Goal: Task Accomplishment & Management: Use online tool/utility

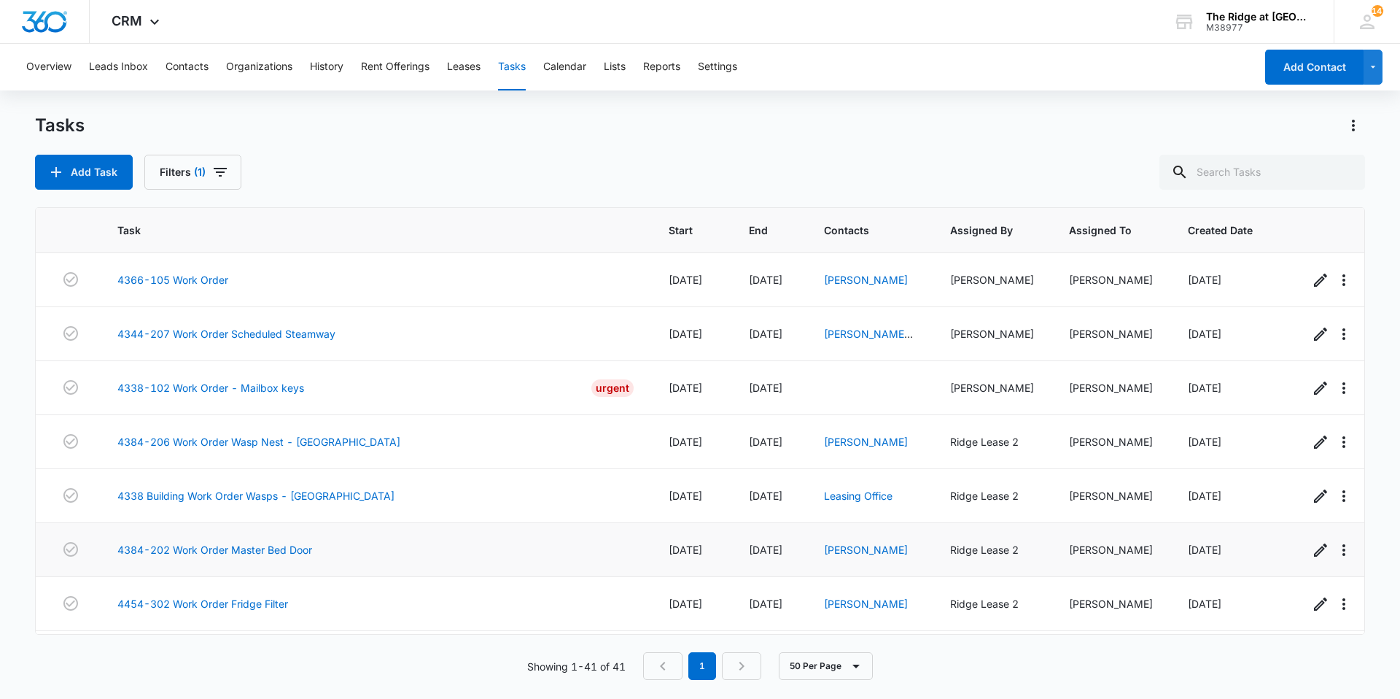
scroll to position [1848, 0]
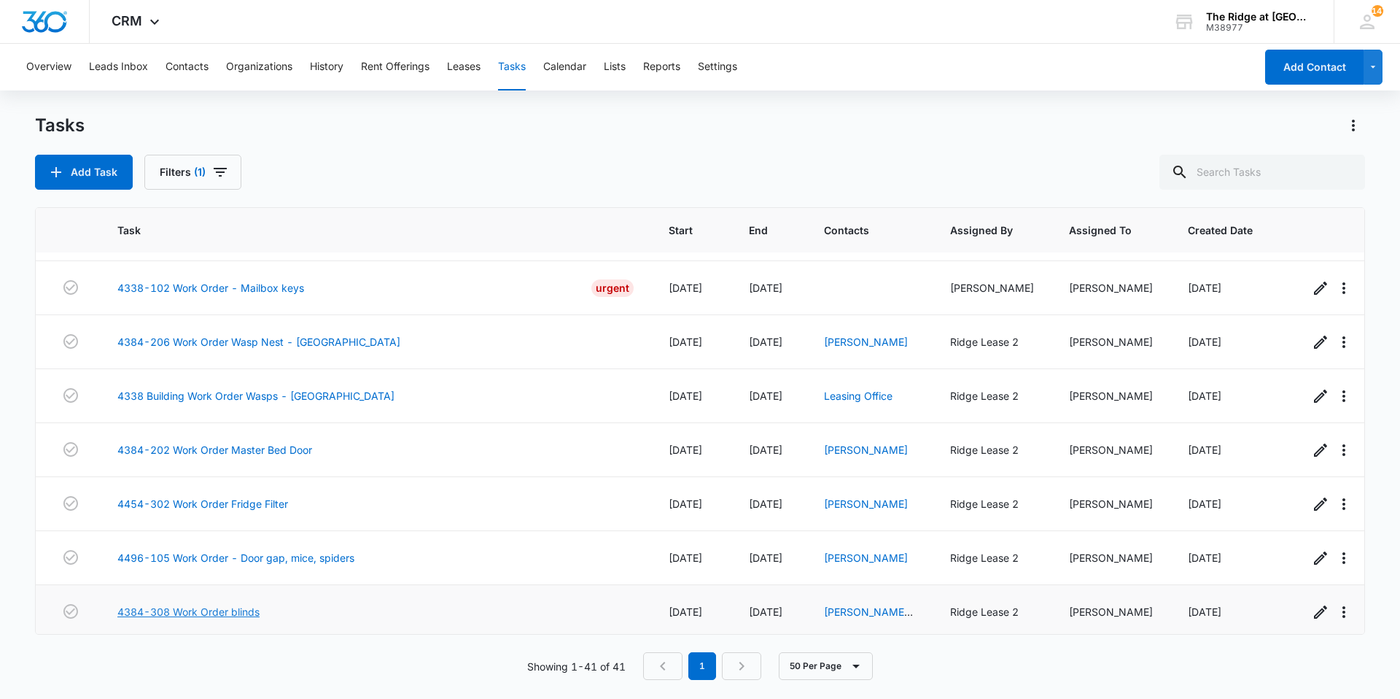
click at [225, 604] on link "4384-308 Work Order blinds" at bounding box center [188, 611] width 142 height 15
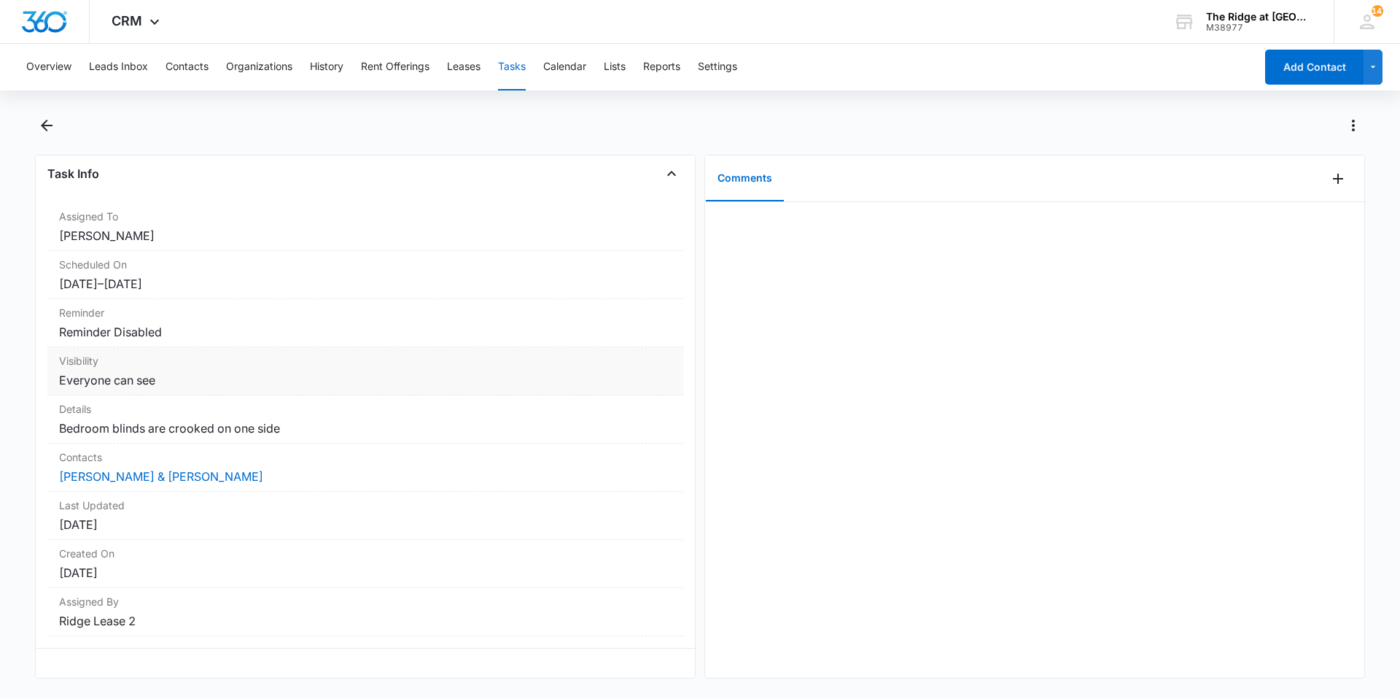
scroll to position [84, 0]
click at [55, 127] on button "Back" at bounding box center [46, 125] width 23 height 23
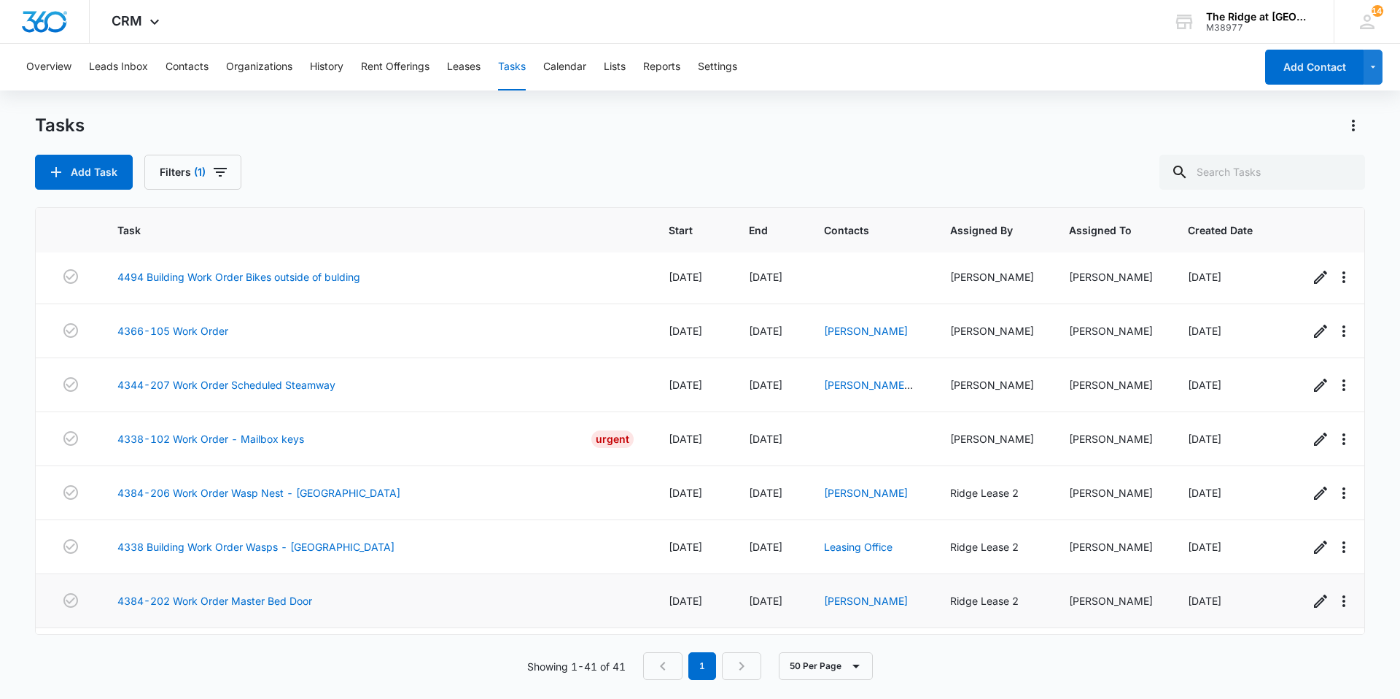
scroll to position [1848, 0]
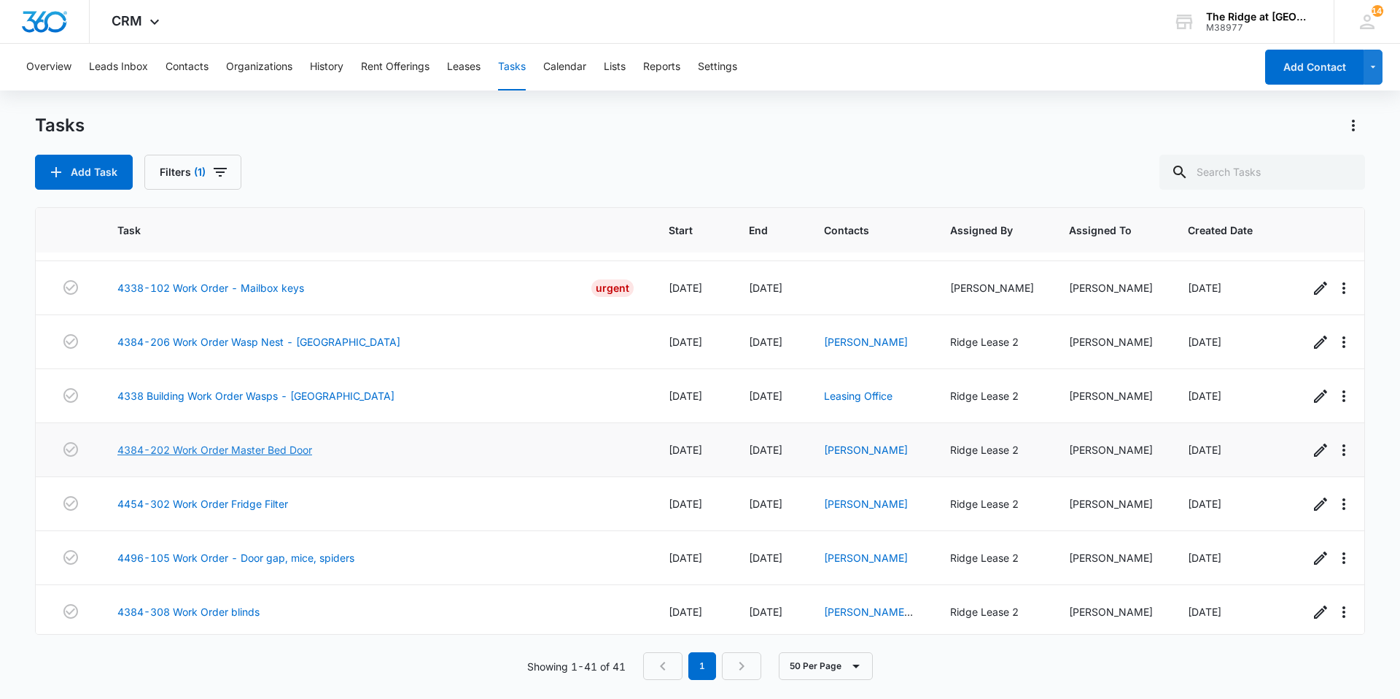
click at [289, 442] on link "4384-202 Work Order Master Bed Door" at bounding box center [214, 449] width 195 height 15
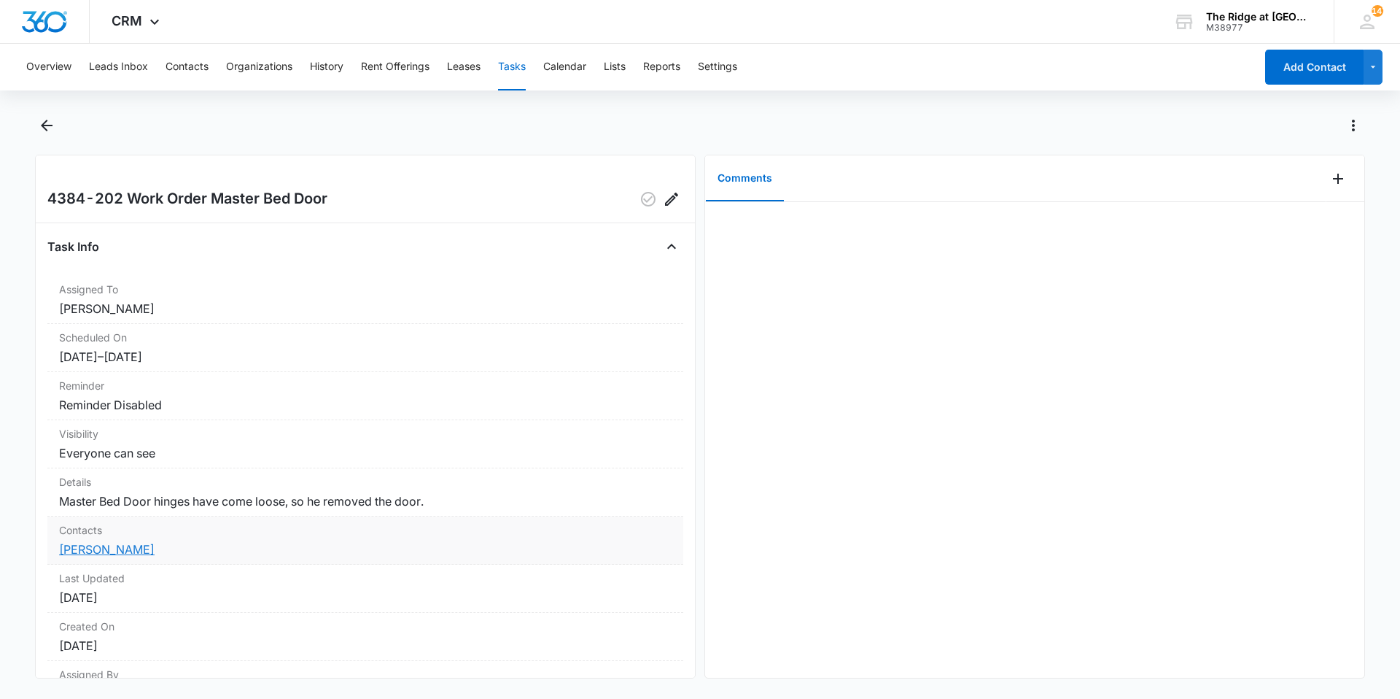
click at [133, 548] on link "[PERSON_NAME]" at bounding box center [107, 549] width 96 height 15
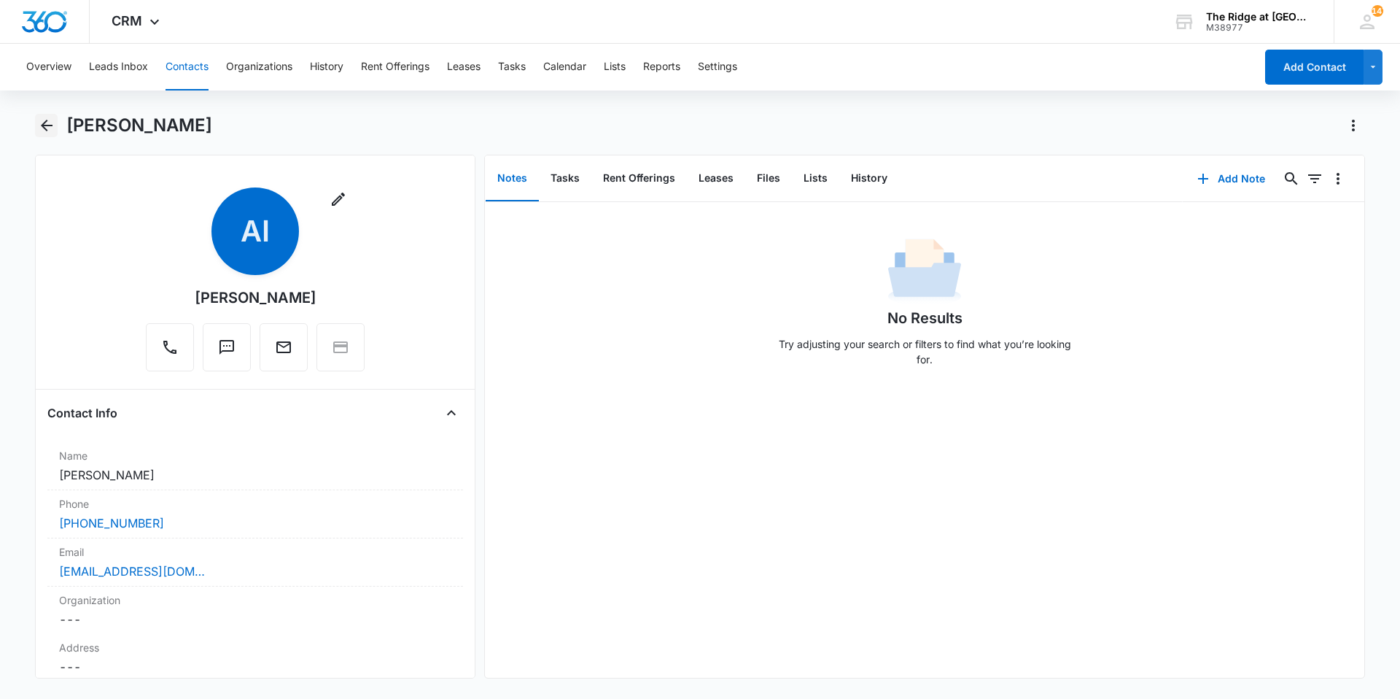
click at [35, 125] on main "[PERSON_NAME] Remove AI [PERSON_NAME] Contact Info Name Cancel Save Changes [PE…" at bounding box center [700, 405] width 1400 height 582
click at [40, 123] on icon "Back" at bounding box center [46, 125] width 17 height 17
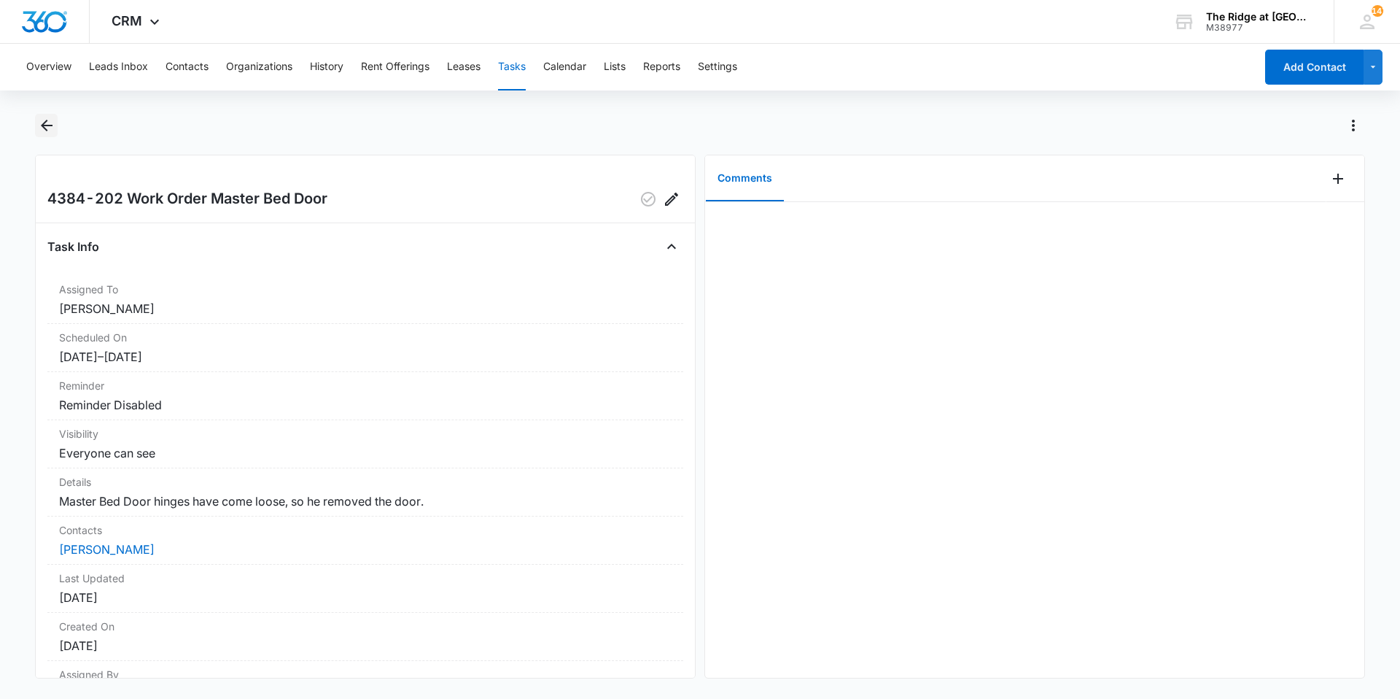
click at [47, 119] on icon "Back" at bounding box center [46, 125] width 17 height 17
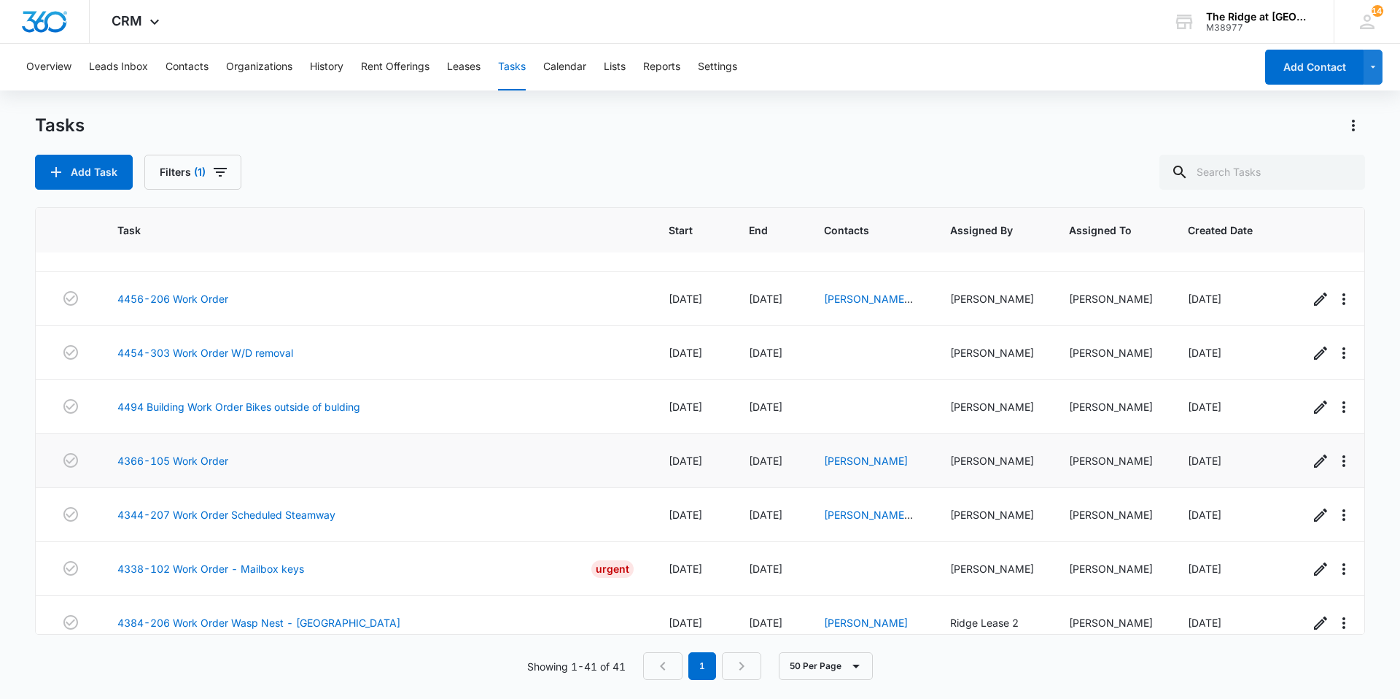
scroll to position [1557, 0]
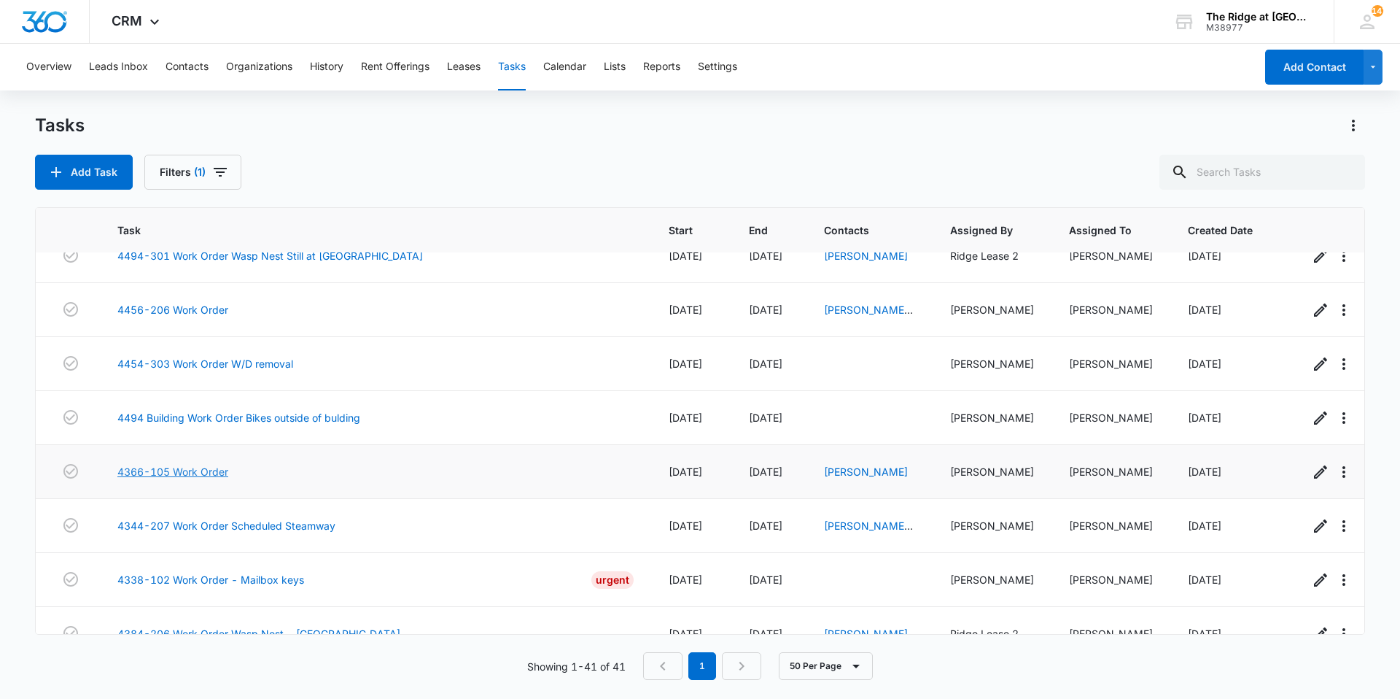
click at [216, 464] on link "4366-105 Work Order" at bounding box center [172, 471] width 111 height 15
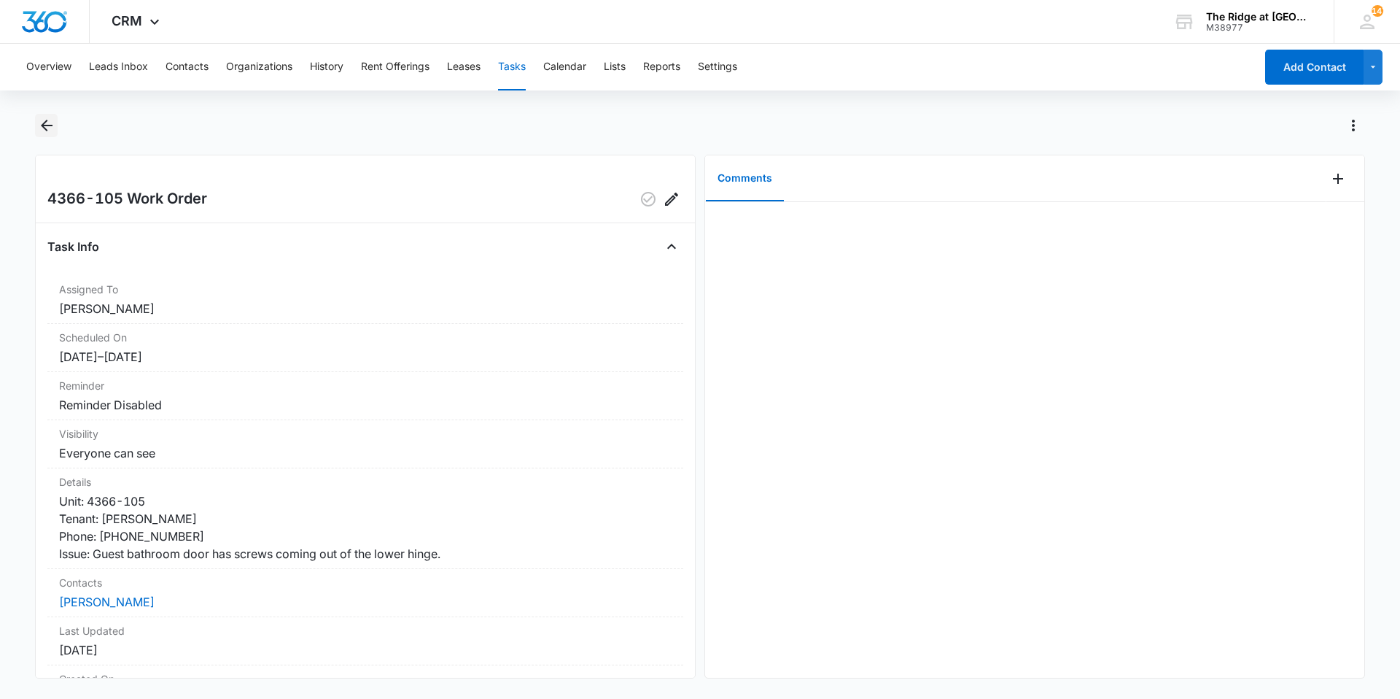
click at [41, 117] on icon "Back" at bounding box center [46, 125] width 17 height 17
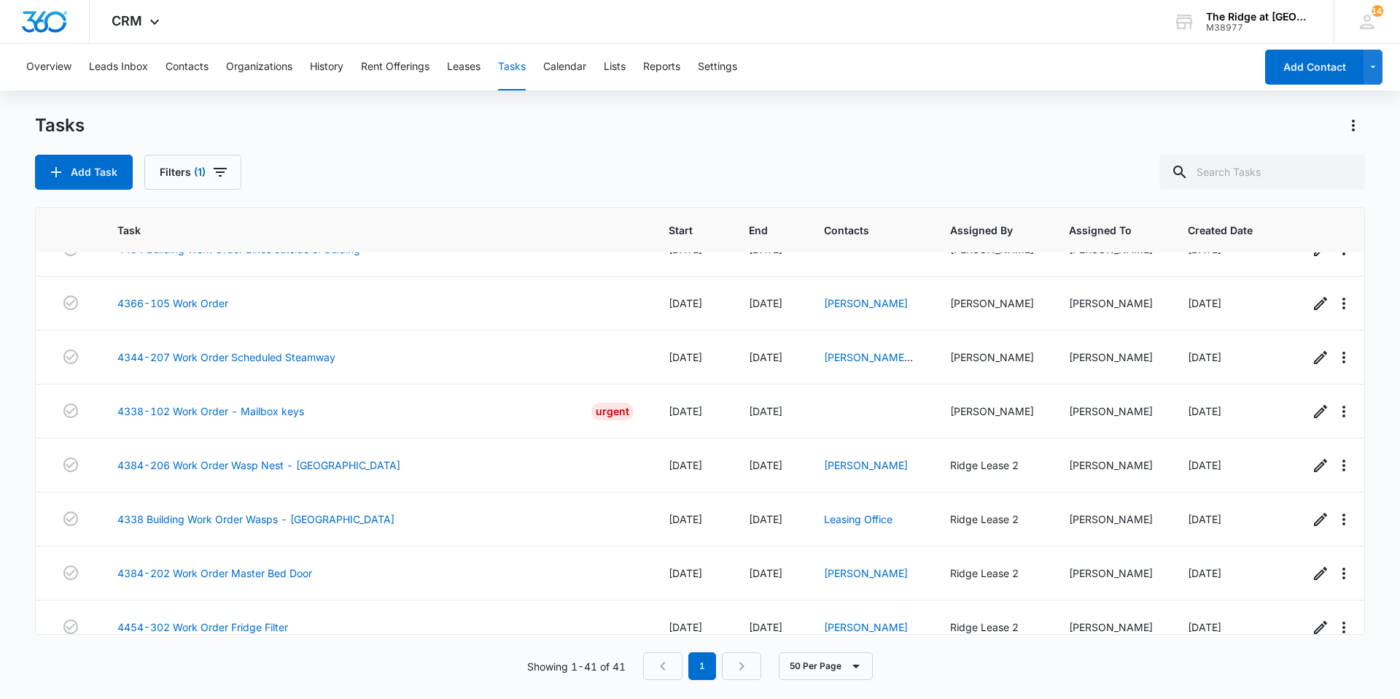
scroll to position [1848, 0]
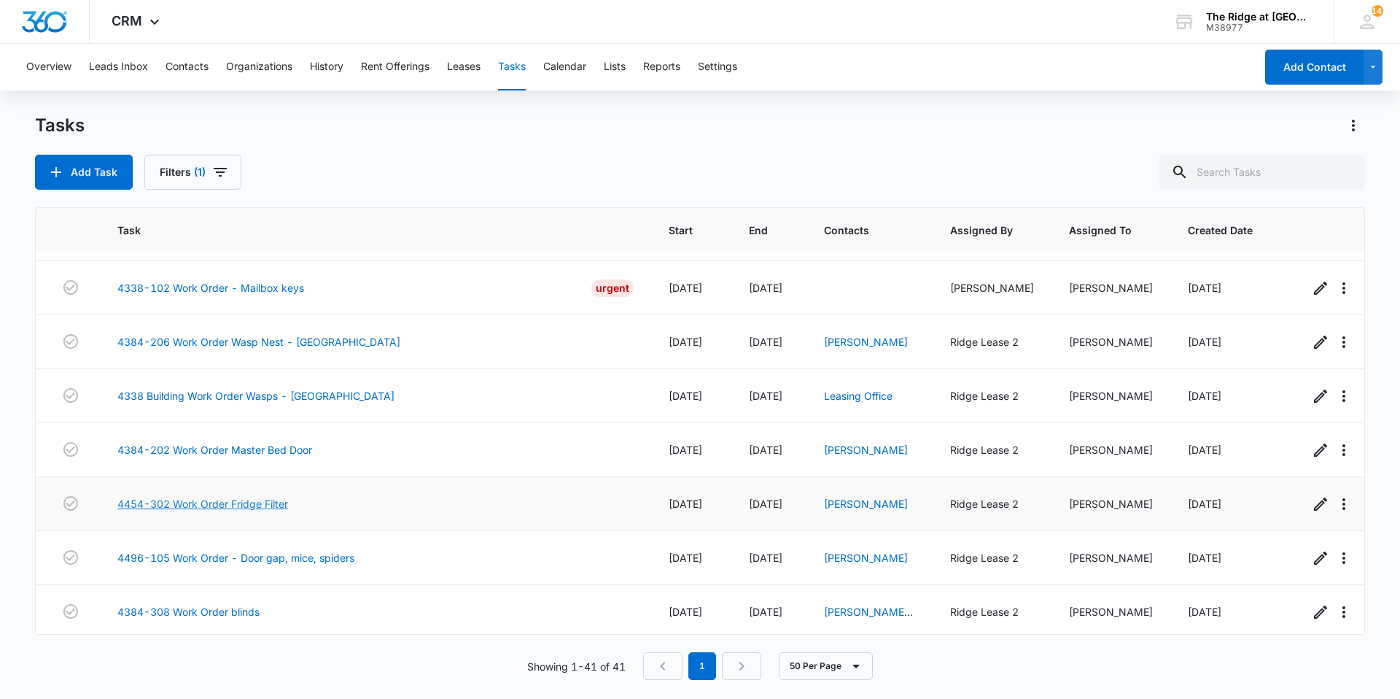
click at [219, 496] on link "4454-302 Work Order Fridge Filter" at bounding box center [202, 503] width 171 height 15
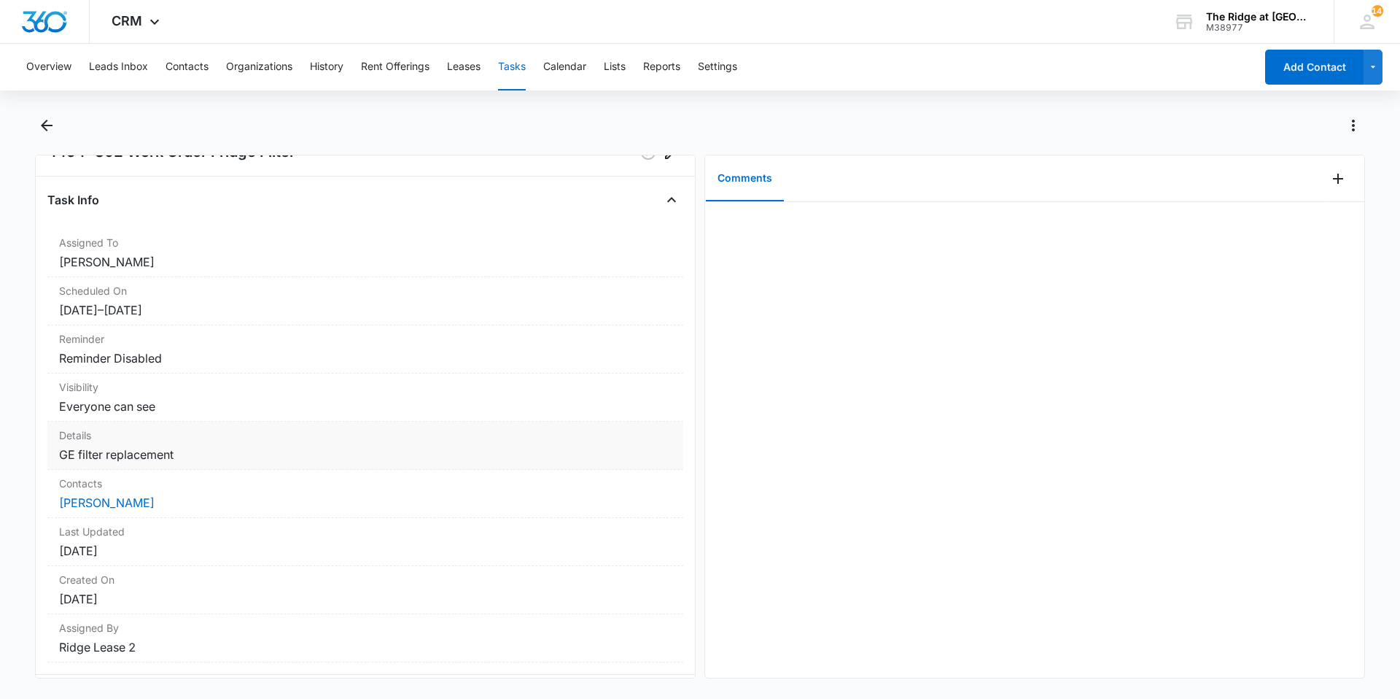
scroll to position [84, 0]
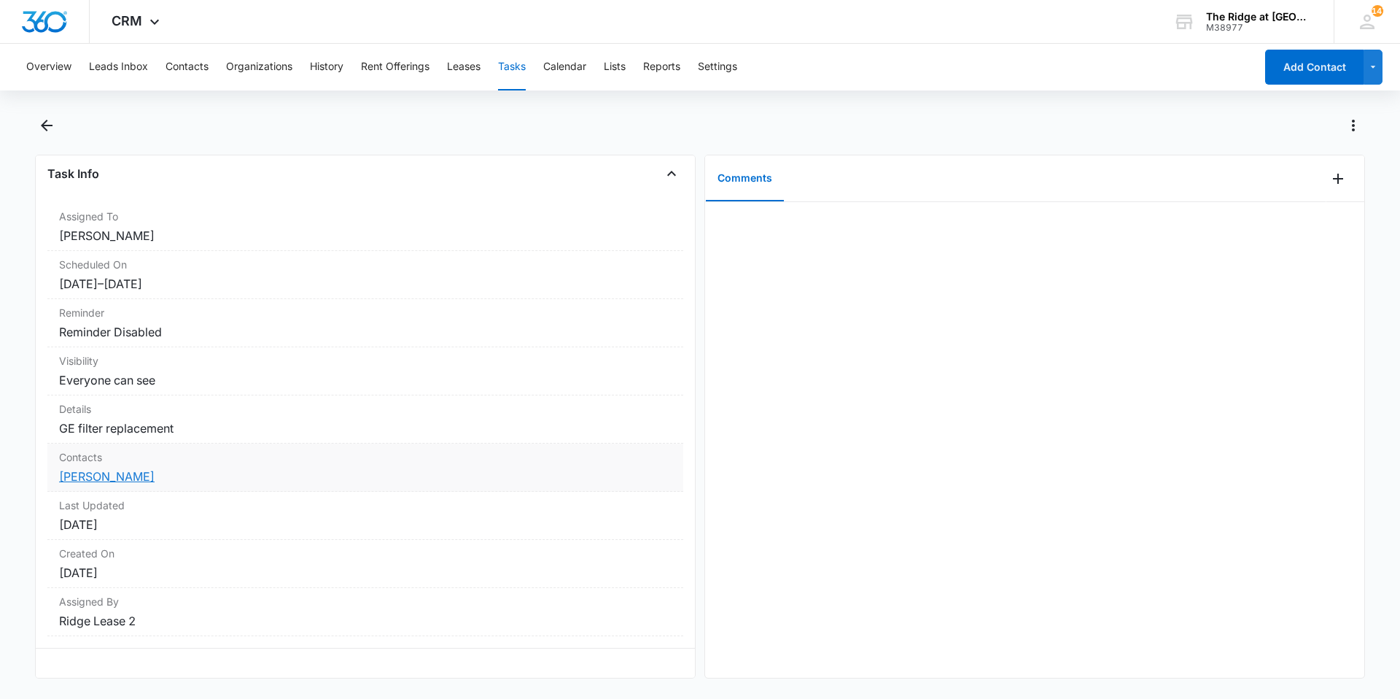
click at [98, 469] on link "[PERSON_NAME]" at bounding box center [107, 476] width 96 height 15
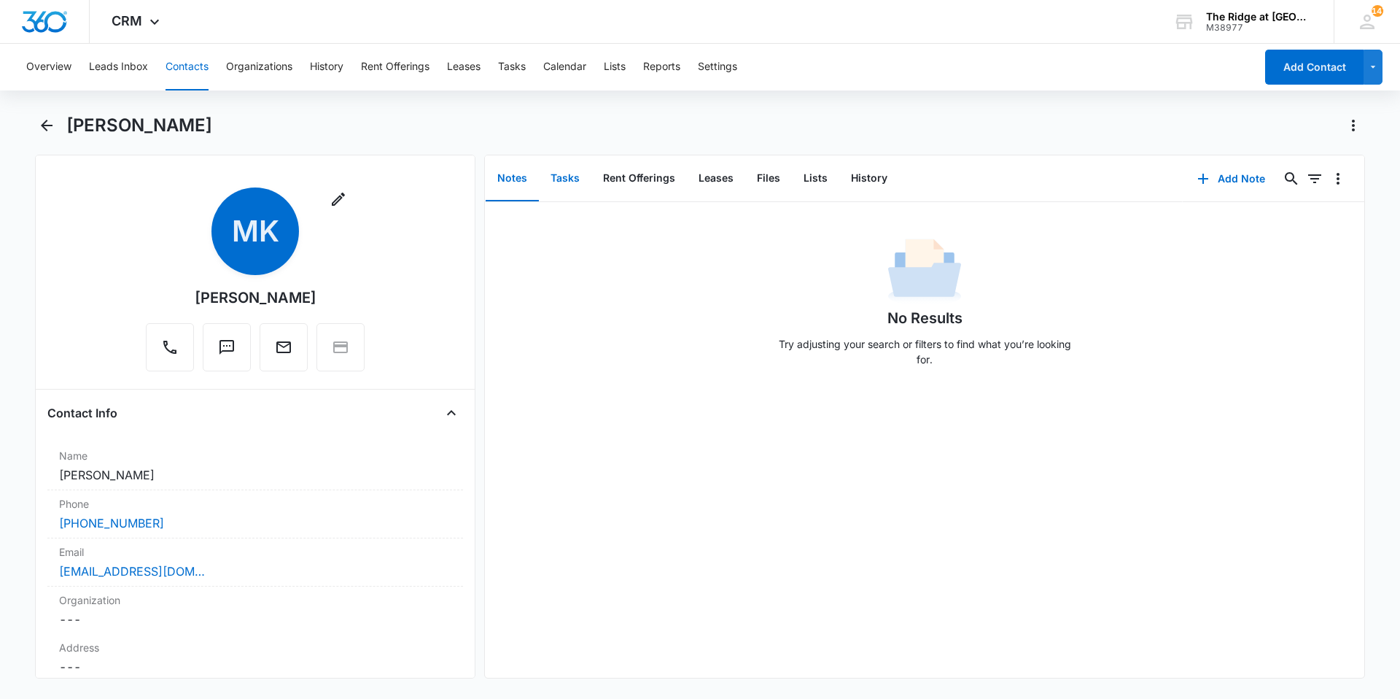
click at [539, 200] on button "Tasks" at bounding box center [565, 178] width 52 height 45
click at [569, 175] on button "Tasks" at bounding box center [565, 178] width 52 height 45
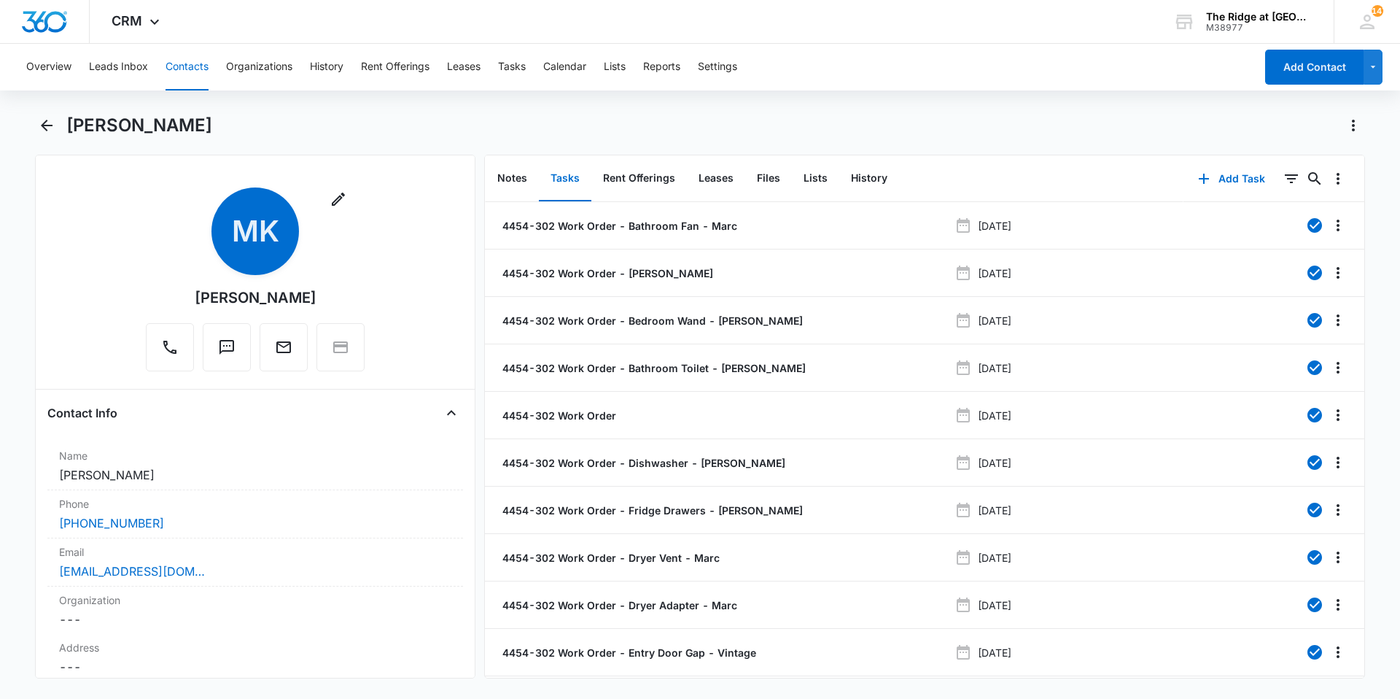
drag, startPoint x: 526, startPoint y: 177, endPoint x: 435, endPoint y: 198, distance: 93.6
click at [435, 198] on div "Remove MK Michelle Krull" at bounding box center [255, 282] width 416 height 190
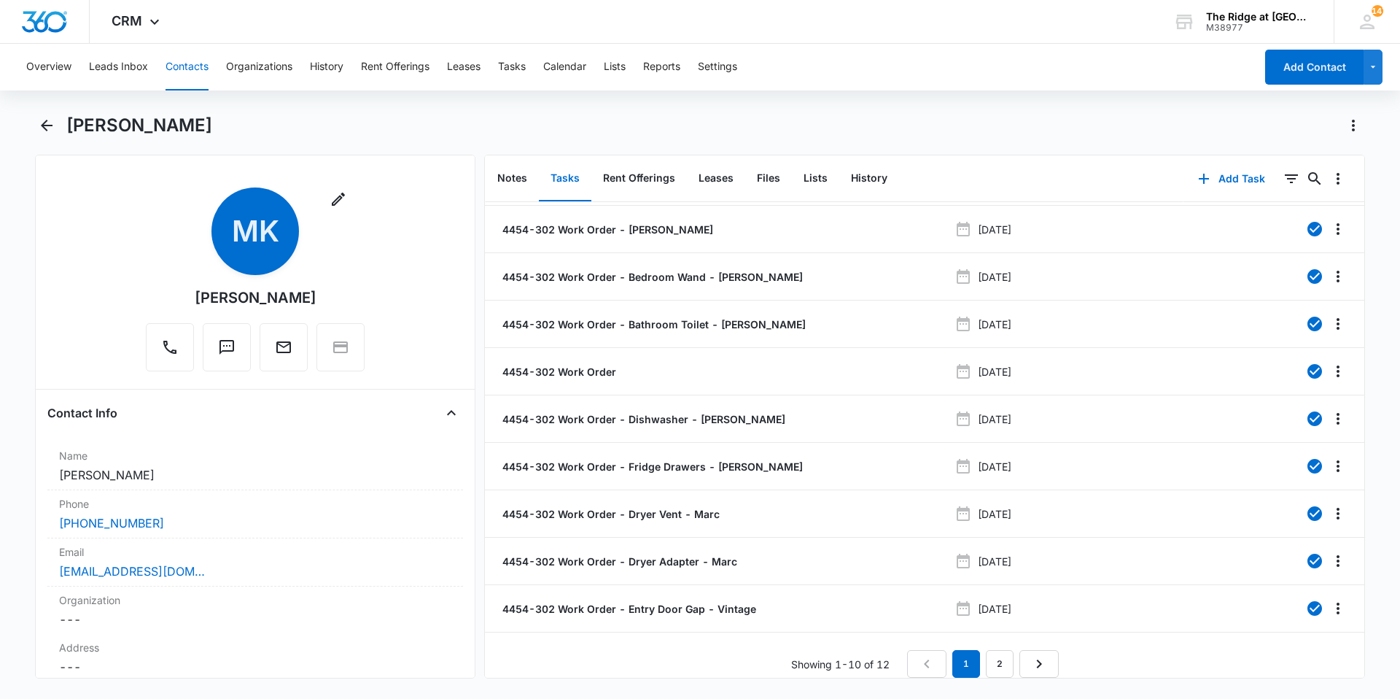
click at [125, 203] on div "Remove MK Michelle Krull" at bounding box center [255, 282] width 416 height 190
click at [151, 149] on div "[PERSON_NAME]" at bounding box center [700, 134] width 1330 height 41
drag, startPoint x: 151, startPoint y: 149, endPoint x: 99, endPoint y: 147, distance: 51.8
click at [101, 147] on div "[PERSON_NAME]" at bounding box center [700, 134] width 1330 height 41
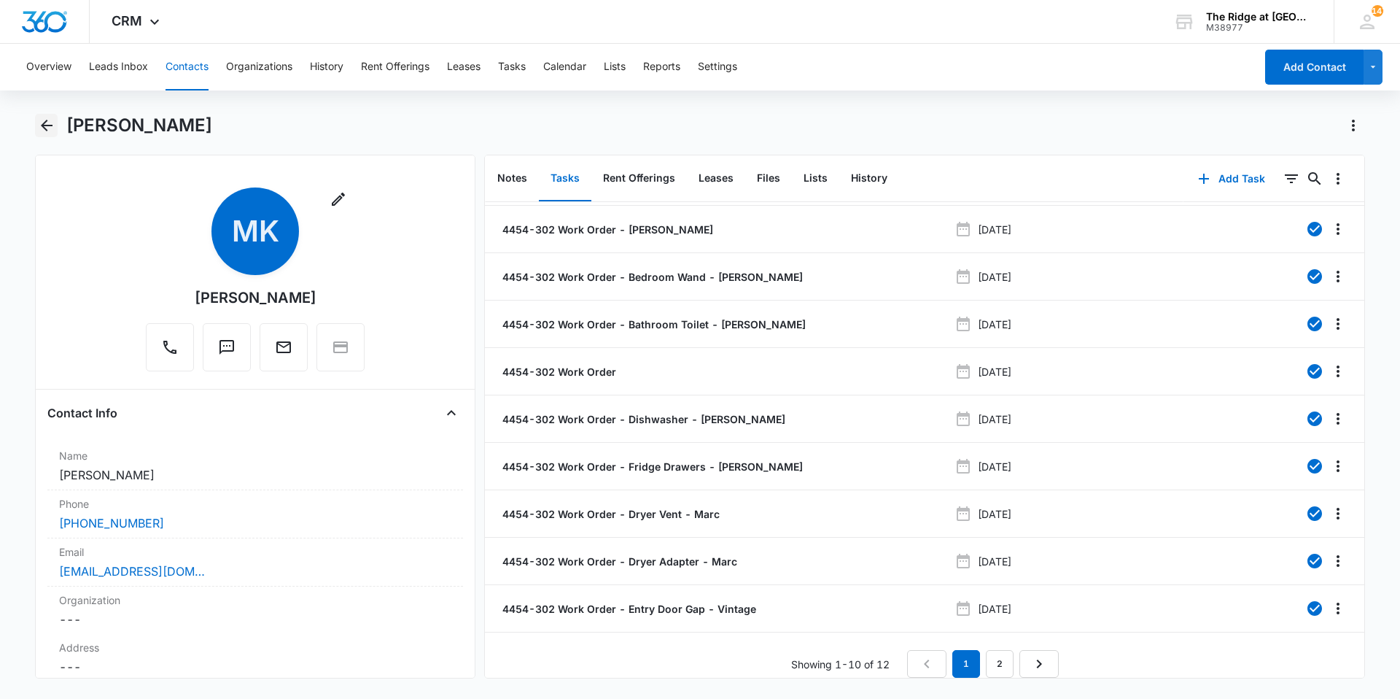
click at [42, 125] on icon "Back" at bounding box center [47, 126] width 12 height 12
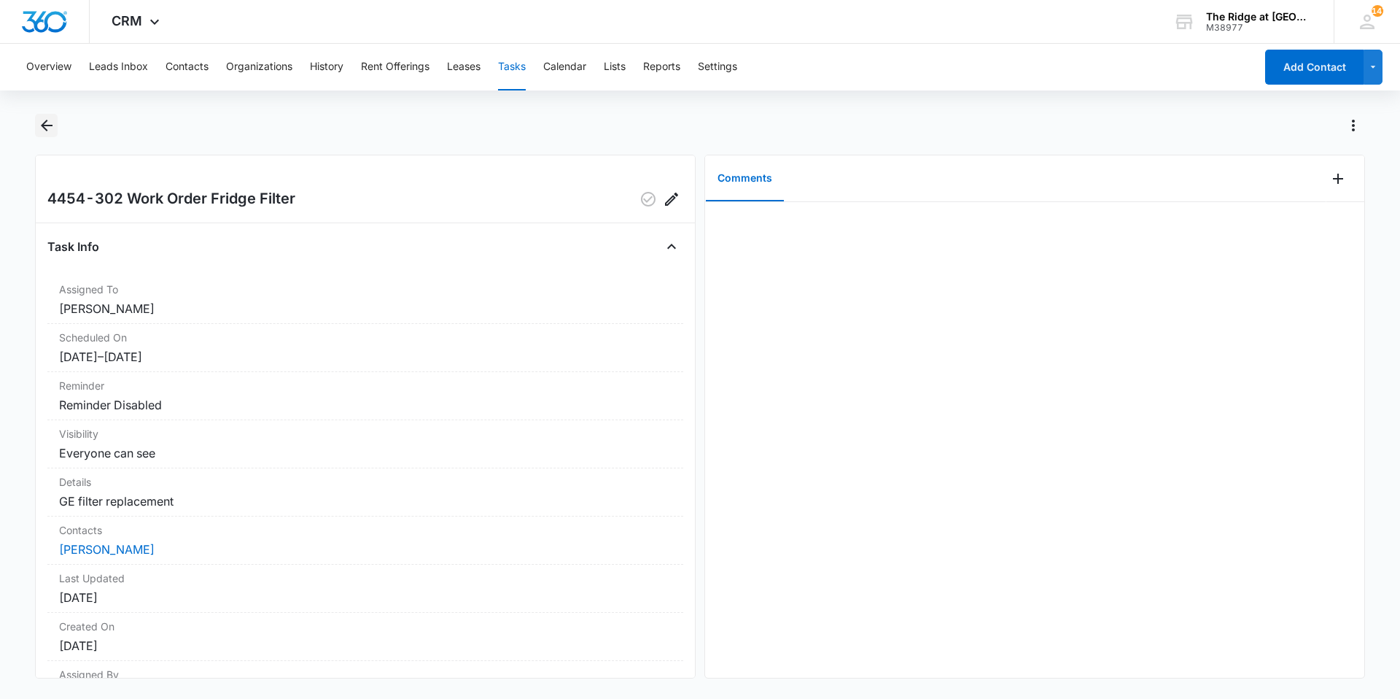
click at [45, 133] on icon "Back" at bounding box center [46, 125] width 17 height 17
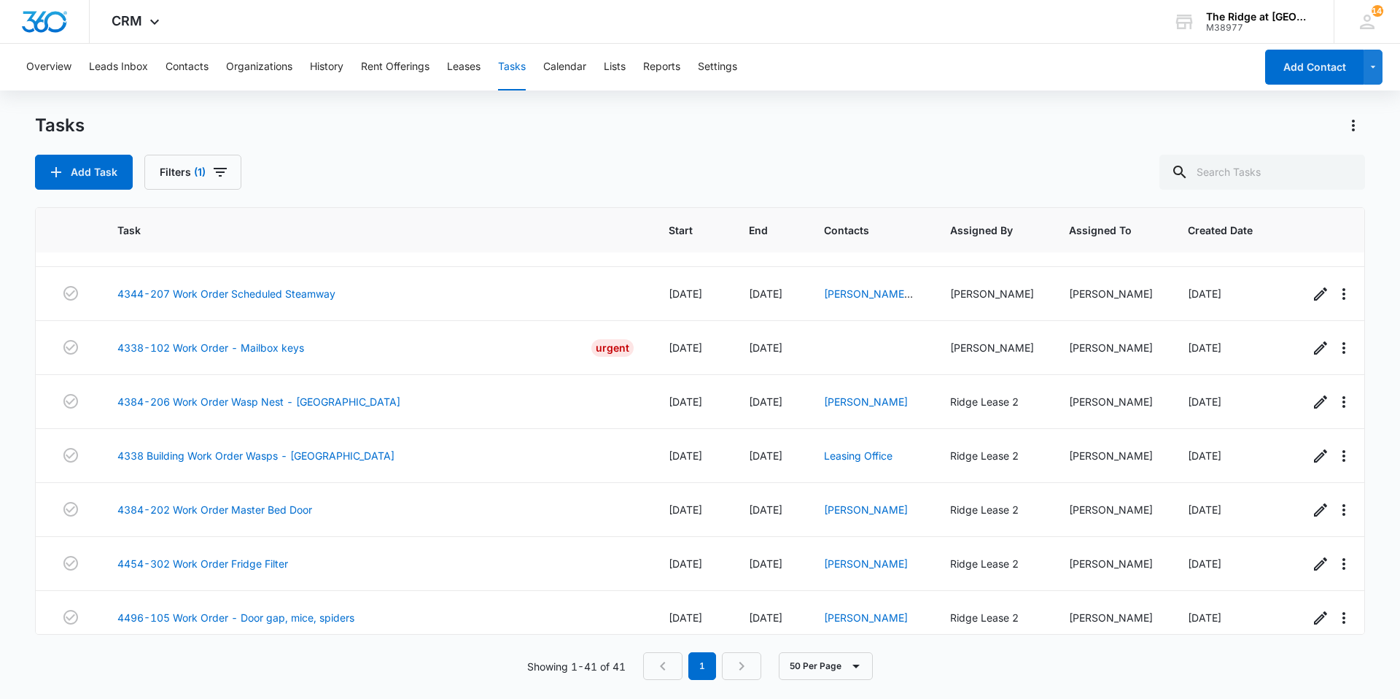
scroll to position [1848, 0]
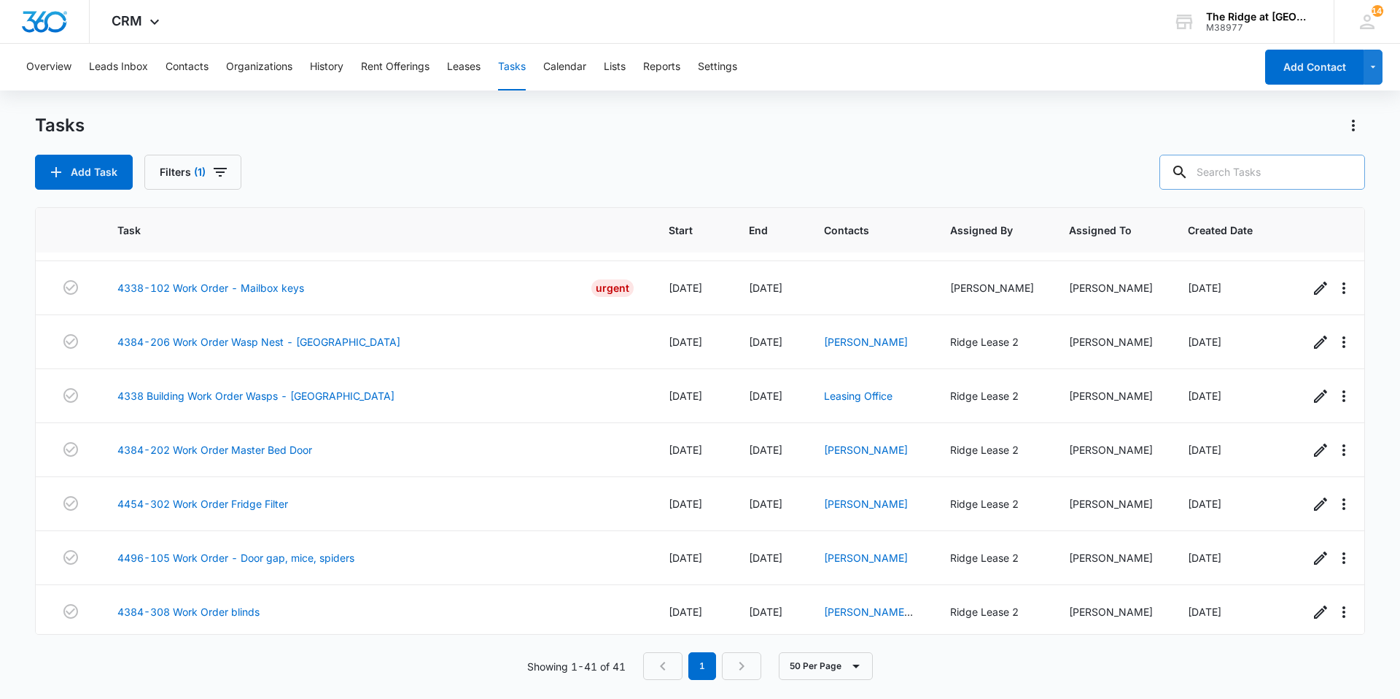
click at [1275, 181] on input "text" at bounding box center [1262, 172] width 206 height 35
type input "fridge"
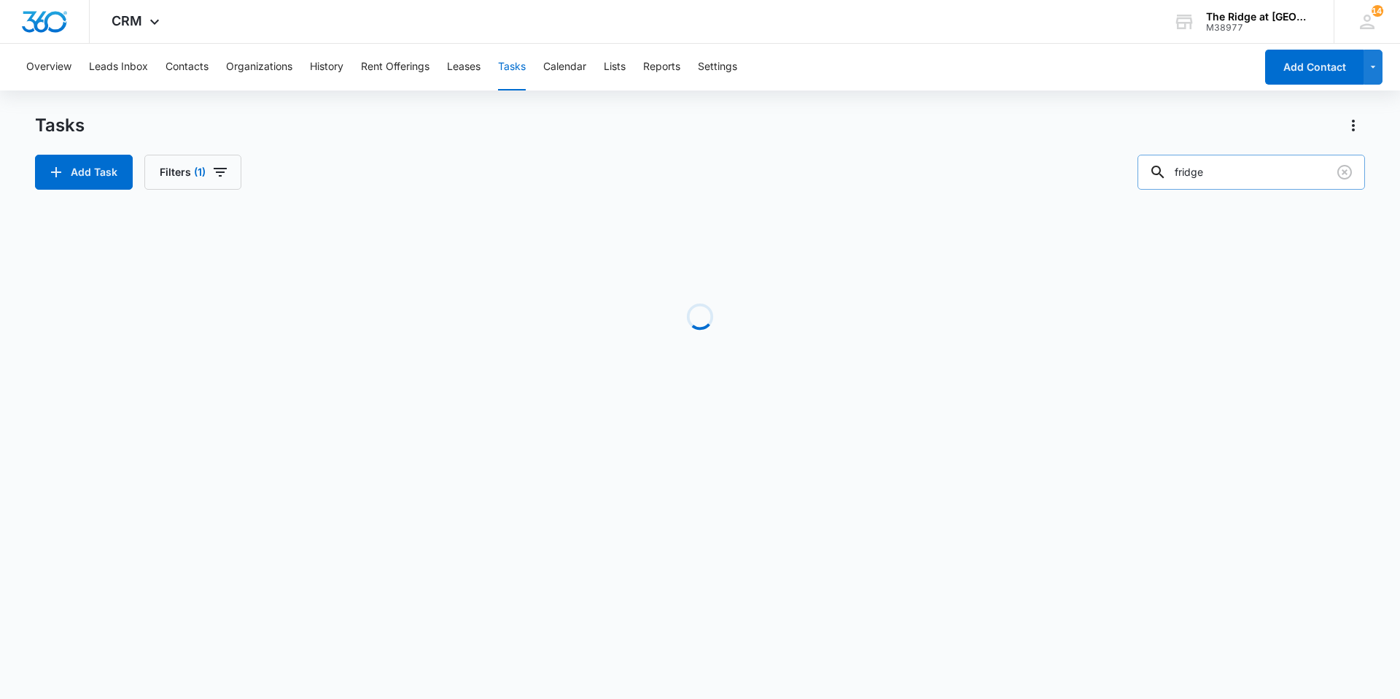
scroll to position [0, 0]
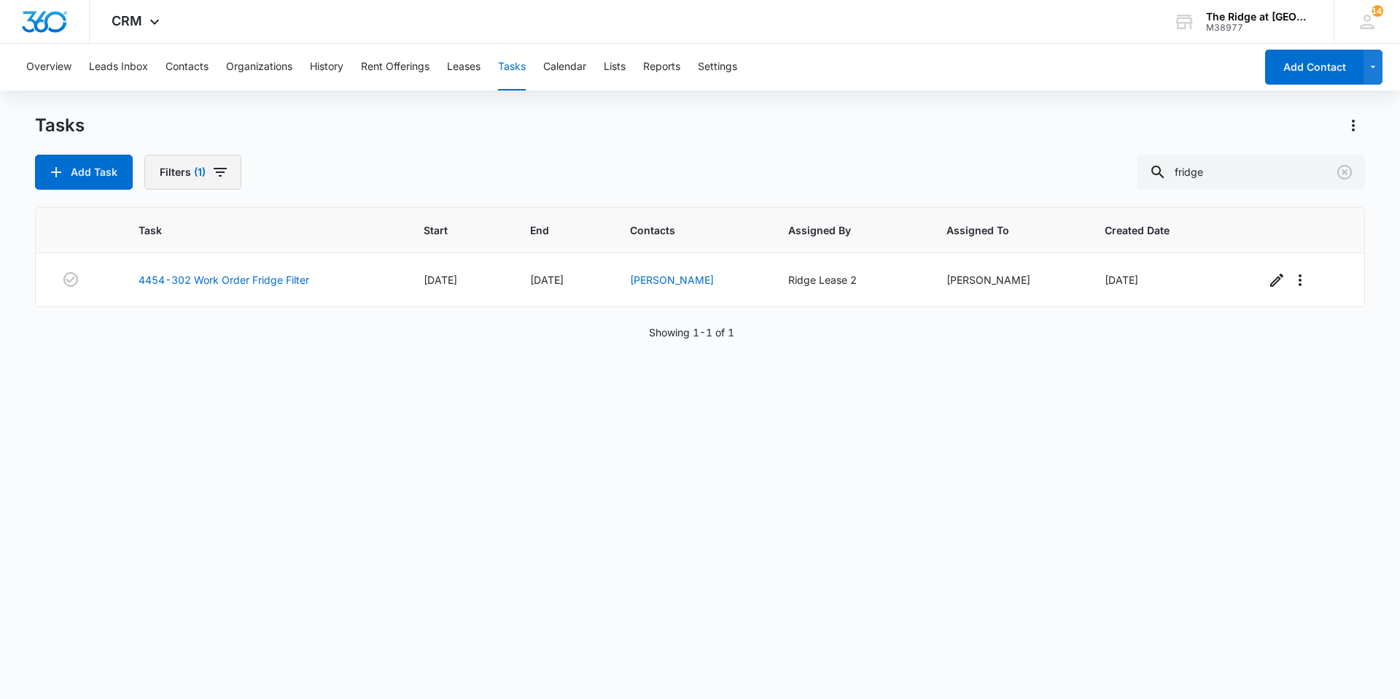
click at [171, 163] on button "Filters (1)" at bounding box center [192, 172] width 97 height 35
click at [195, 346] on label "Complete" at bounding box center [246, 346] width 168 height 15
click at [163, 346] on input "Complete" at bounding box center [162, 346] width 1 height 1
radio input "false"
radio input "true"
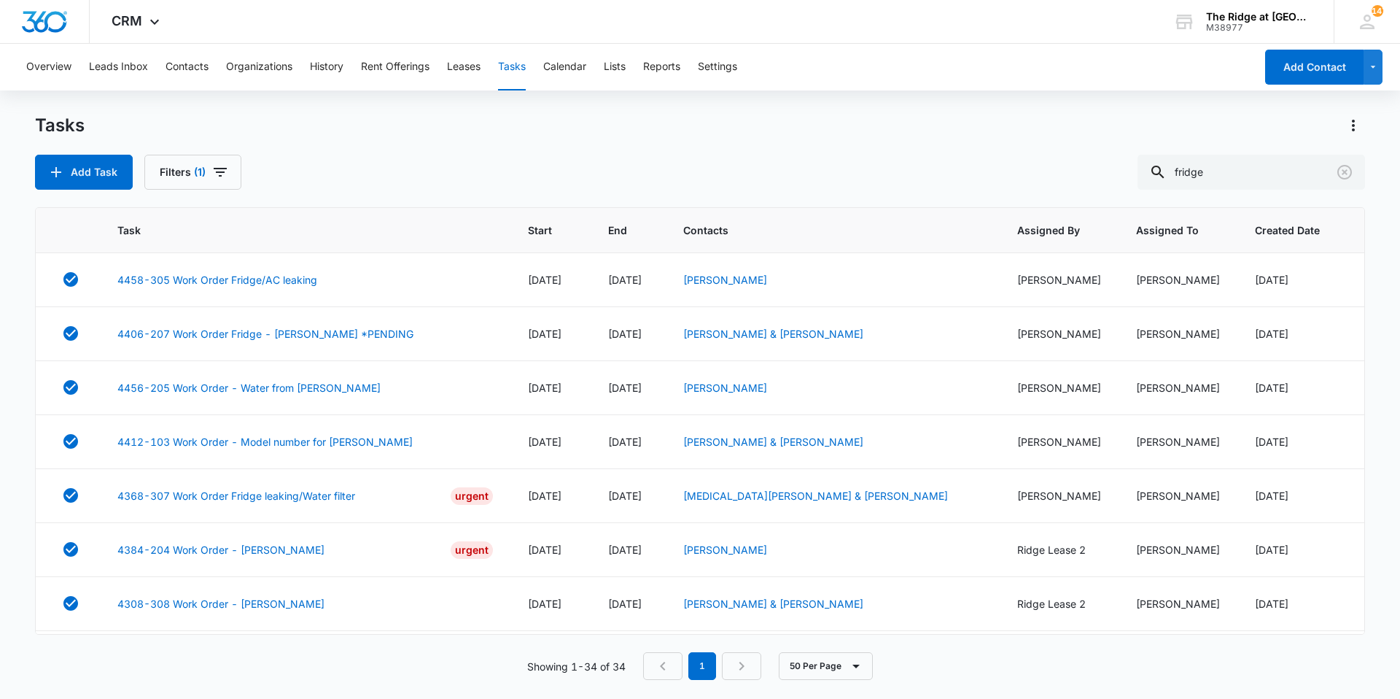
click at [308, 155] on div "Add Task Filters (1) fridge" at bounding box center [700, 172] width 1330 height 35
drag, startPoint x: 1235, startPoint y: 166, endPoint x: 1091, endPoint y: 187, distance: 145.9
click at [1105, 179] on div "Add Task Filters (1) fridge" at bounding box center [700, 172] width 1330 height 35
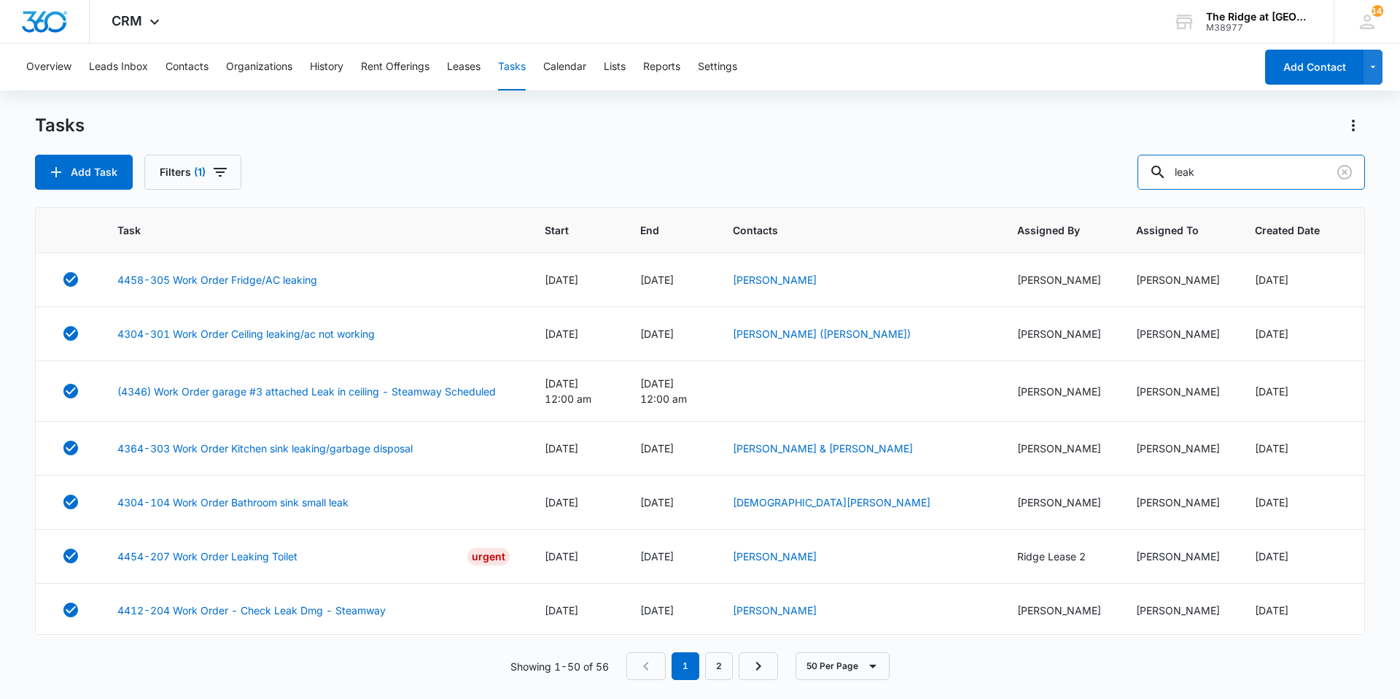
drag, startPoint x: 1308, startPoint y: 166, endPoint x: 1084, endPoint y: 176, distance: 224.0
click at [1084, 176] on div "Add Task Filters (1) leak" at bounding box center [700, 172] width 1330 height 35
type input "4304"
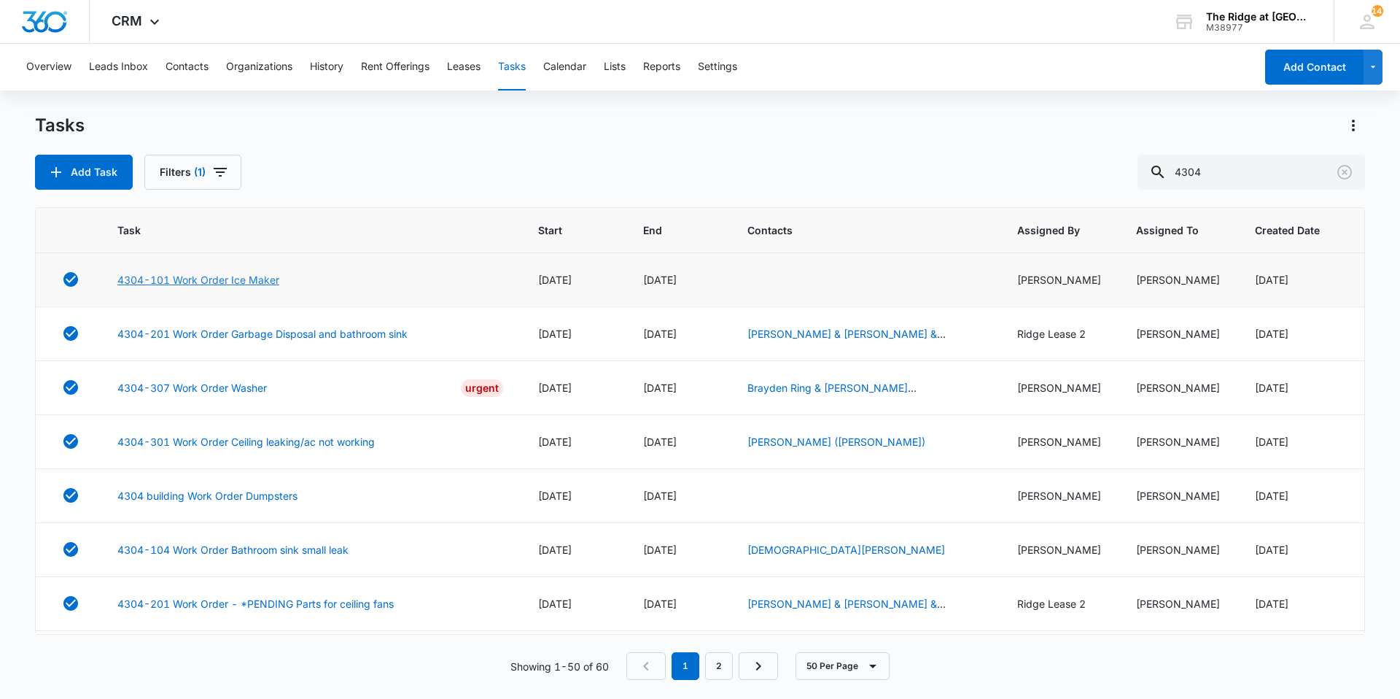
click at [260, 282] on link "4304-101 Work Order Ice Maker" at bounding box center [198, 279] width 162 height 15
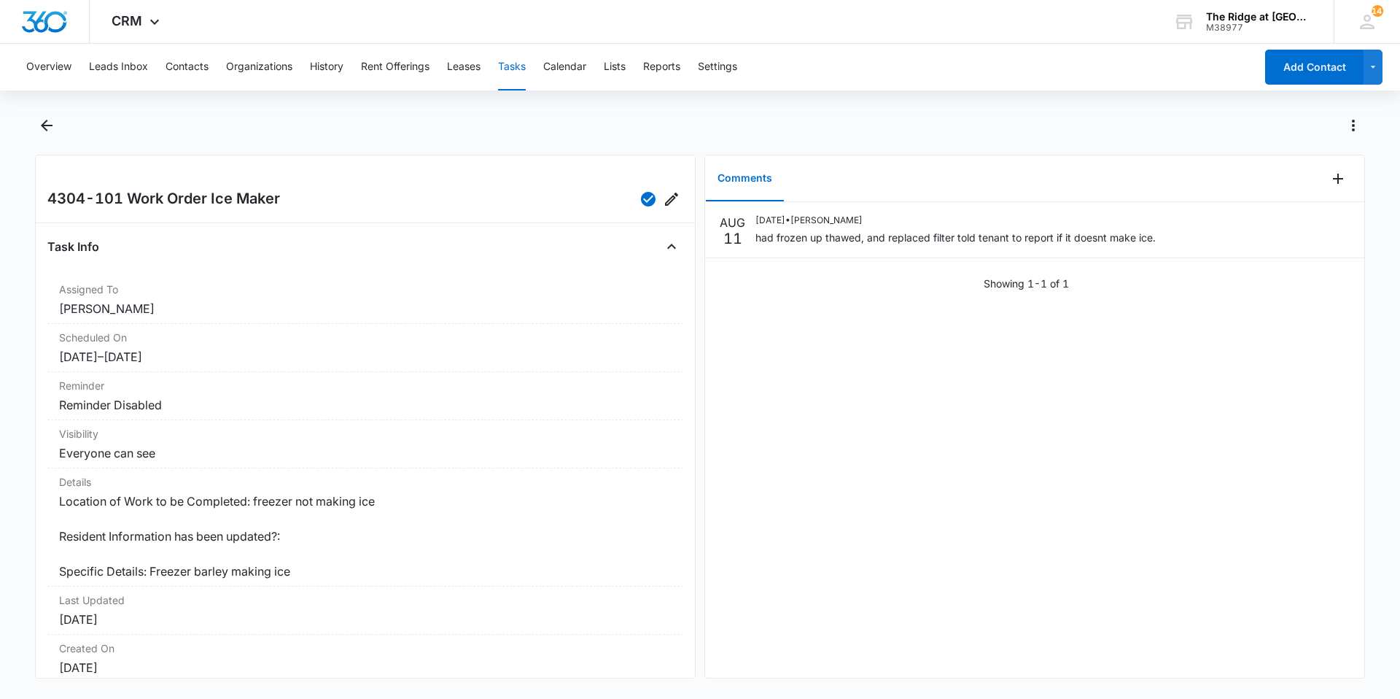
click at [61, 128] on div at bounding box center [700, 134] width 1330 height 41
click at [53, 129] on icon "Back" at bounding box center [46, 125] width 17 height 17
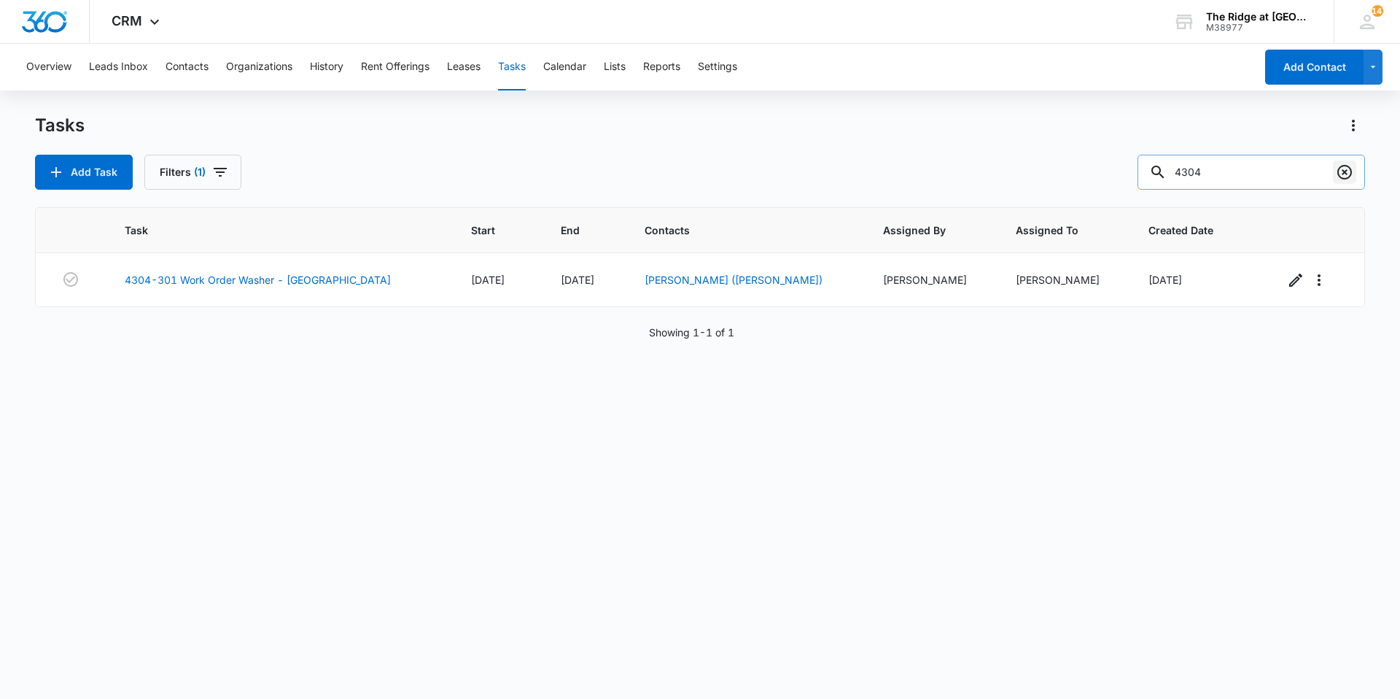
click at [1348, 169] on icon "Clear" at bounding box center [1344, 171] width 17 height 17
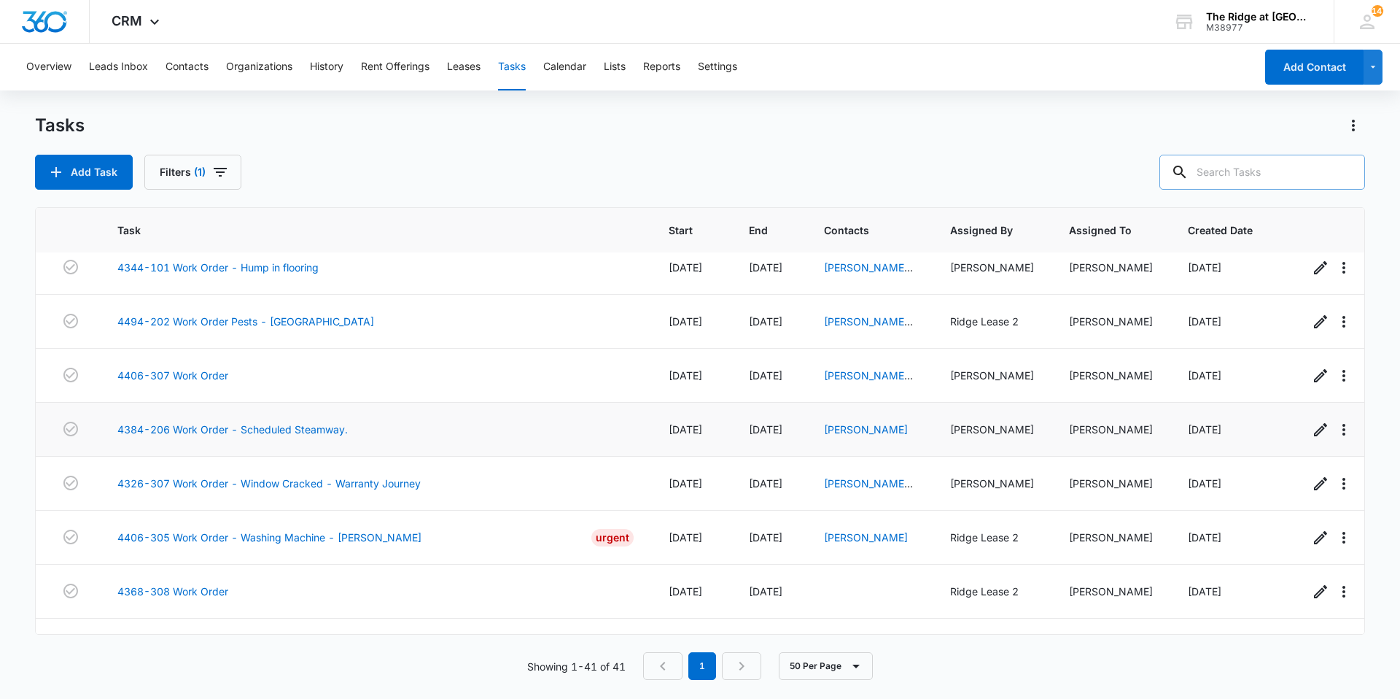
scroll to position [973, 0]
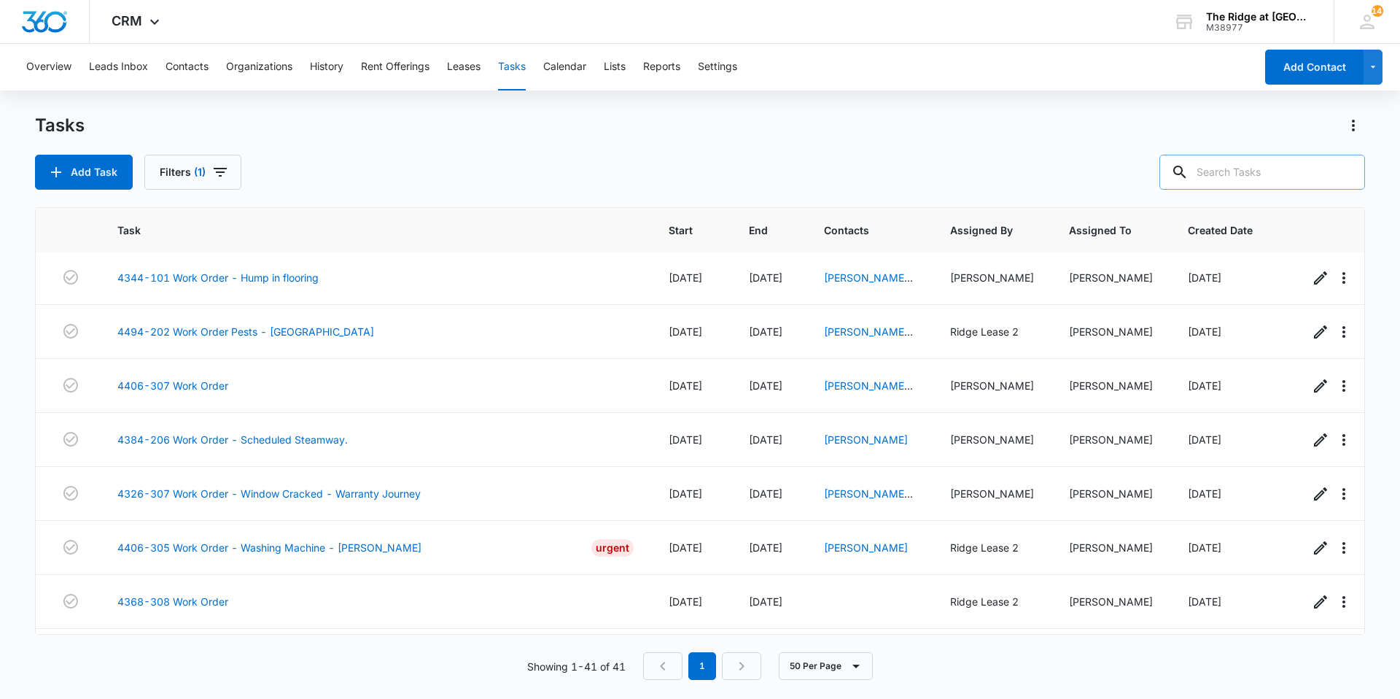
drag, startPoint x: 379, startPoint y: 531, endPoint x: 420, endPoint y: 170, distance: 363.2
click at [420, 170] on div "Add Task Filters (1)" at bounding box center [700, 172] width 1330 height 35
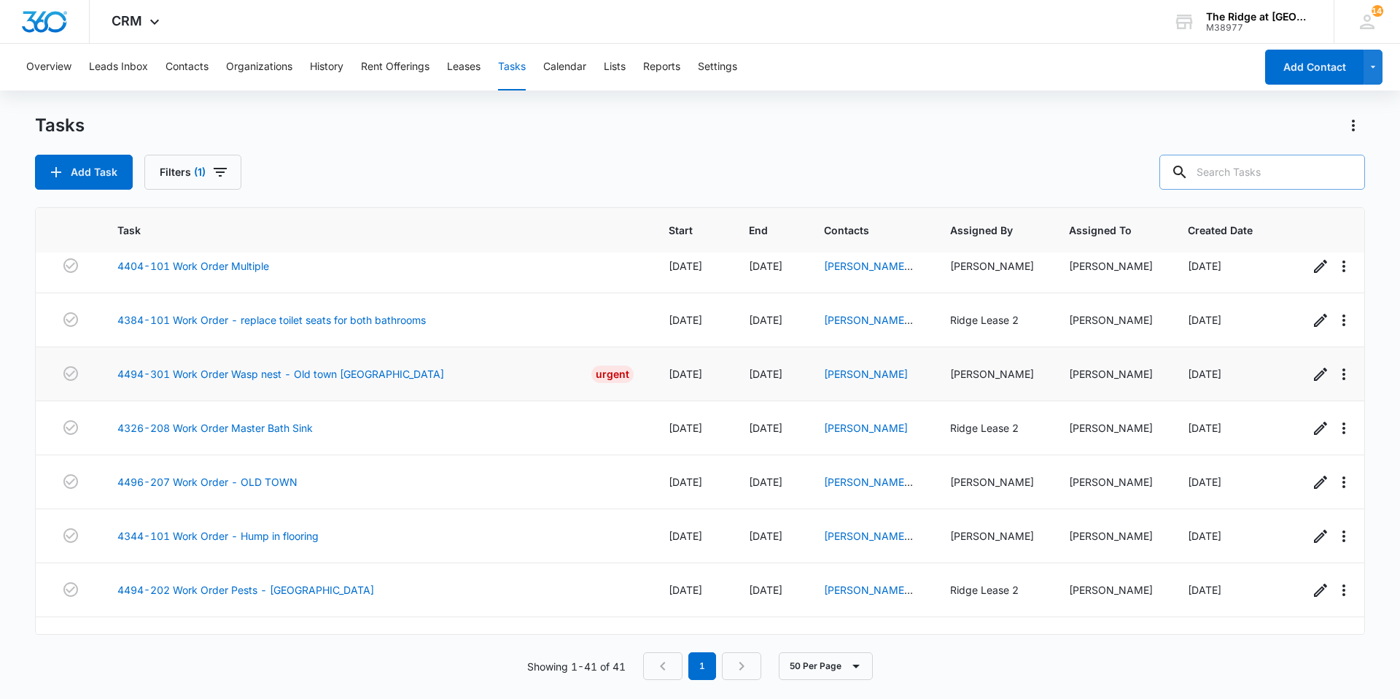
scroll to position [682, 0]
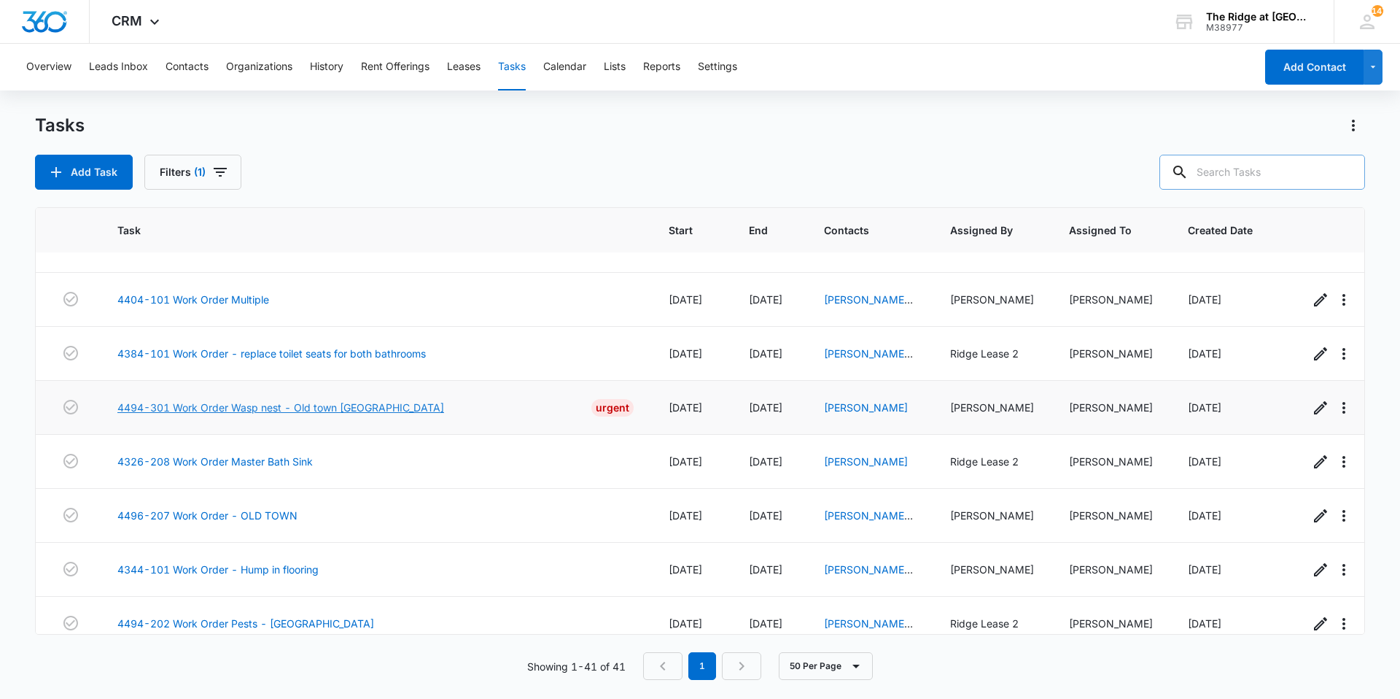
click at [346, 408] on link "4494-301 Work Order Wasp nest - Old town [GEOGRAPHIC_DATA]" at bounding box center [280, 407] width 327 height 15
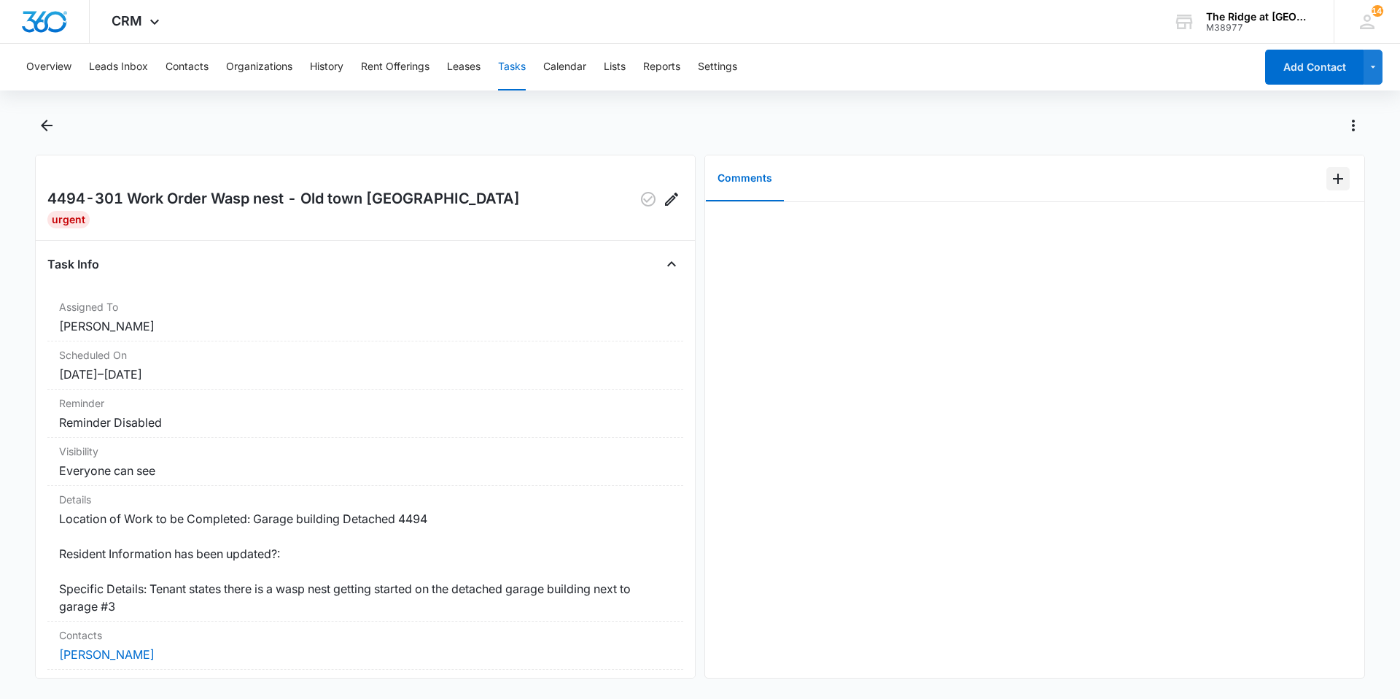
click at [1330, 171] on icon "Add Comment" at bounding box center [1337, 178] width 17 height 17
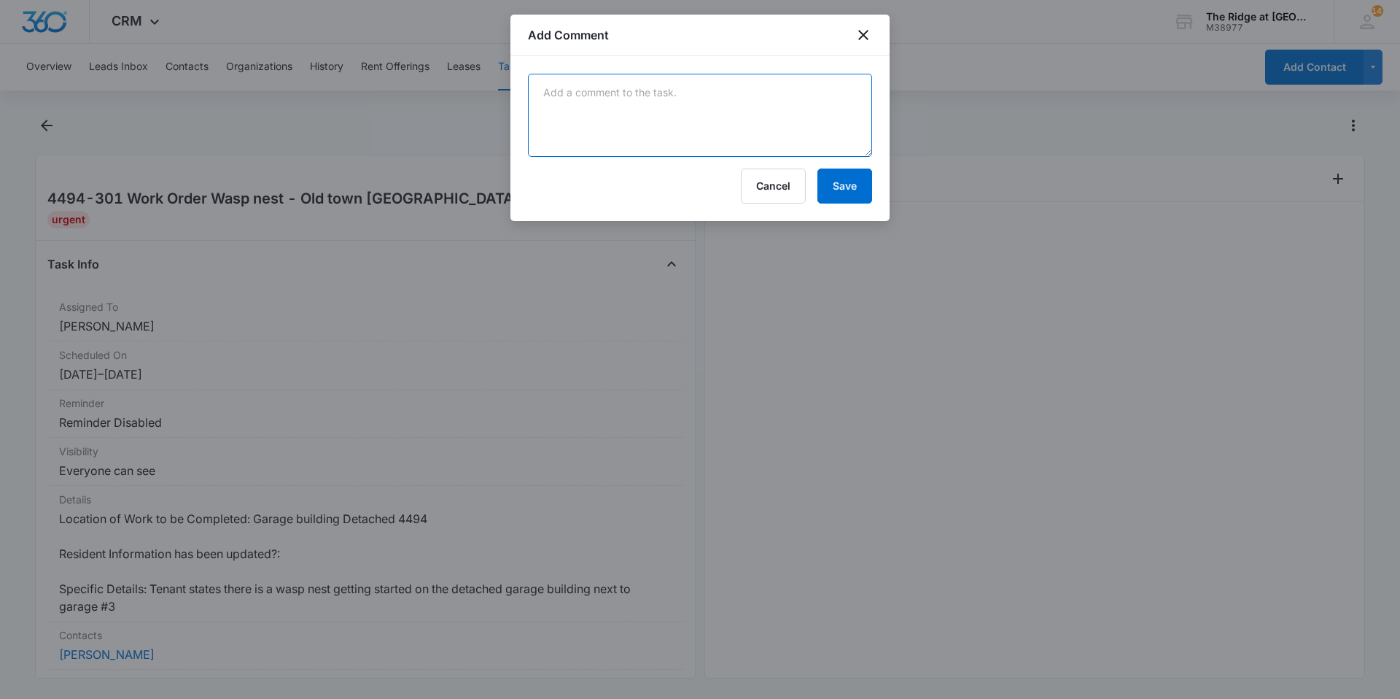
click at [860, 117] on textarea at bounding box center [700, 115] width 344 height 83
type textarea "treated and removed by OTP"
click at [858, 176] on button "Save" at bounding box center [844, 185] width 55 height 35
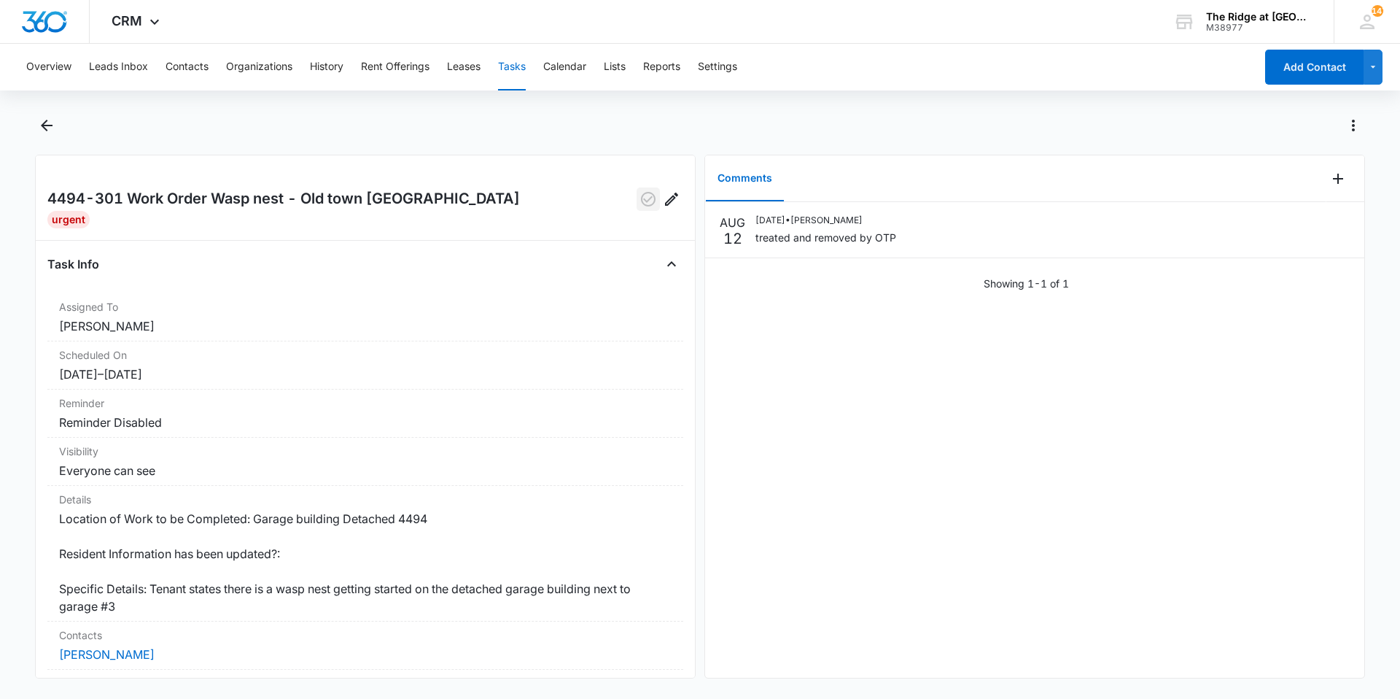
click at [639, 198] on icon "button" at bounding box center [647, 198] width 17 height 17
click at [36, 121] on button "Back" at bounding box center [46, 125] width 23 height 23
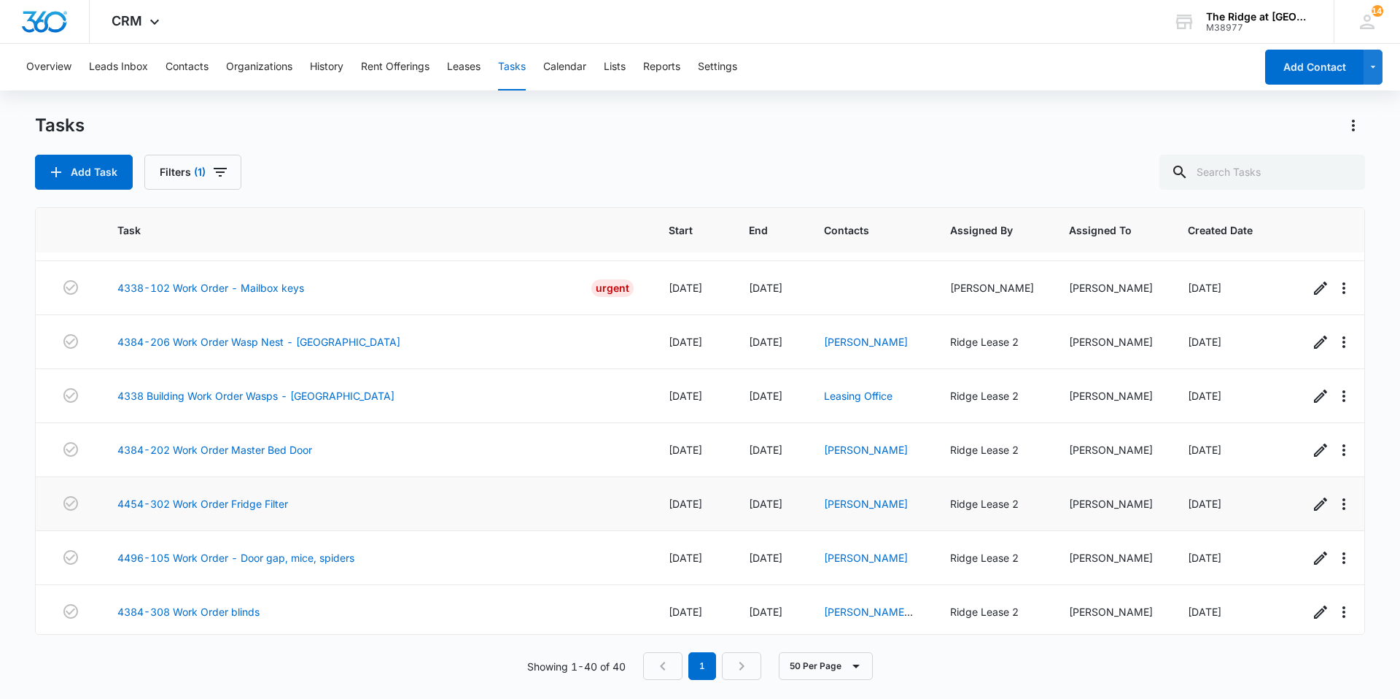
scroll to position [1722, 0]
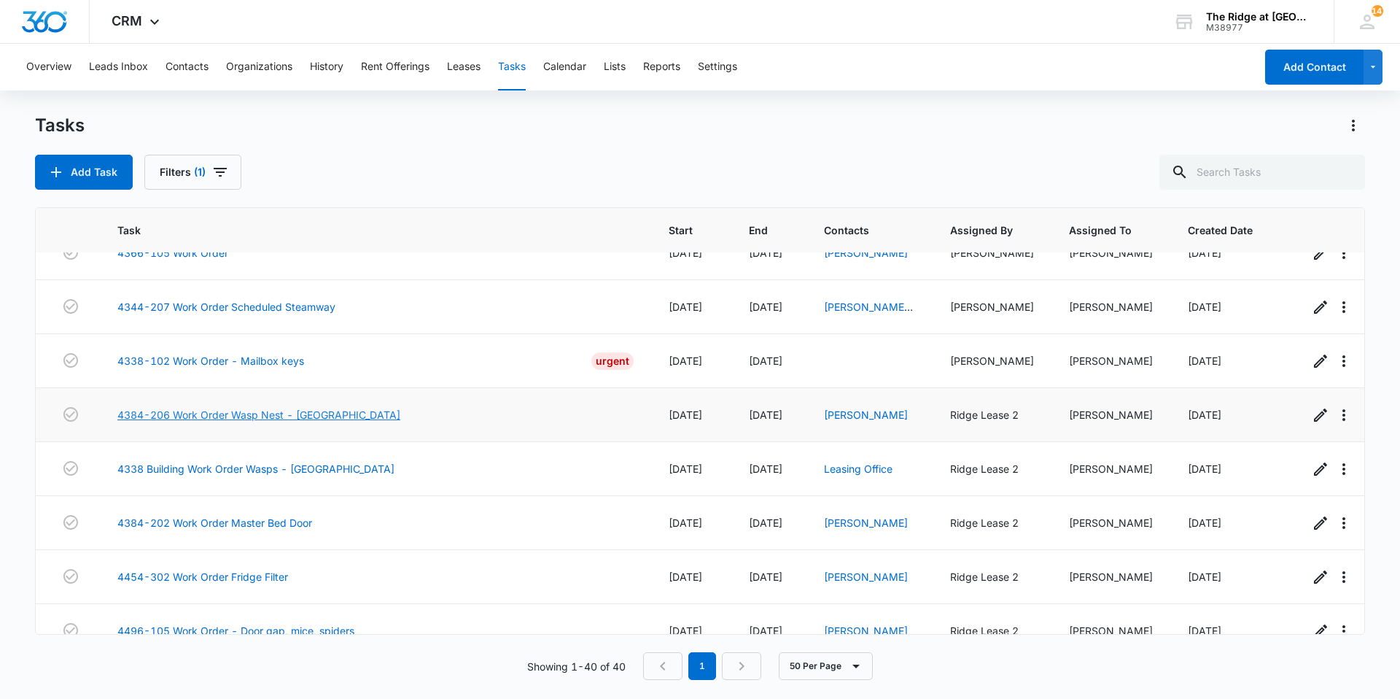
click at [227, 407] on link "4384-206 Work Order Wasp Nest - Old Towne" at bounding box center [258, 414] width 283 height 15
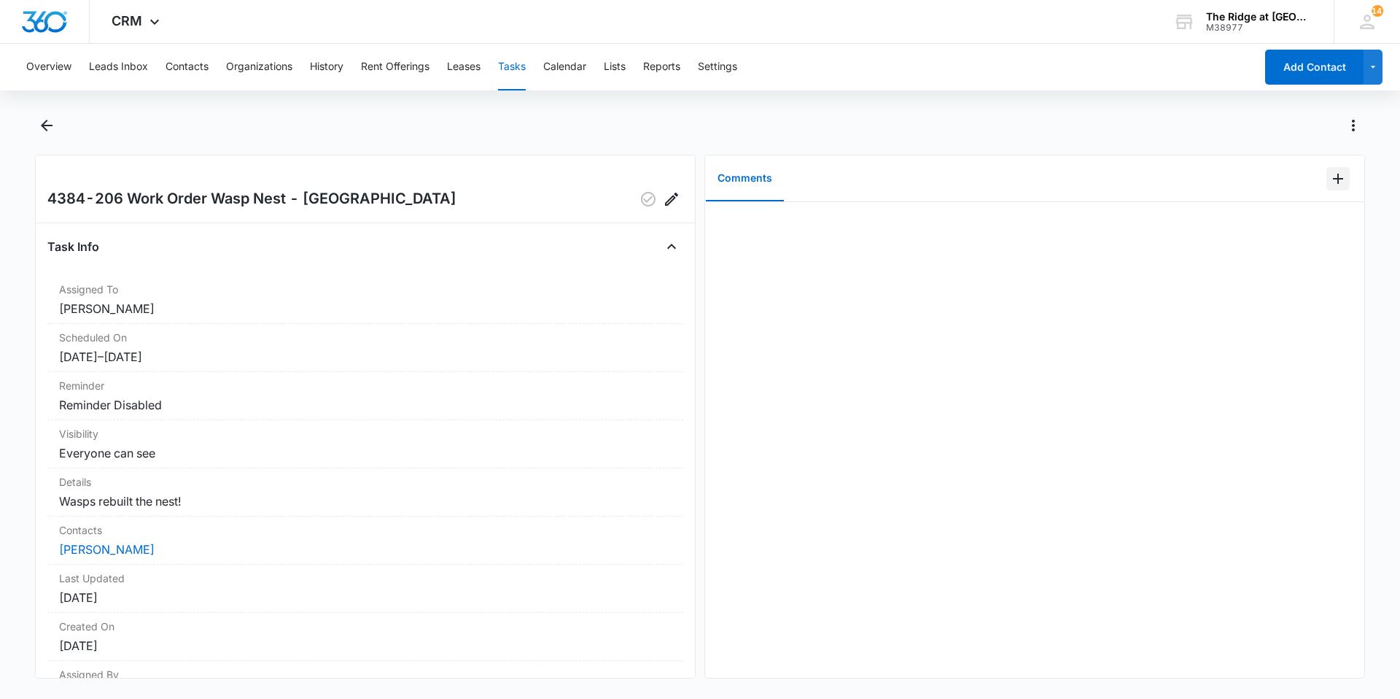
click at [1334, 177] on icon "Add Comment" at bounding box center [1337, 178] width 17 height 17
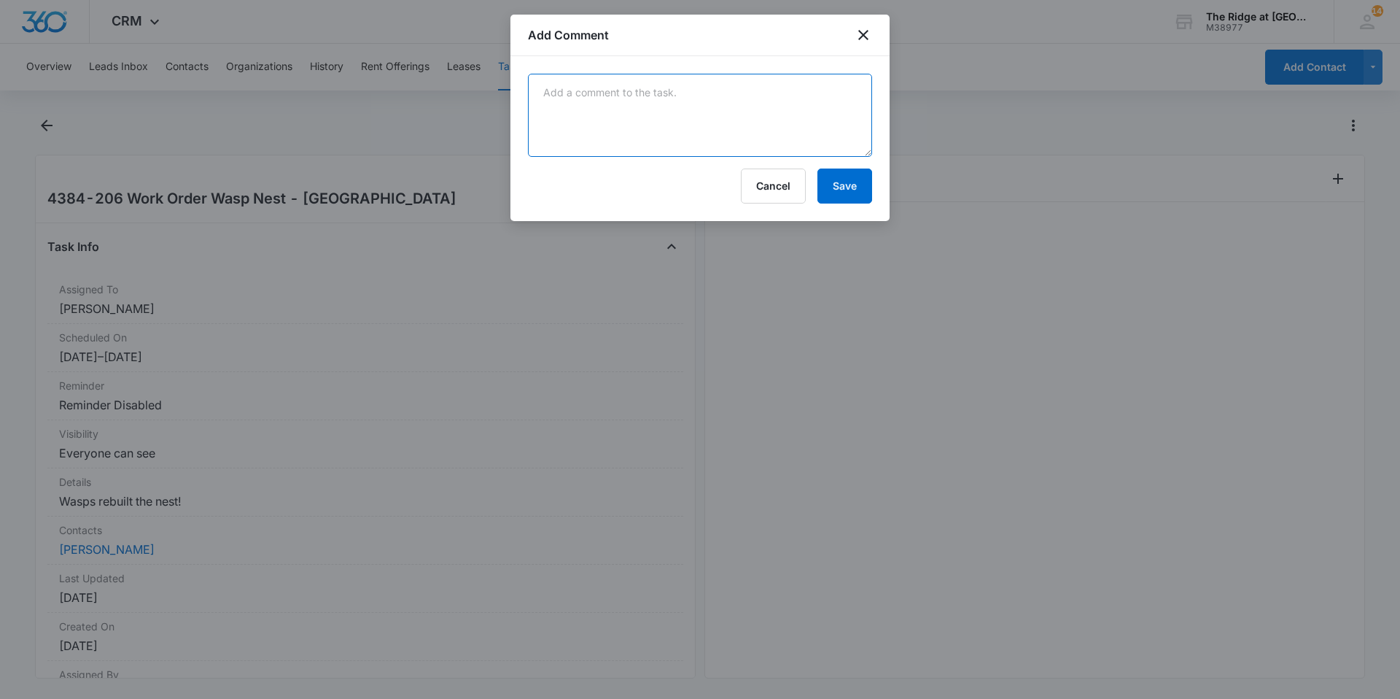
click at [742, 156] on textarea at bounding box center [700, 115] width 344 height 83
type textarea "retreated inpacted area OTP [DATE]"
click at [844, 194] on button "Save" at bounding box center [844, 185] width 55 height 35
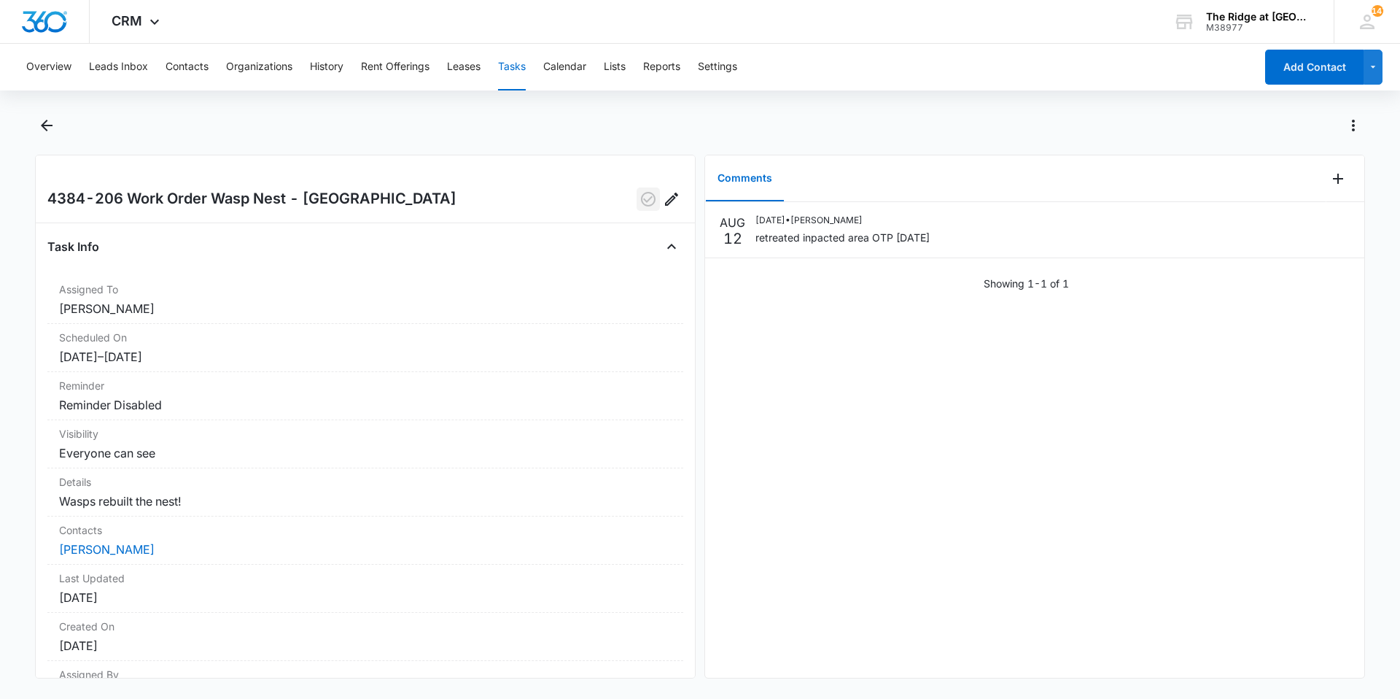
click at [639, 198] on icon "button" at bounding box center [647, 198] width 17 height 17
click at [39, 117] on icon "Back" at bounding box center [46, 125] width 17 height 17
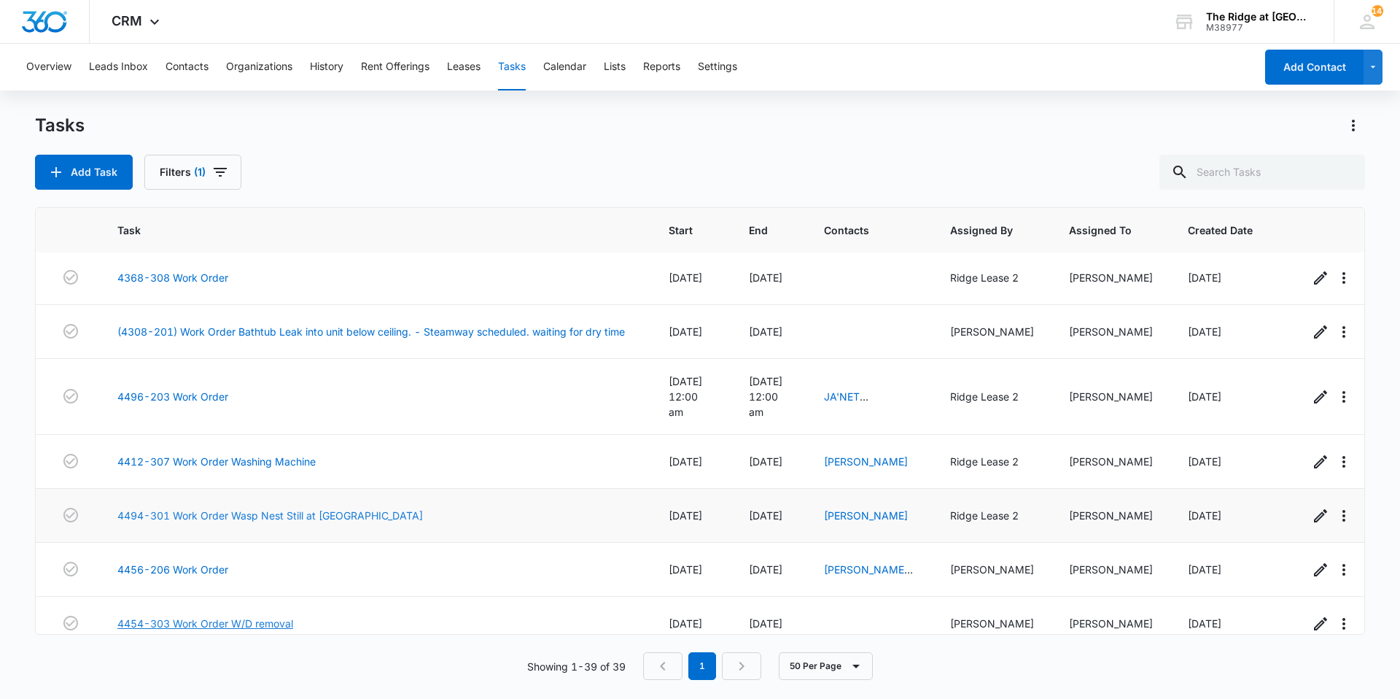
scroll to position [1230, 0]
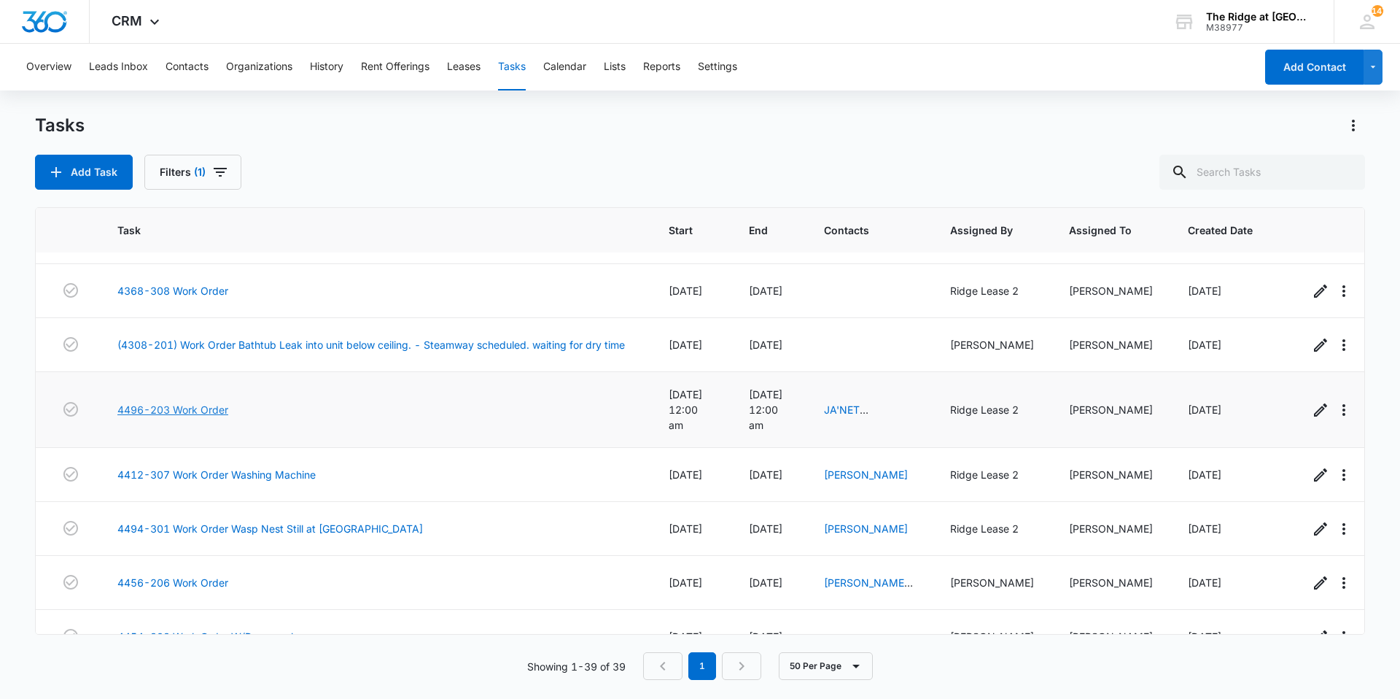
click at [216, 402] on link "4496-203 Work Order" at bounding box center [172, 409] width 111 height 15
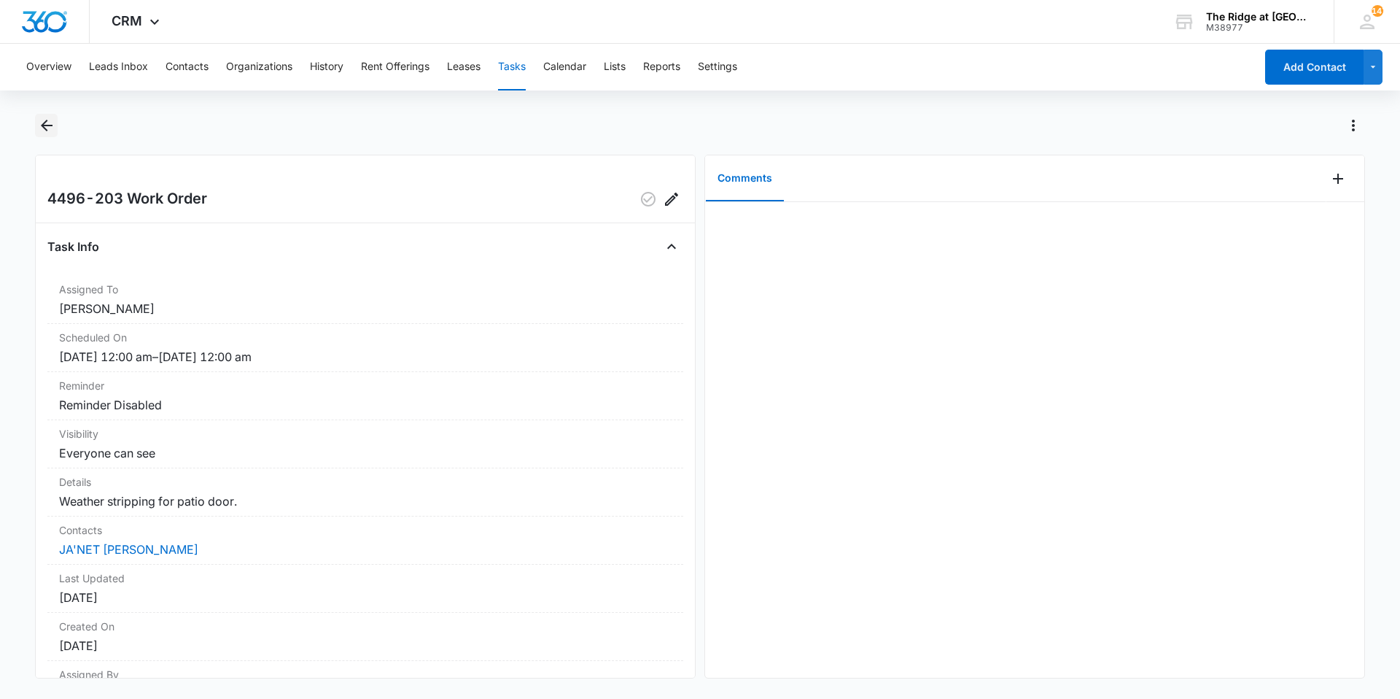
click at [40, 125] on icon "Back" at bounding box center [46, 125] width 17 height 17
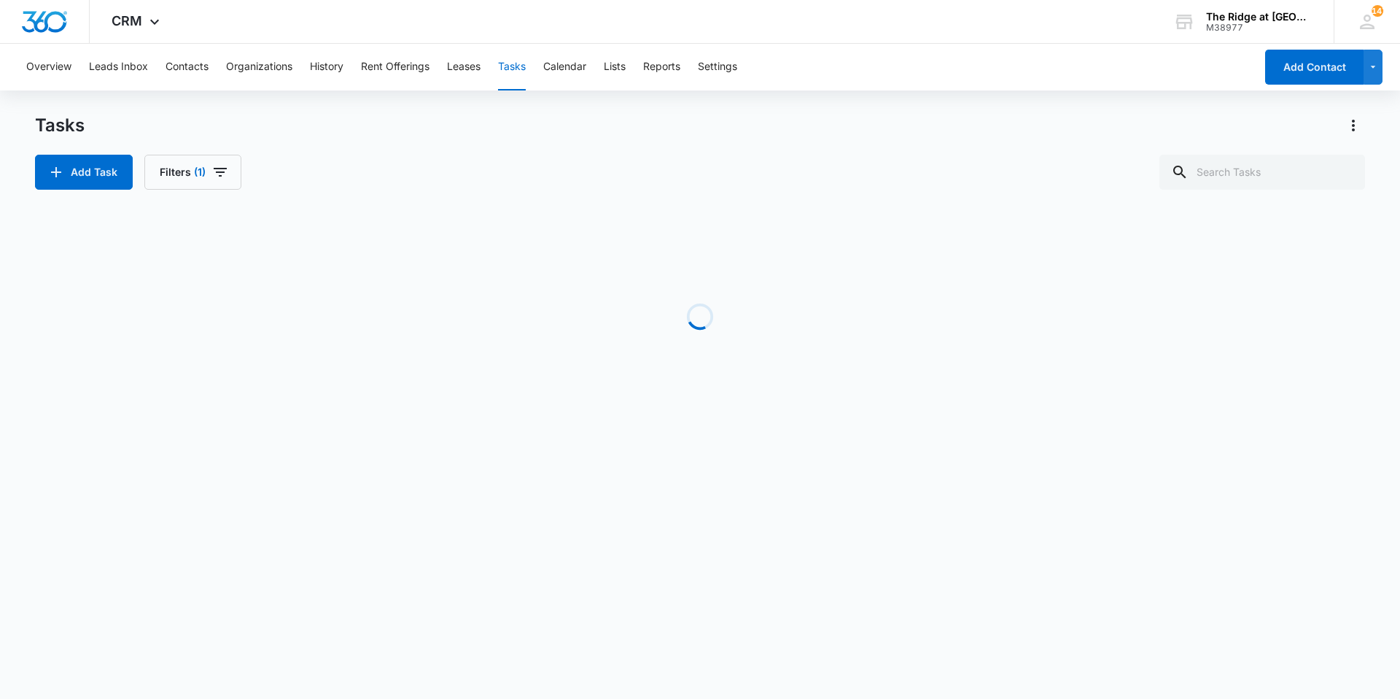
drag, startPoint x: 40, startPoint y: 125, endPoint x: 451, endPoint y: 128, distance: 410.5
click at [451, 128] on div "Tasks" at bounding box center [700, 125] width 1330 height 23
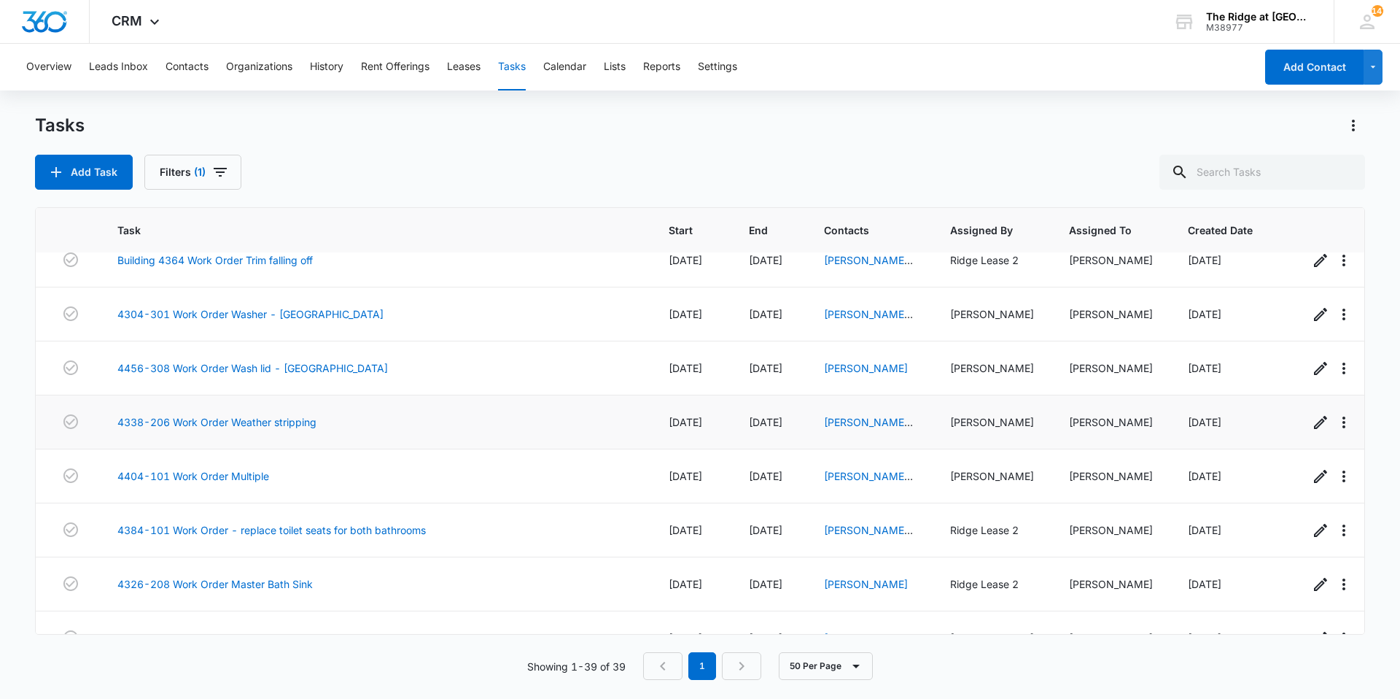
scroll to position [510, 0]
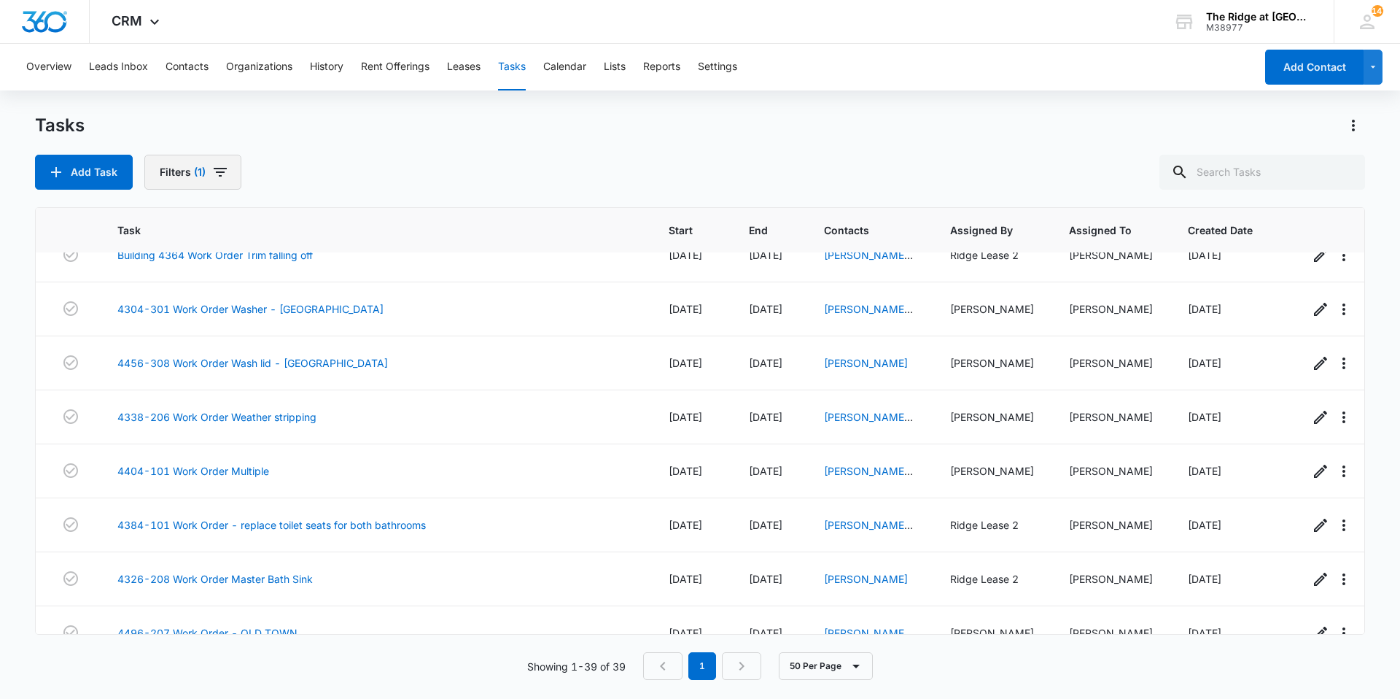
click at [172, 163] on button "Filters (1)" at bounding box center [192, 172] width 97 height 35
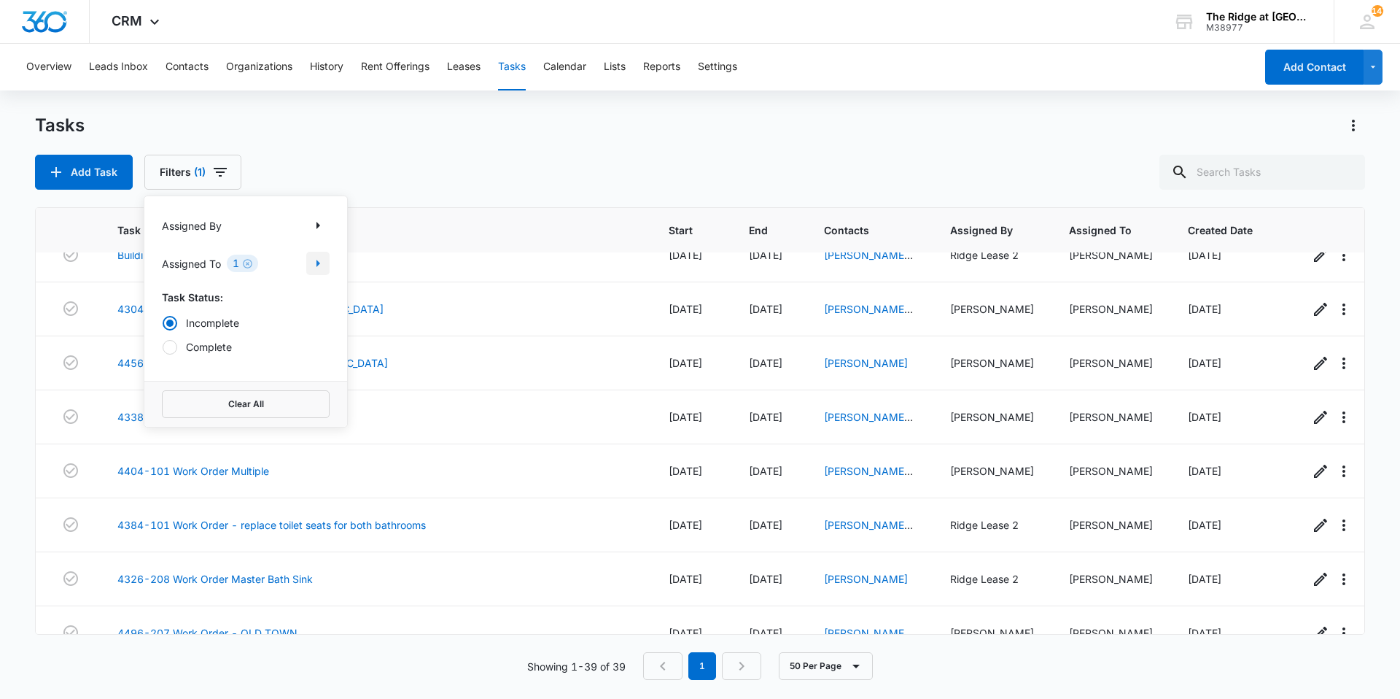
click at [316, 267] on icon "Show Assigned To filters" at bounding box center [317, 262] width 17 height 17
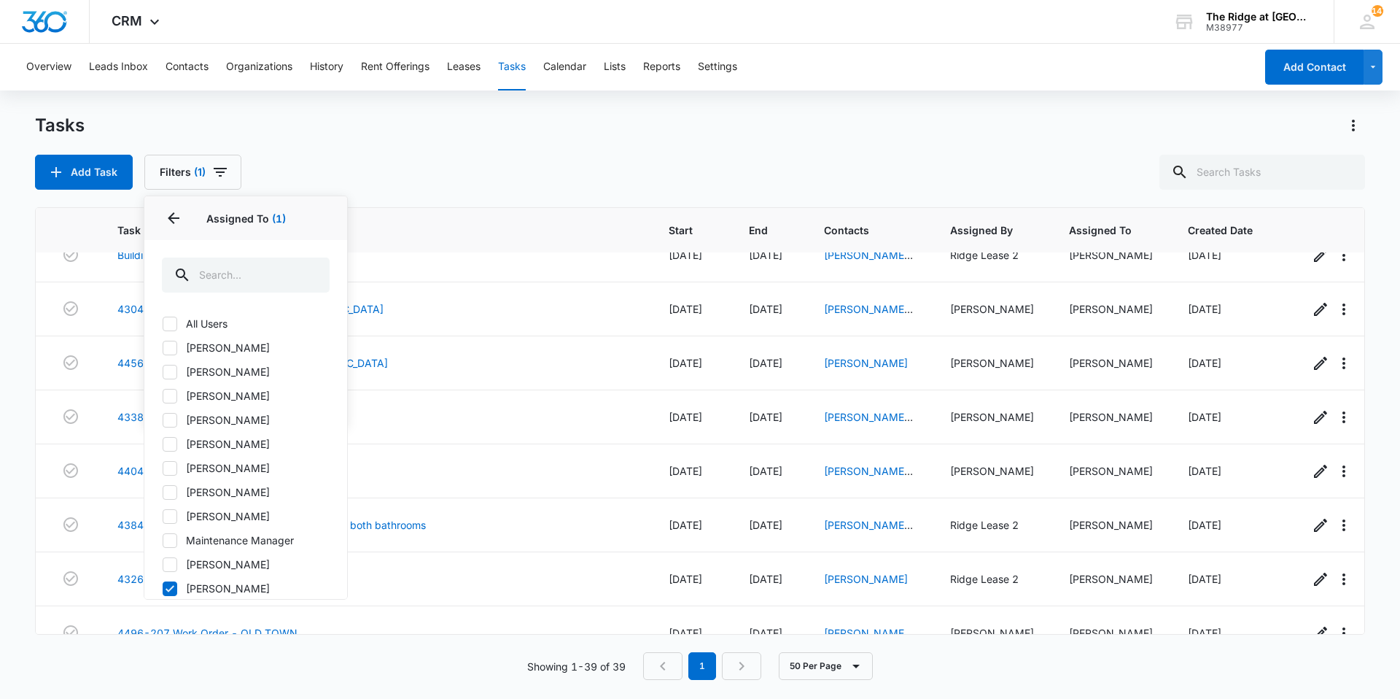
click at [208, 324] on label "All Users" at bounding box center [246, 323] width 168 height 15
click at [163, 324] on input "All Users" at bounding box center [162, 323] width 1 height 1
checkbox input "true"
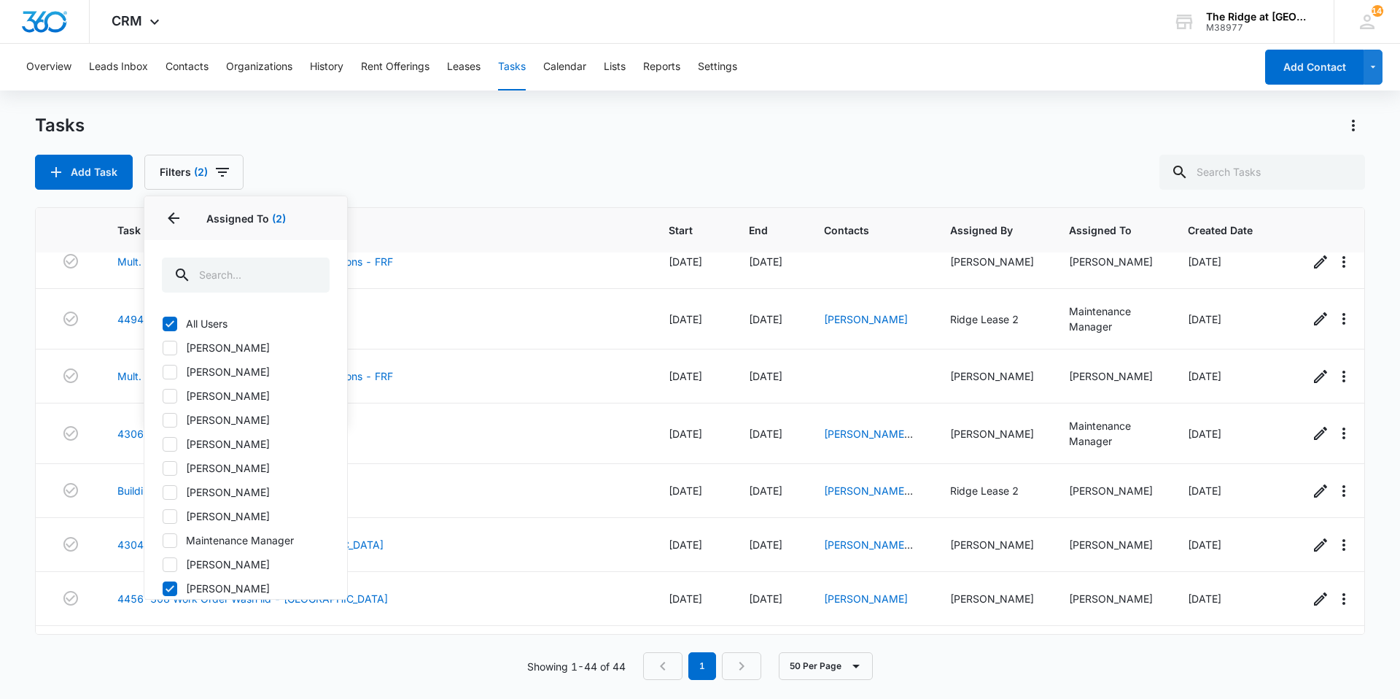
click at [346, 155] on div "Add Task Filters (2) Assigned By Assigned To 2 Assigned To (2) All Users Alex S…" at bounding box center [700, 172] width 1330 height 35
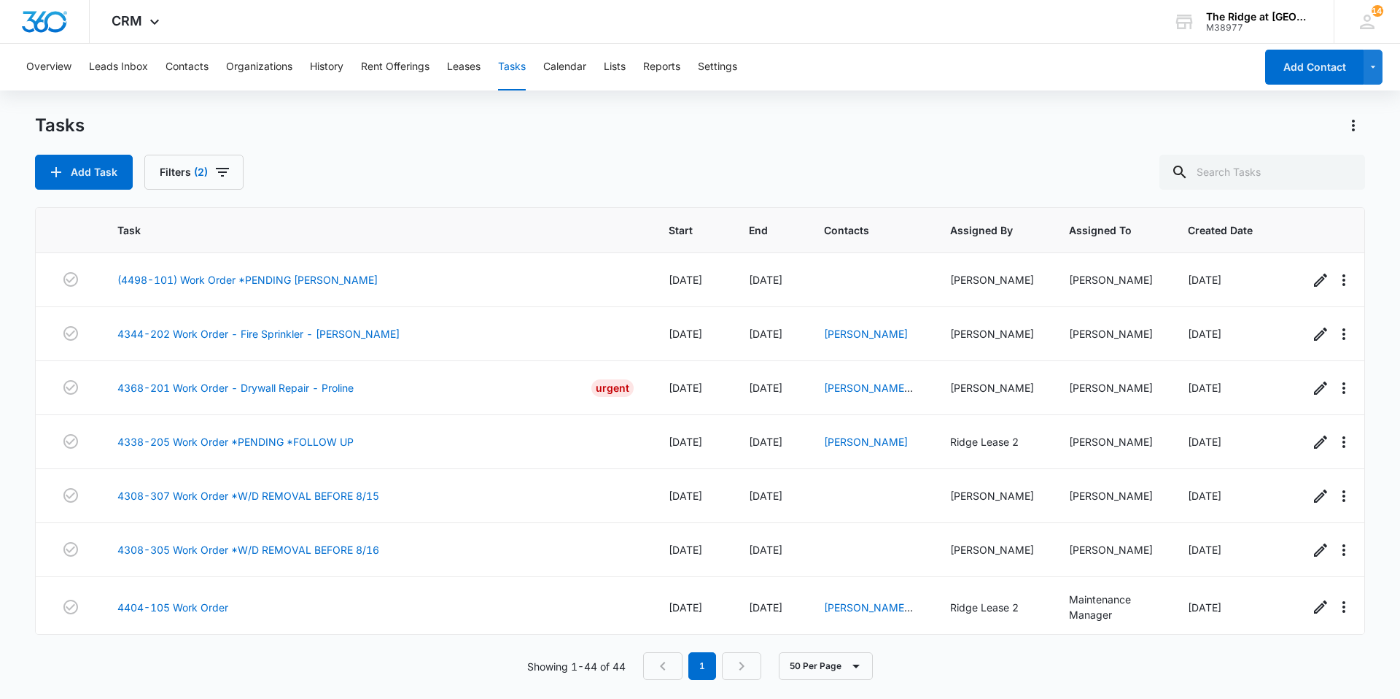
scroll to position [73, 0]
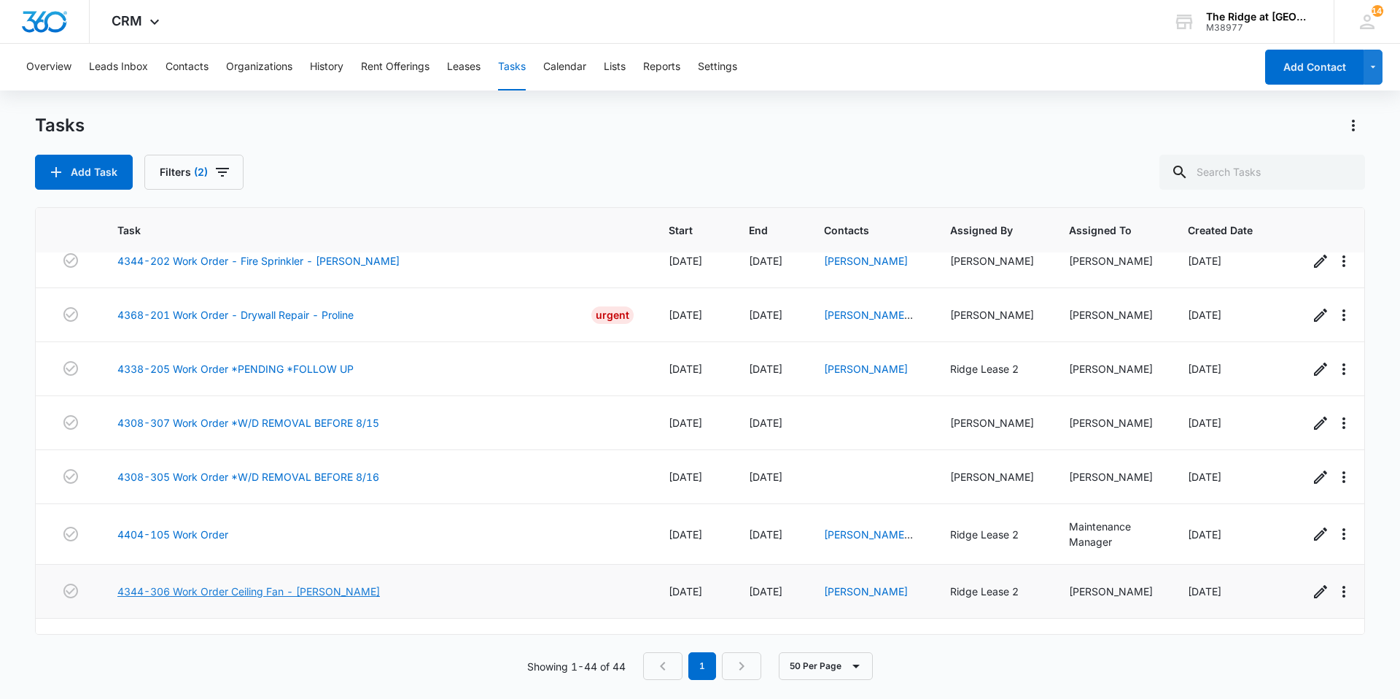
click at [279, 589] on link "4344-306 Work Order Ceiling Fan - [PERSON_NAME]" at bounding box center [248, 590] width 262 height 15
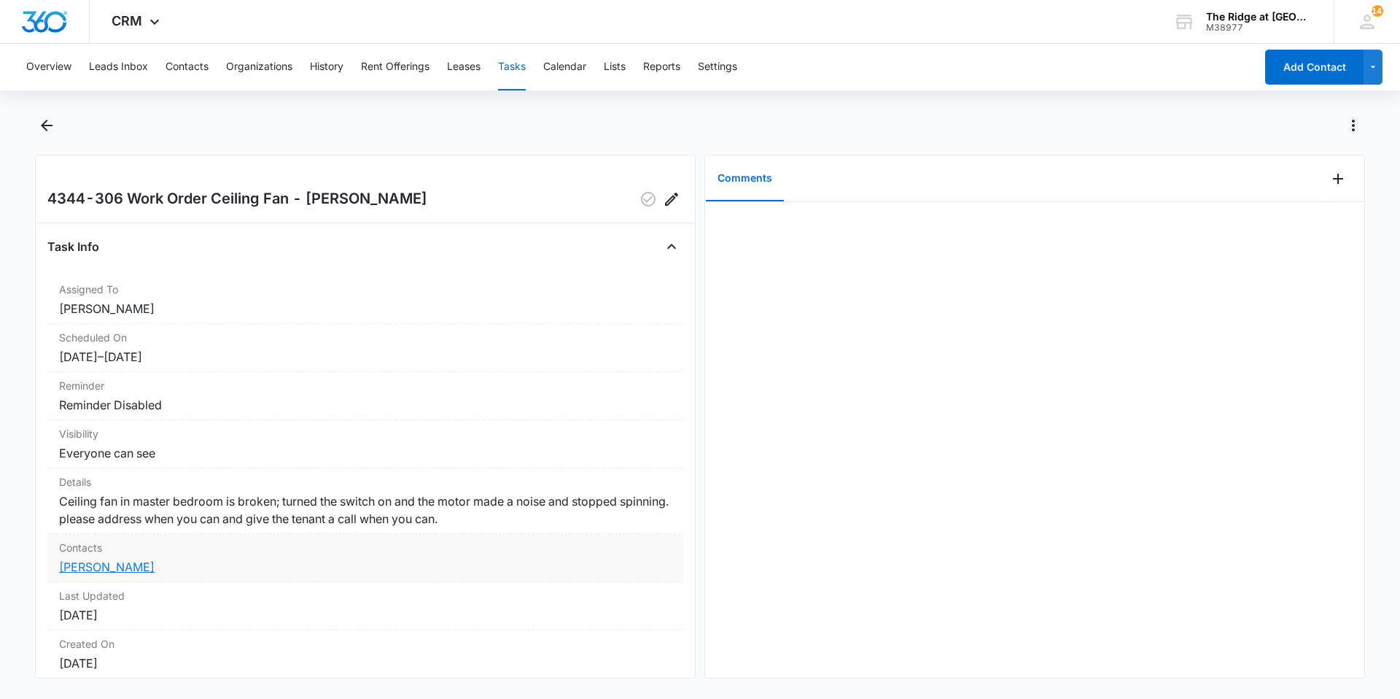
click at [123, 568] on link "[PERSON_NAME]" at bounding box center [107, 566] width 96 height 15
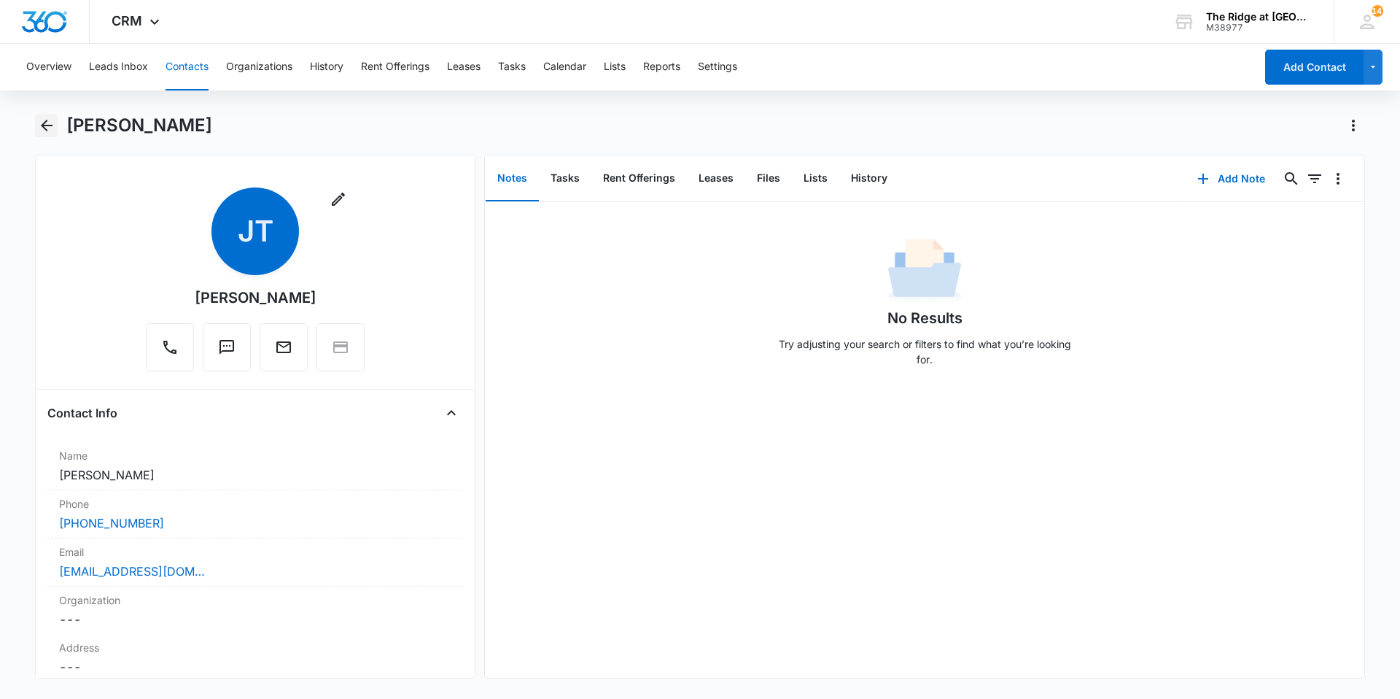
click at [41, 133] on icon "Back" at bounding box center [46, 125] width 17 height 17
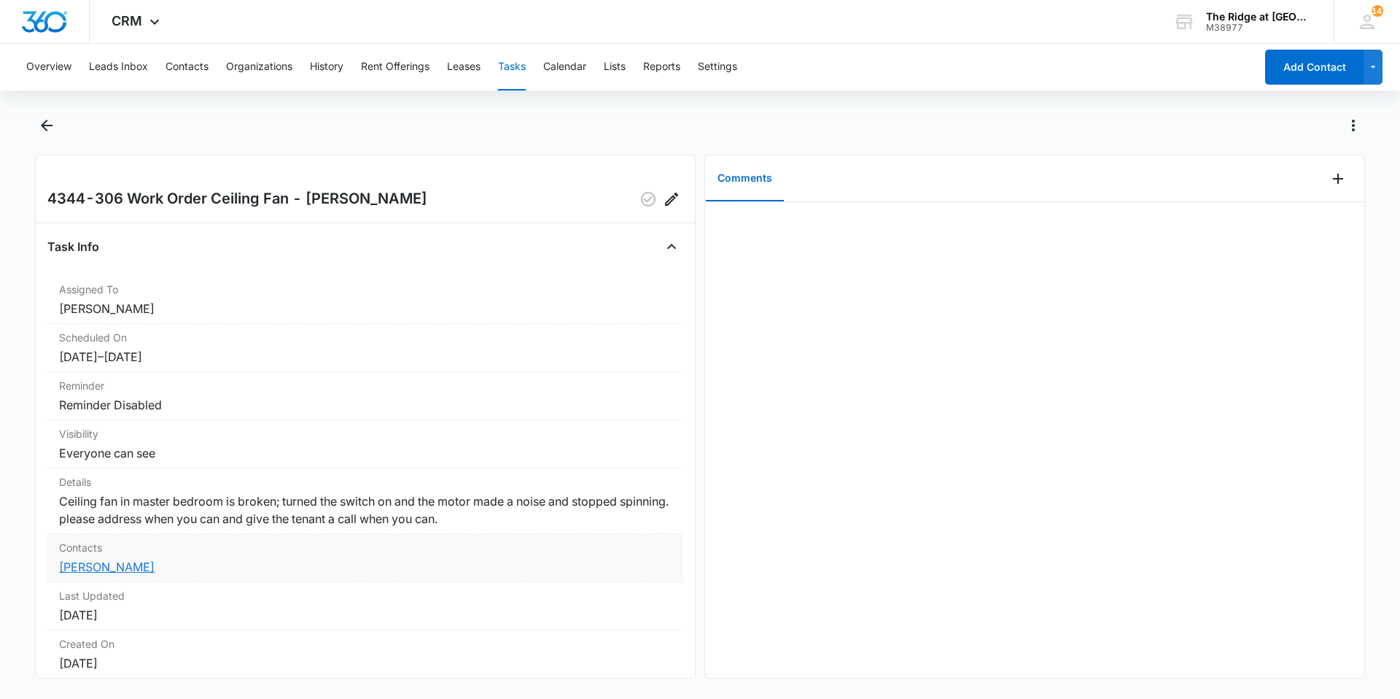
click at [122, 565] on link "[PERSON_NAME]" at bounding box center [107, 566] width 96 height 15
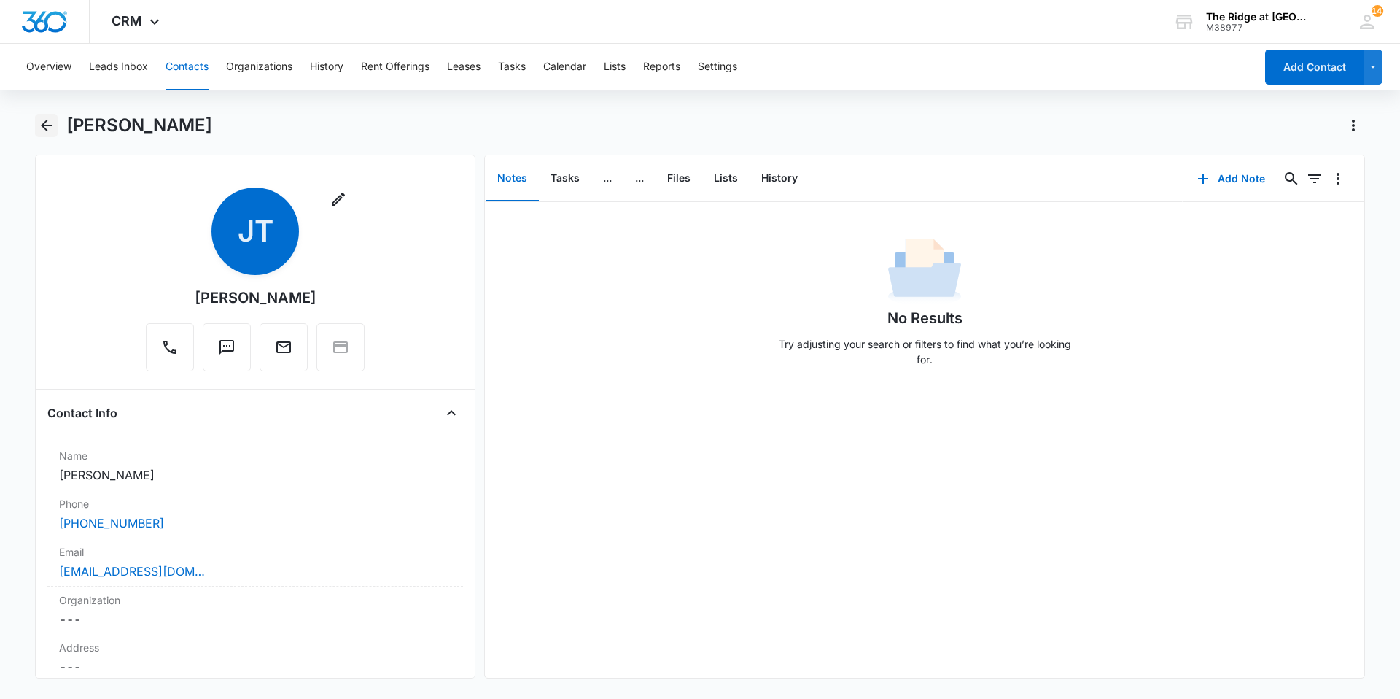
click at [46, 128] on icon "Back" at bounding box center [46, 125] width 17 height 17
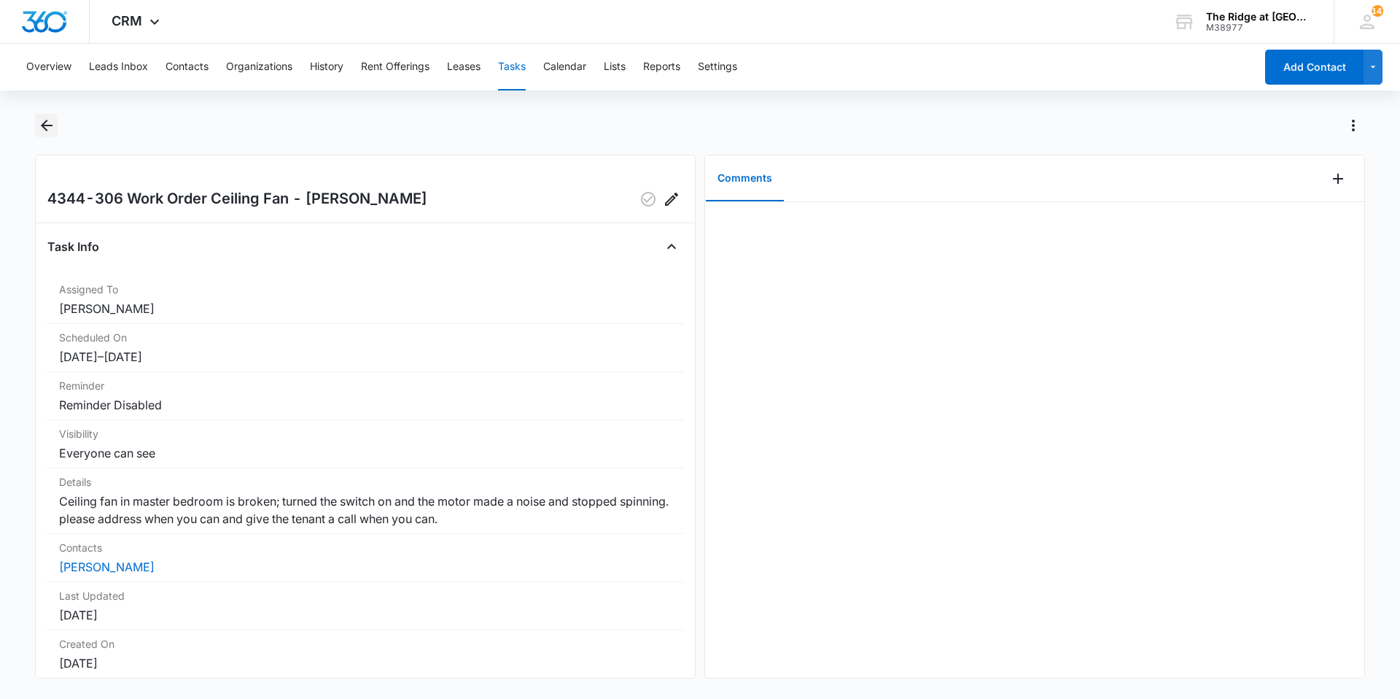
click at [57, 128] on button "Back" at bounding box center [46, 125] width 23 height 23
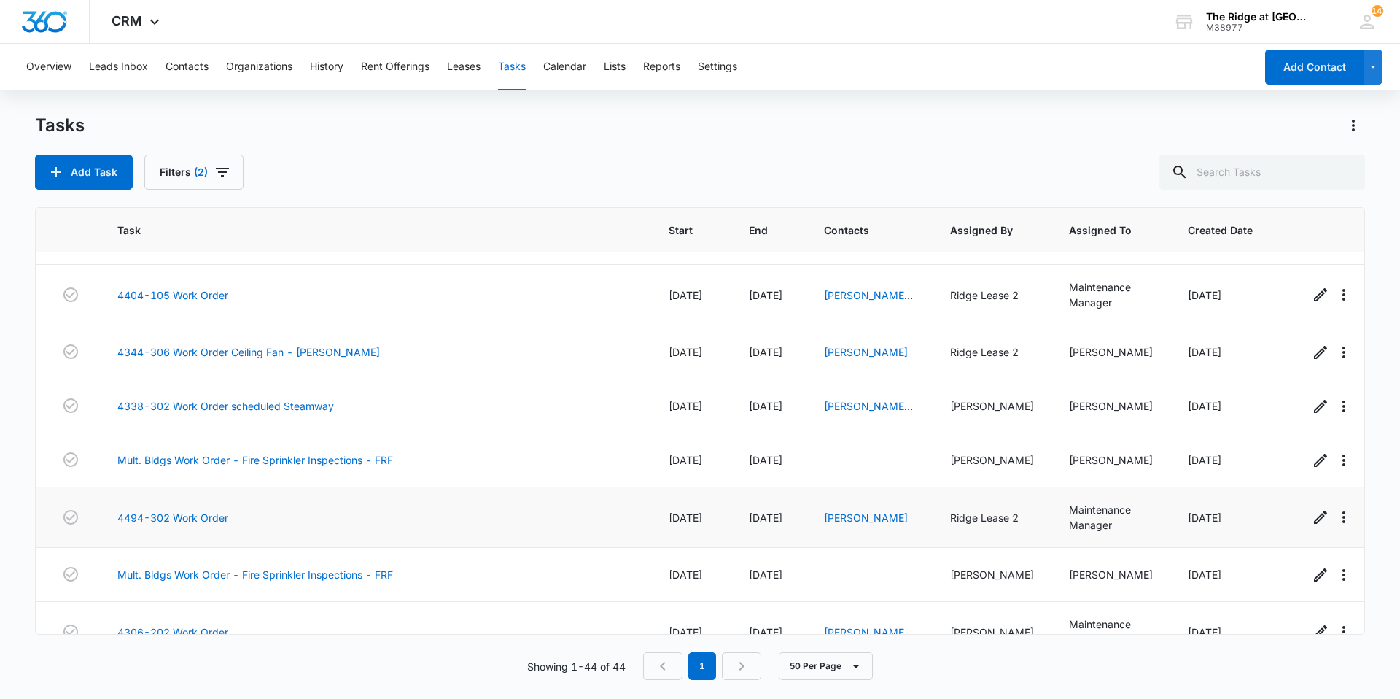
scroll to position [365, 0]
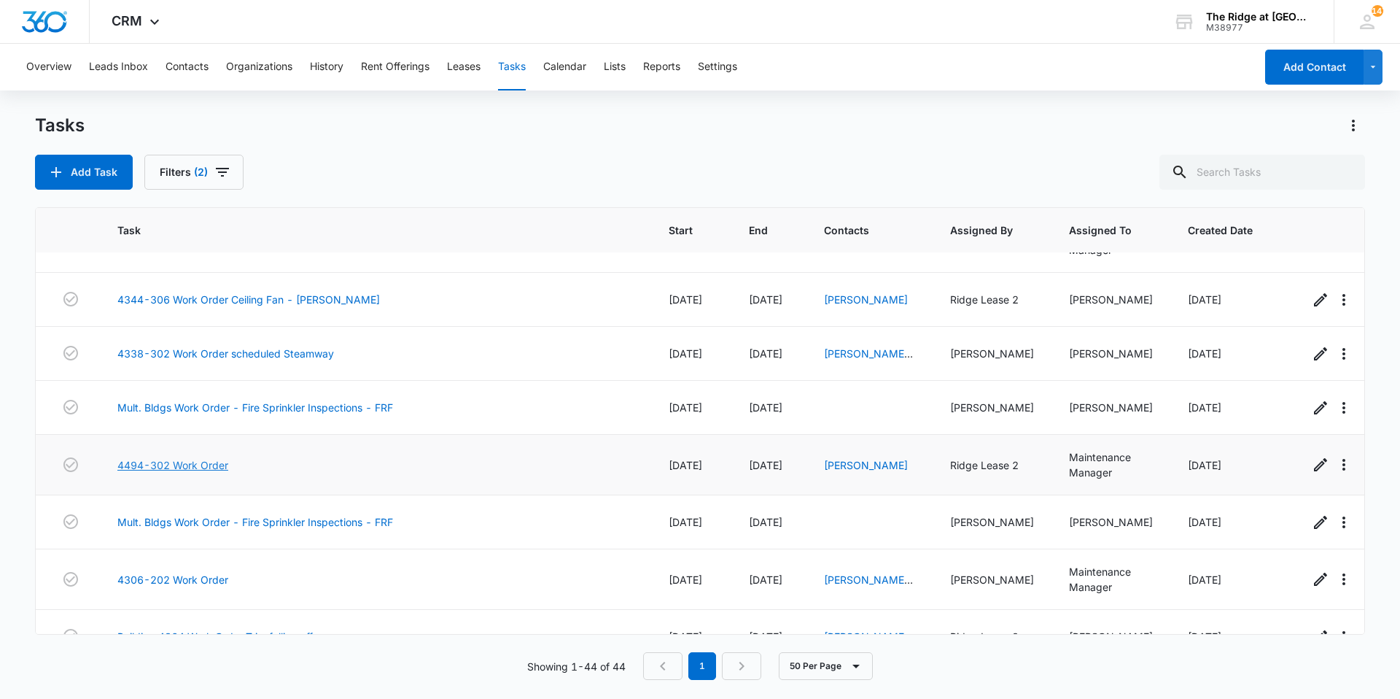
click at [203, 468] on link "4494-302 Work Order" at bounding box center [172, 464] width 111 height 15
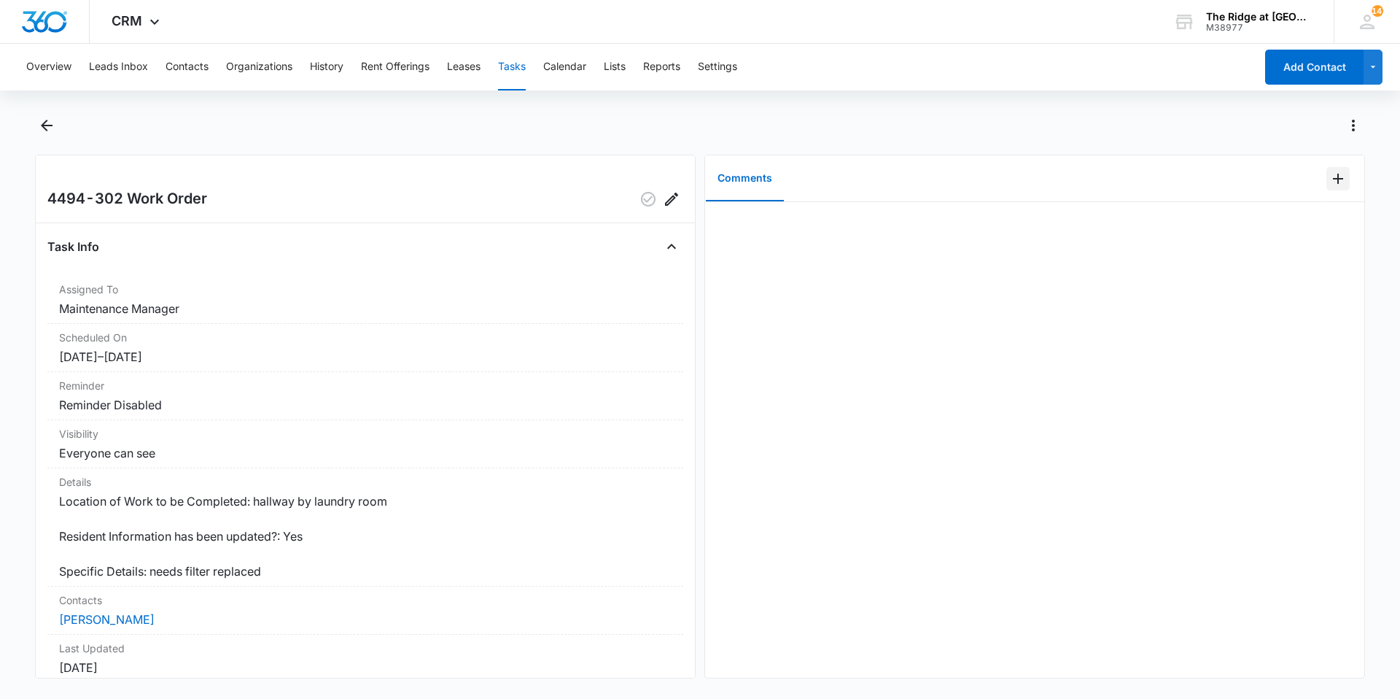
click at [1332, 179] on icon "Add Comment" at bounding box center [1337, 178] width 17 height 17
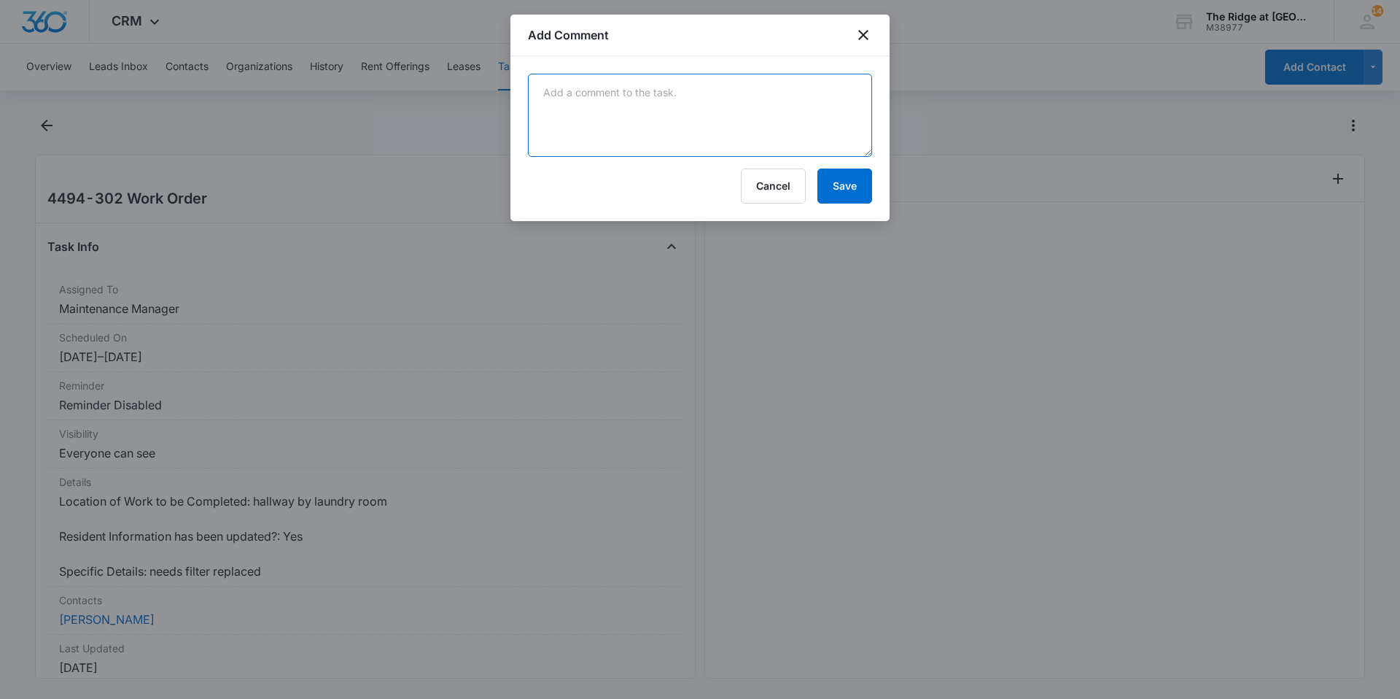
click at [823, 132] on textarea at bounding box center [700, 115] width 344 height 83
type textarea "replaced air filter"
click at [837, 194] on button "Save" at bounding box center [844, 185] width 55 height 35
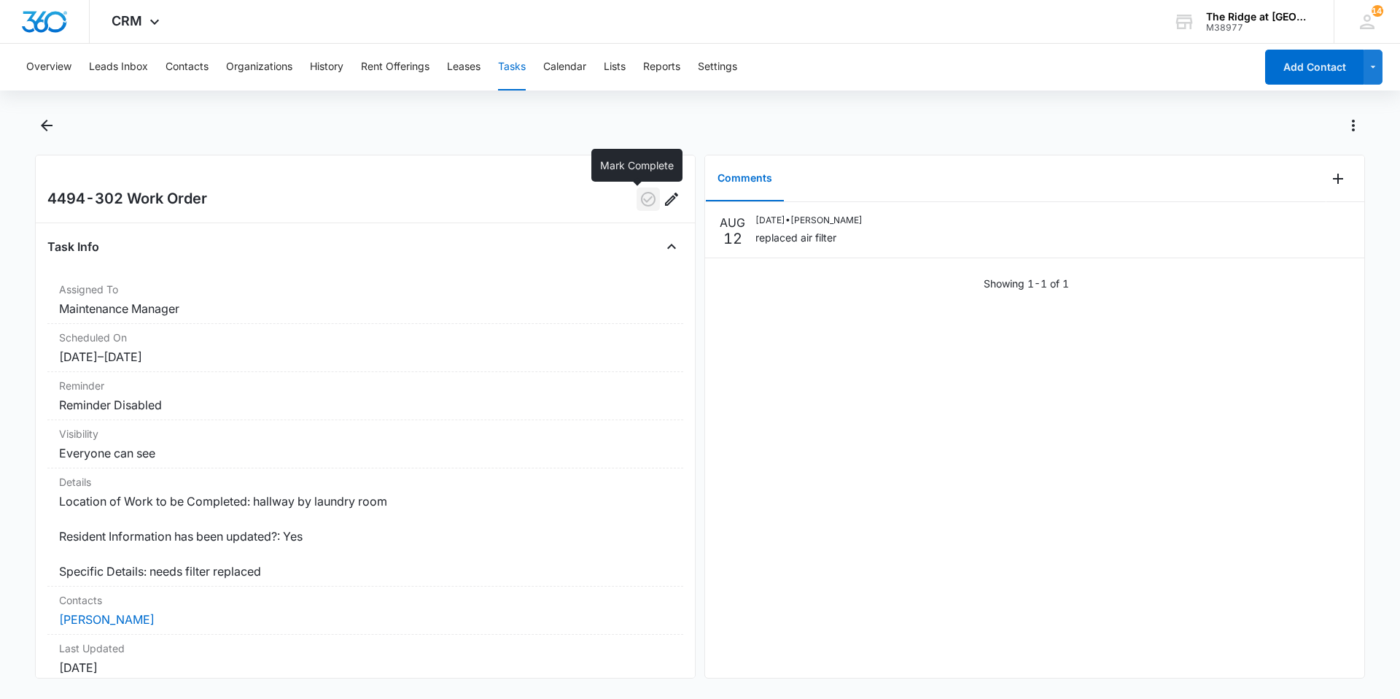
click at [641, 199] on icon "button" at bounding box center [648, 199] width 15 height 15
click at [44, 121] on icon "Back" at bounding box center [46, 125] width 17 height 17
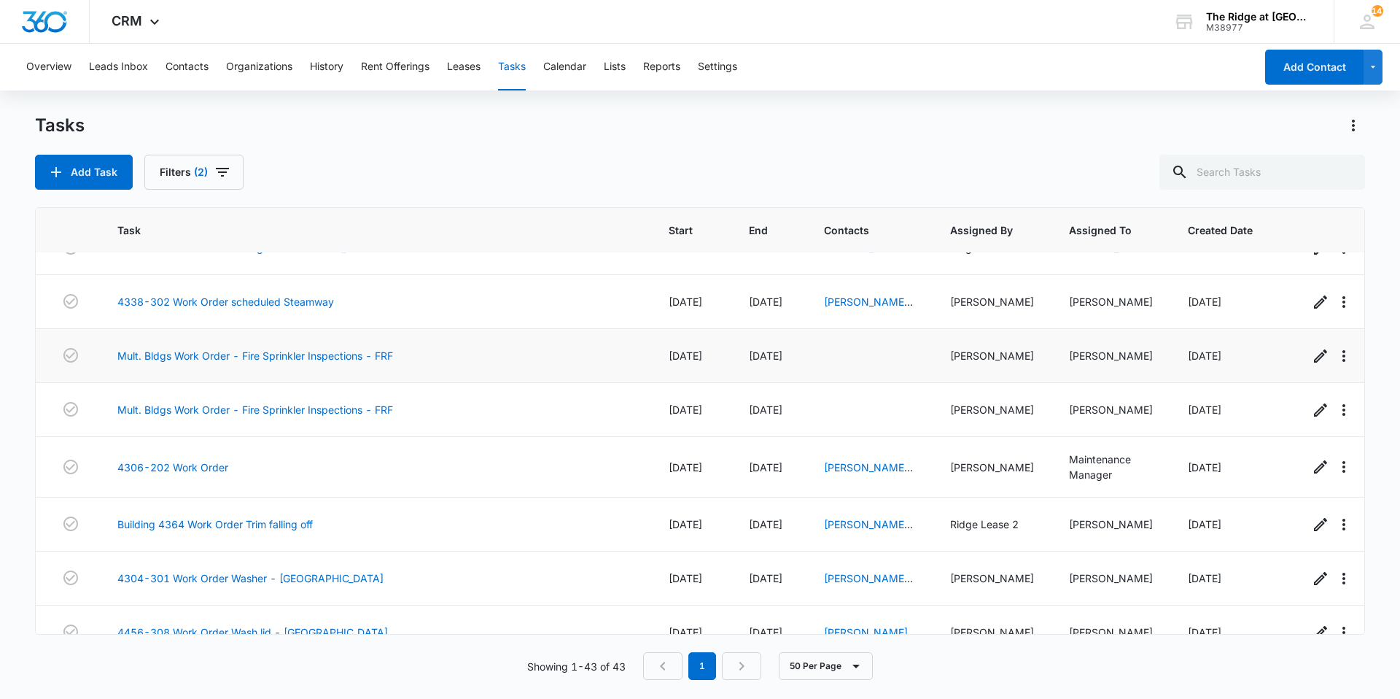
scroll to position [437, 0]
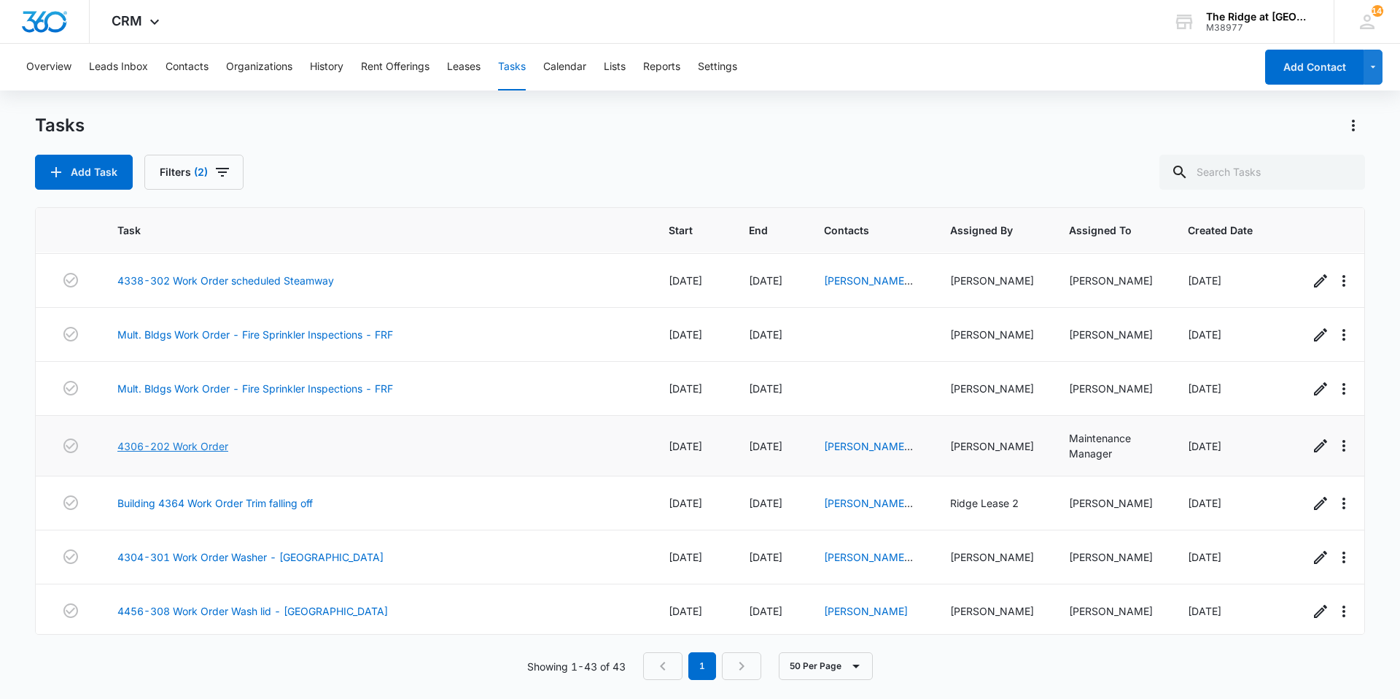
click at [174, 440] on link "4306-202 Work Order" at bounding box center [172, 445] width 111 height 15
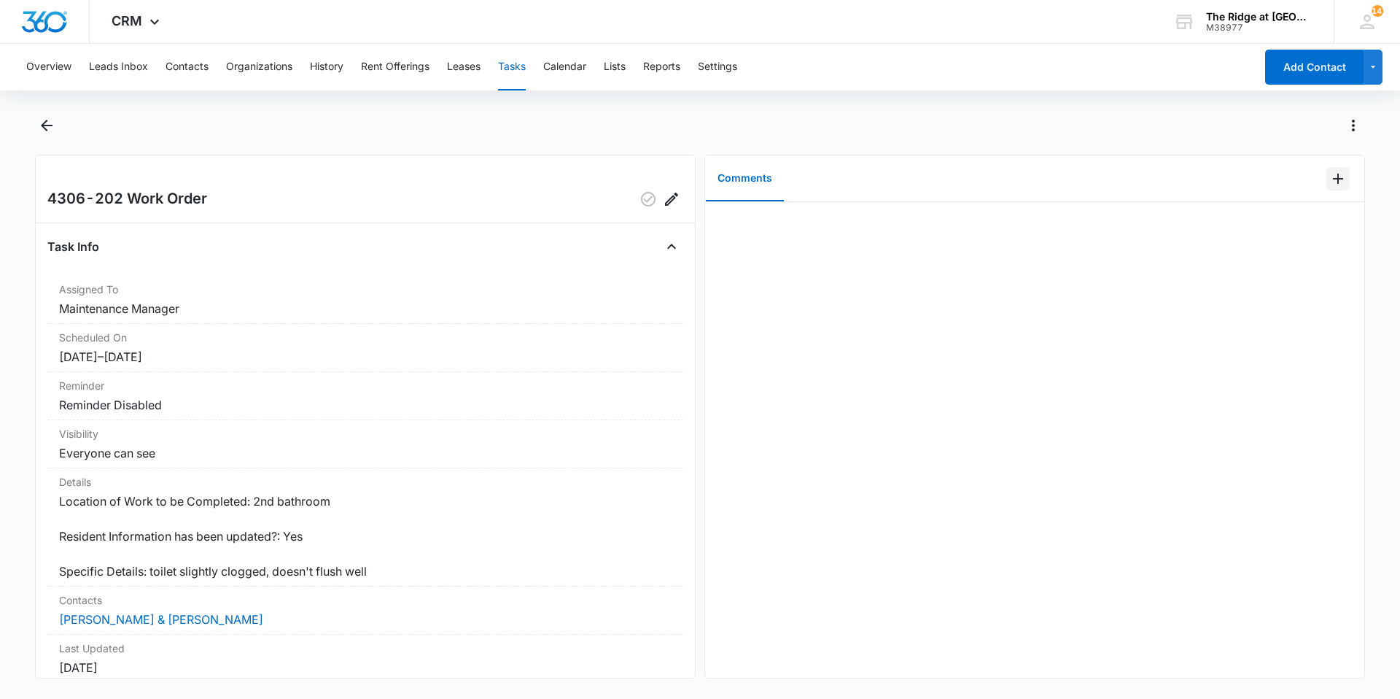
click at [1336, 184] on button "Add Comment" at bounding box center [1337, 178] width 23 height 23
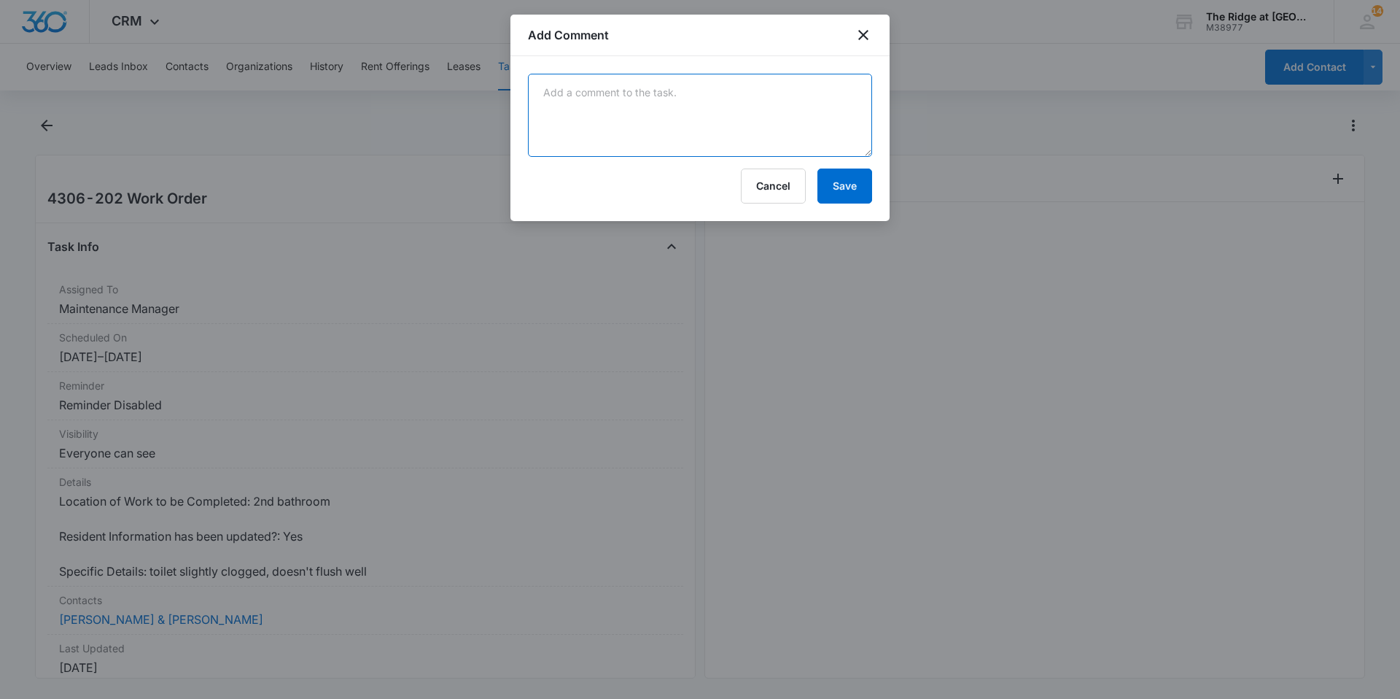
click at [715, 96] on textarea at bounding box center [700, 115] width 344 height 83
type textarea "had plumbers address"
click at [831, 167] on form "had plumbers address Cancel Save" at bounding box center [700, 139] width 344 height 130
click at [833, 174] on button "Save" at bounding box center [844, 185] width 55 height 35
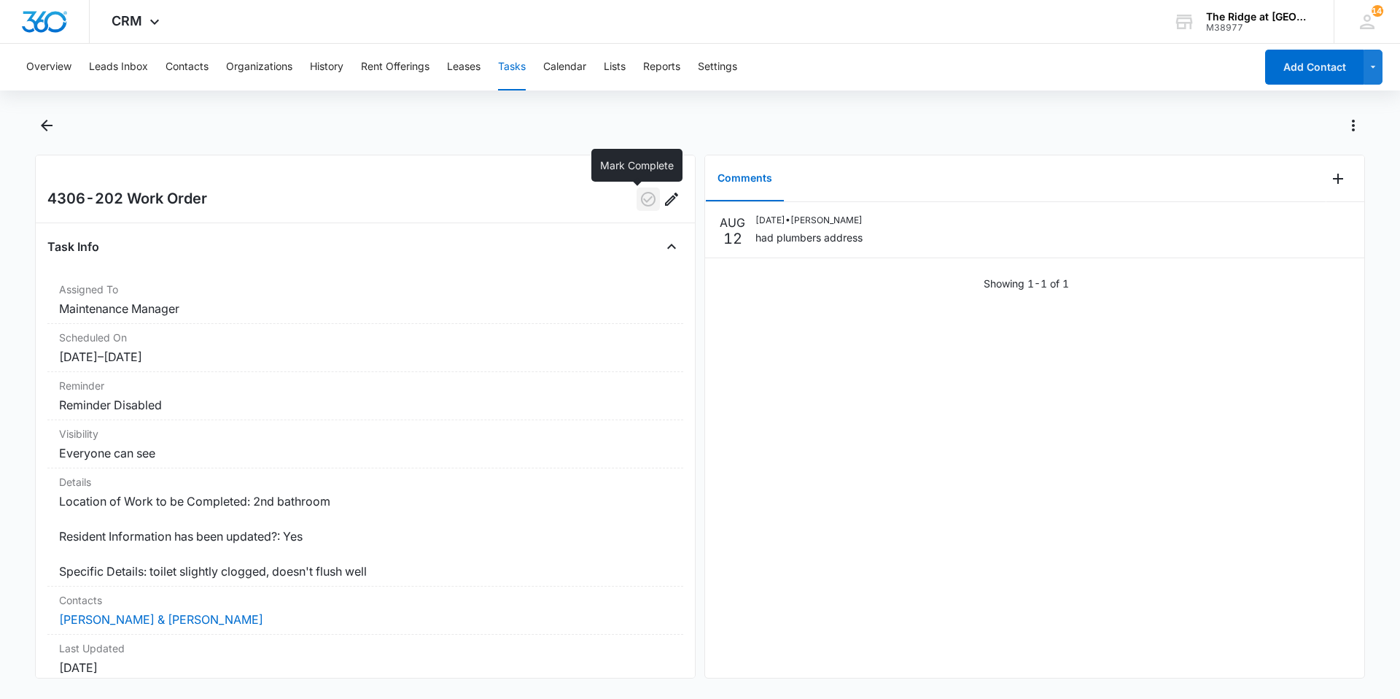
click at [641, 201] on icon "button" at bounding box center [648, 199] width 15 height 15
click at [38, 119] on icon "Back" at bounding box center [46, 125] width 17 height 17
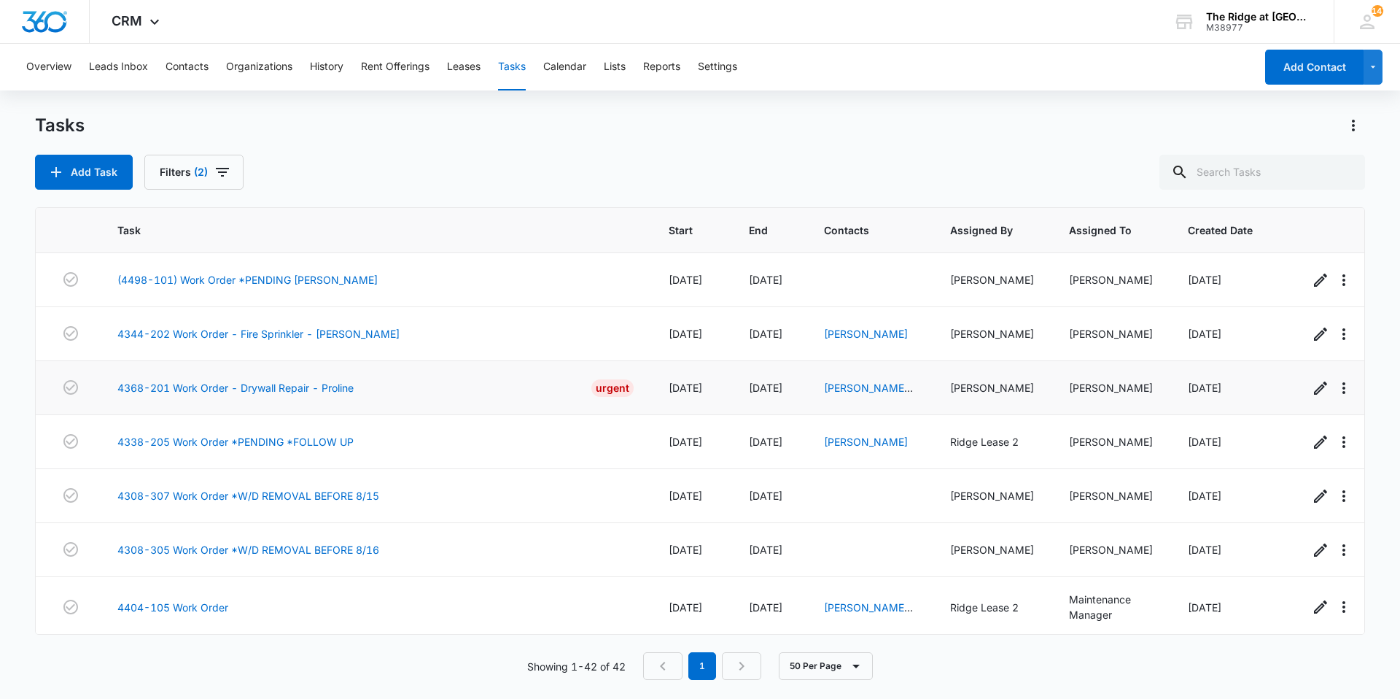
drag, startPoint x: 398, startPoint y: 384, endPoint x: 388, endPoint y: 382, distance: 10.4
click at [388, 382] on div "4368-201 Work Order - Drywall Repair - Proline Urgent" at bounding box center [375, 387] width 516 height 17
click at [246, 389] on link "4368-201 Work Order - Drywall Repair - Proline" at bounding box center [235, 387] width 236 height 15
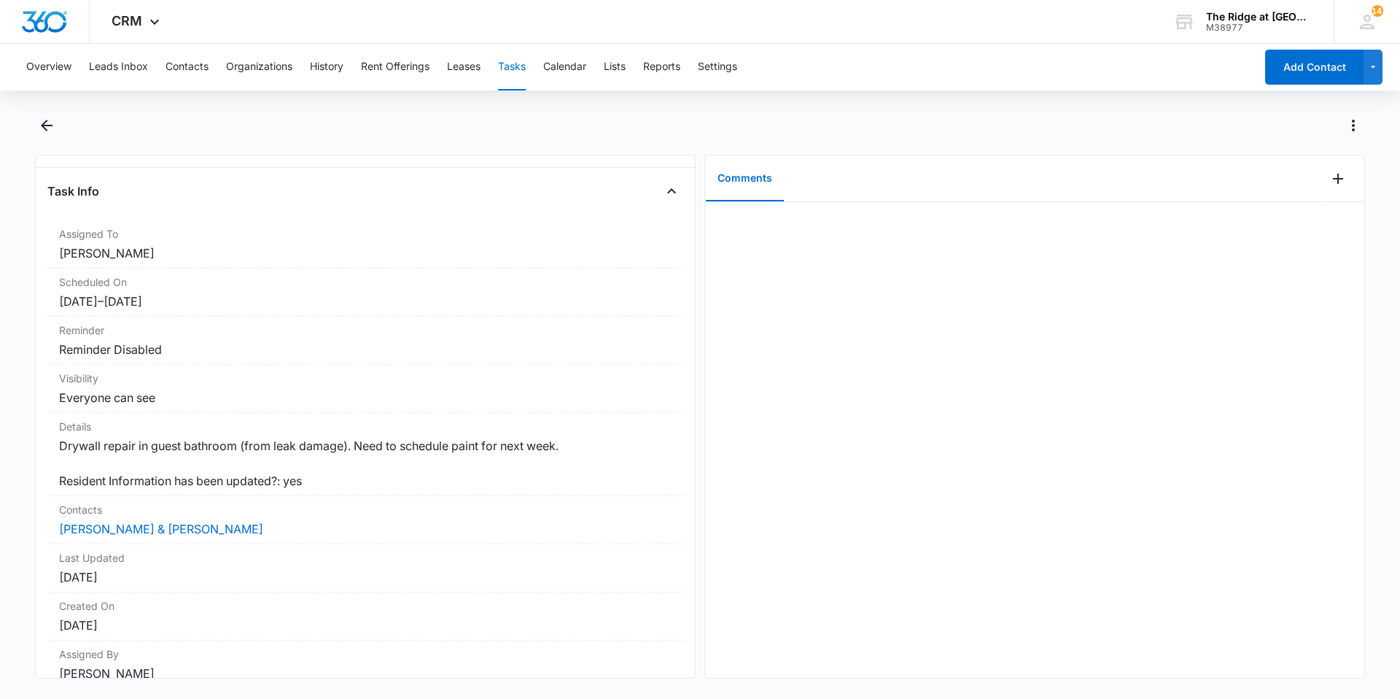
scroll to position [154, 0]
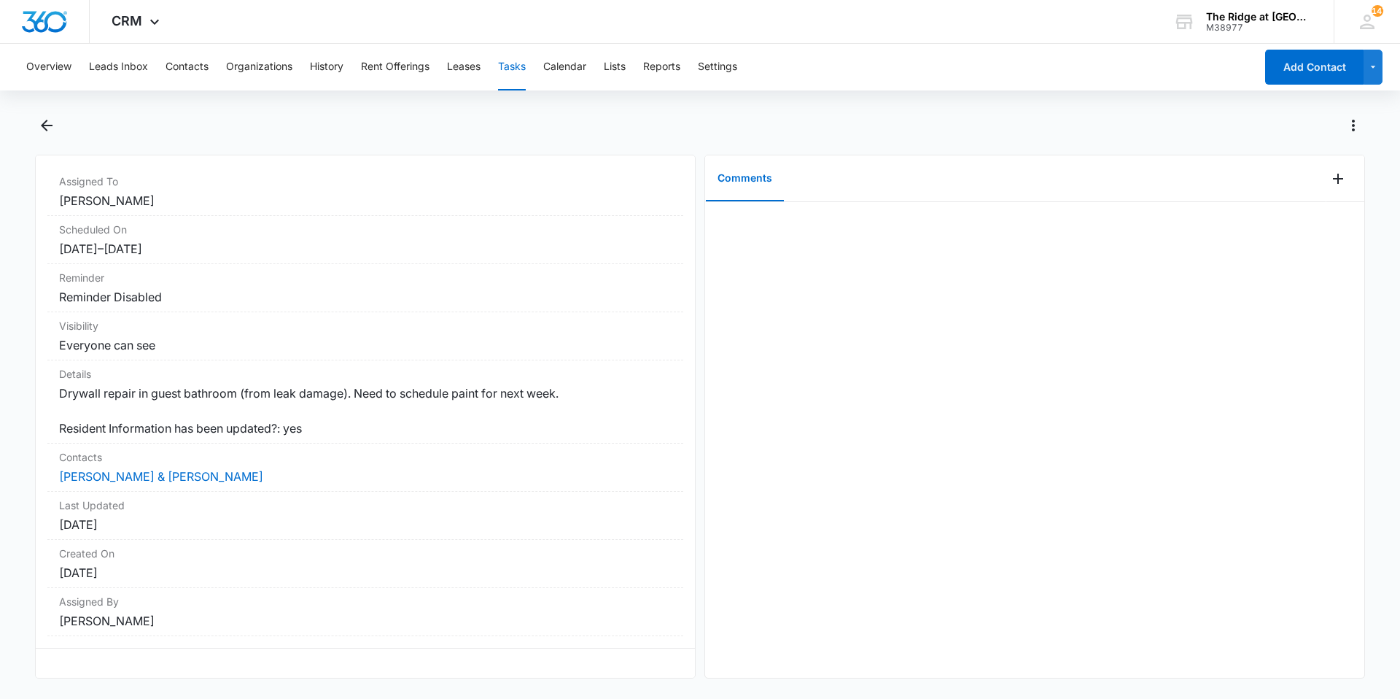
click at [869, 544] on div at bounding box center [1034, 439] width 659 height 475
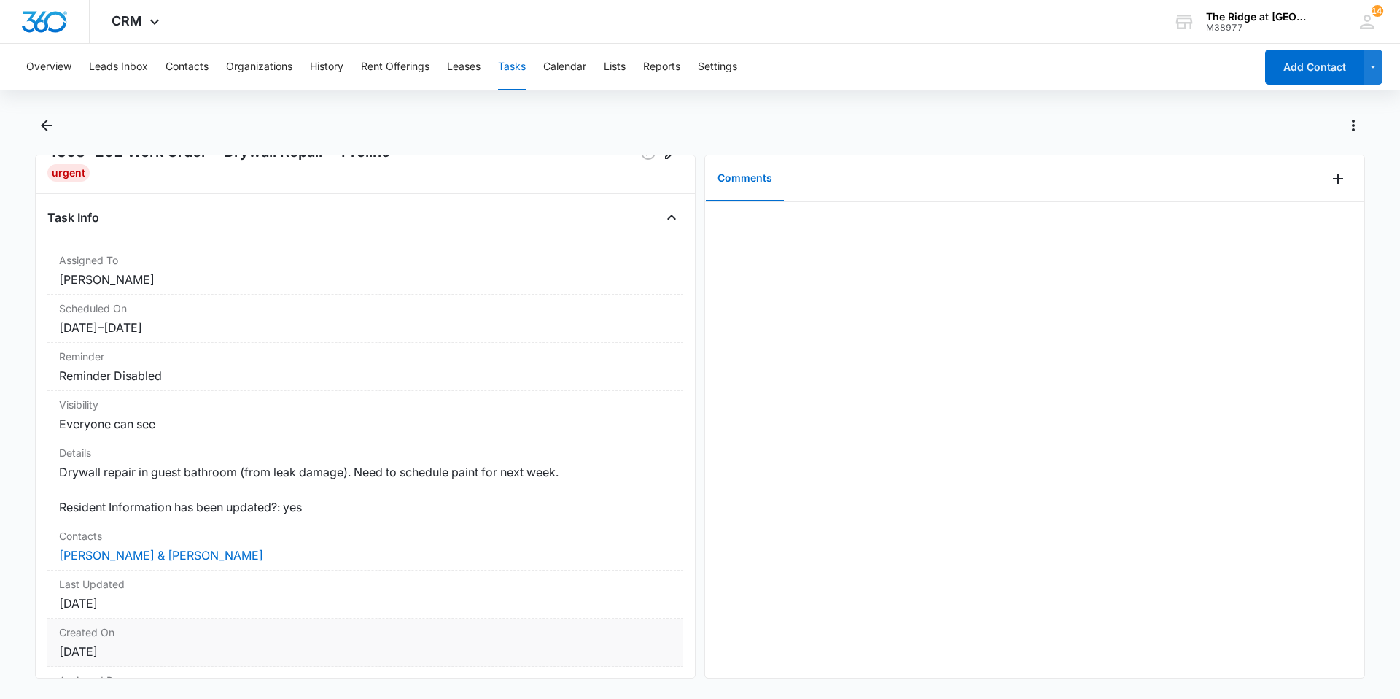
scroll to position [73, 0]
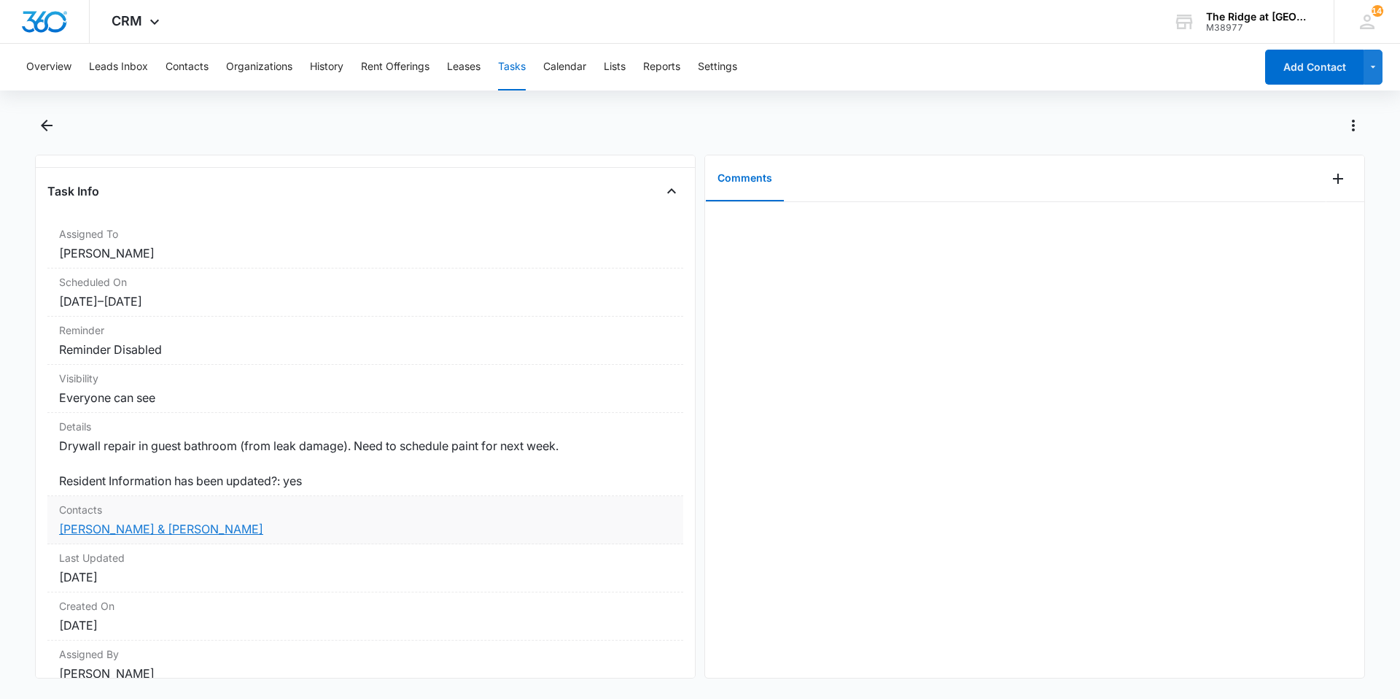
click at [192, 536] on link "[PERSON_NAME] & [PERSON_NAME]" at bounding box center [161, 528] width 204 height 15
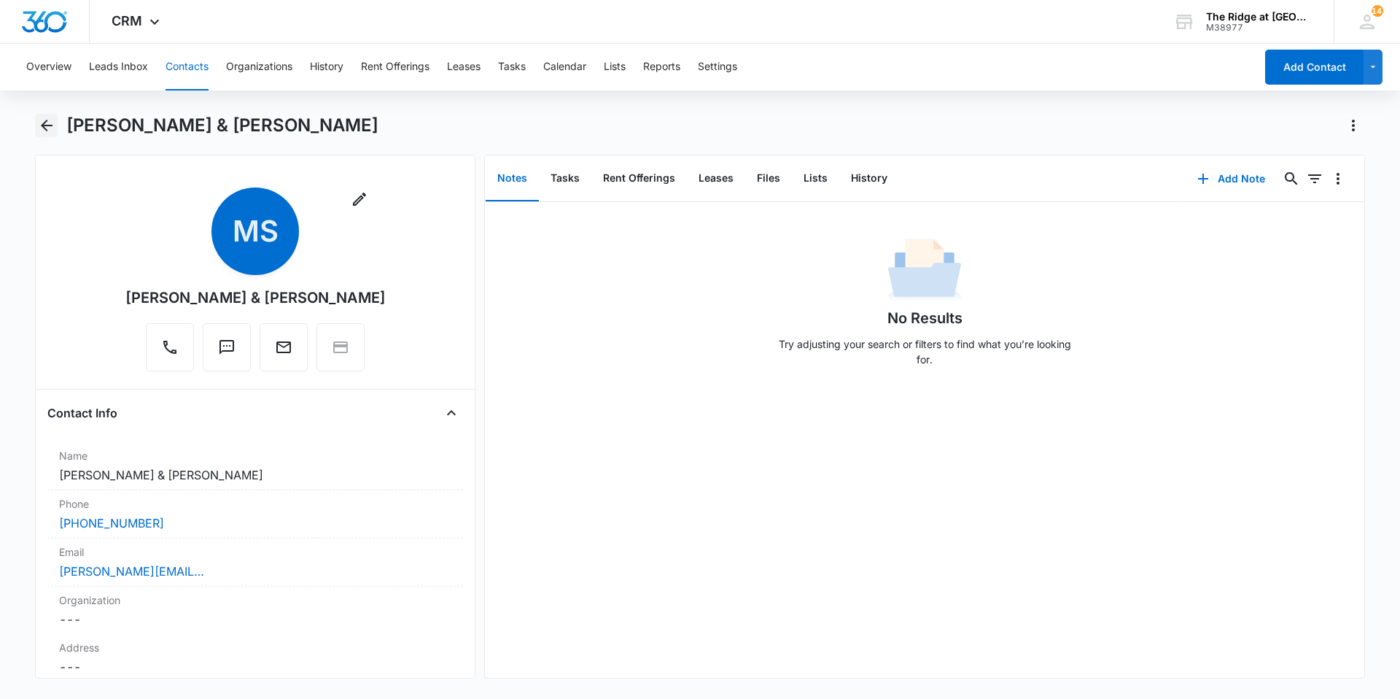
click at [36, 124] on button "Back" at bounding box center [46, 125] width 23 height 23
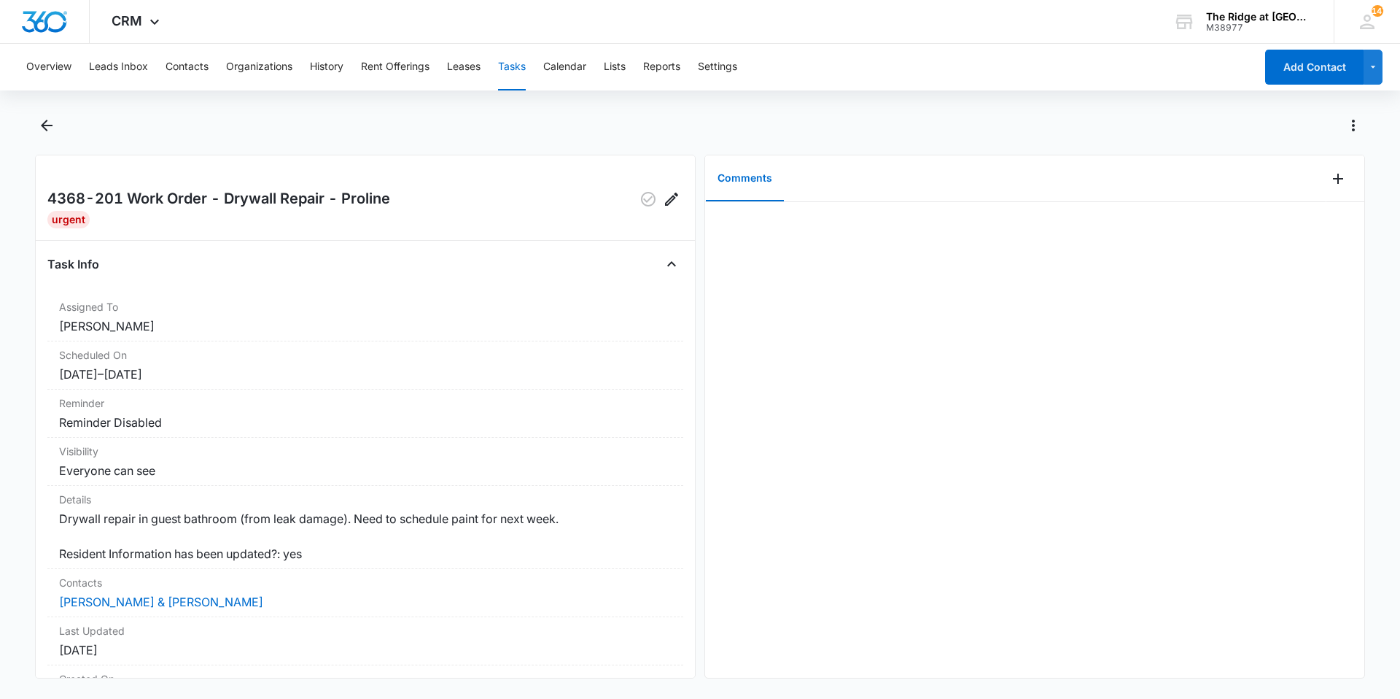
click at [1314, 186] on div "Comments" at bounding box center [1015, 178] width 621 height 47
click at [1329, 184] on icon "Add Comment" at bounding box center [1337, 178] width 17 height 17
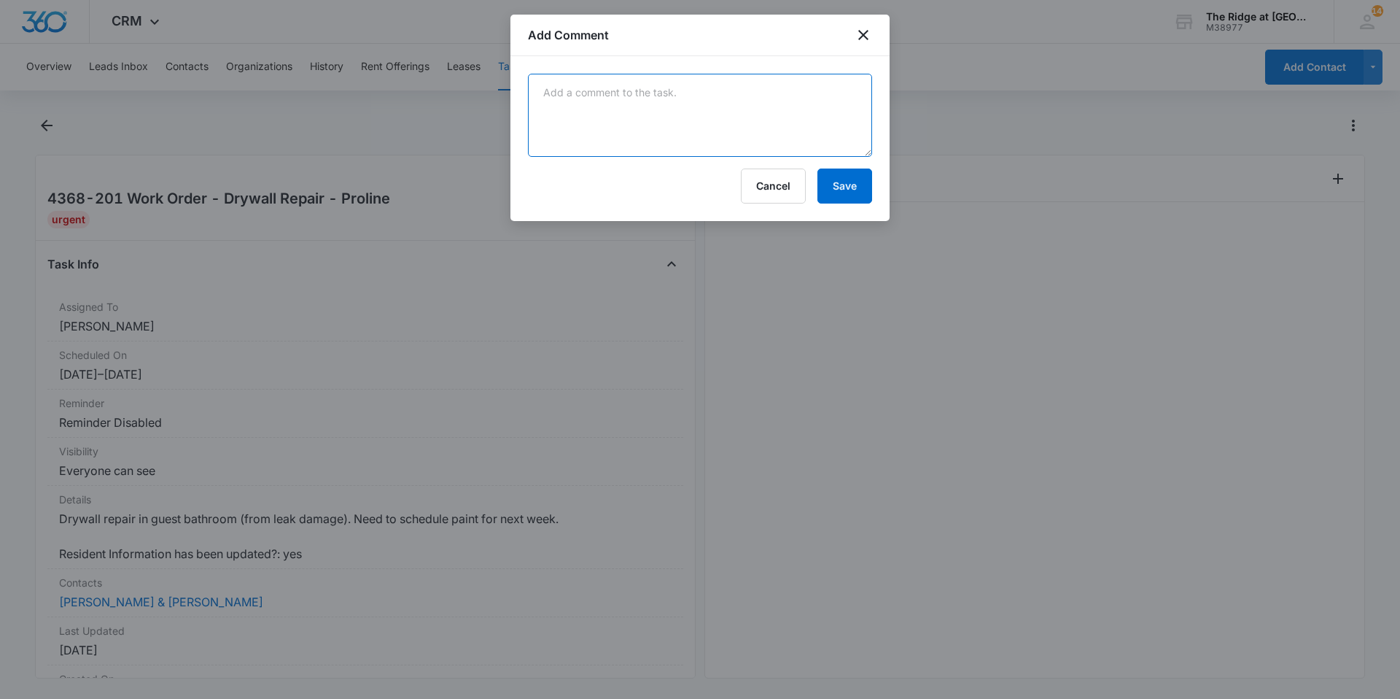
click at [709, 101] on textarea at bounding box center [700, 115] width 344 height 83
type textarea "this was repaired."
click at [838, 182] on button "Save" at bounding box center [844, 185] width 55 height 35
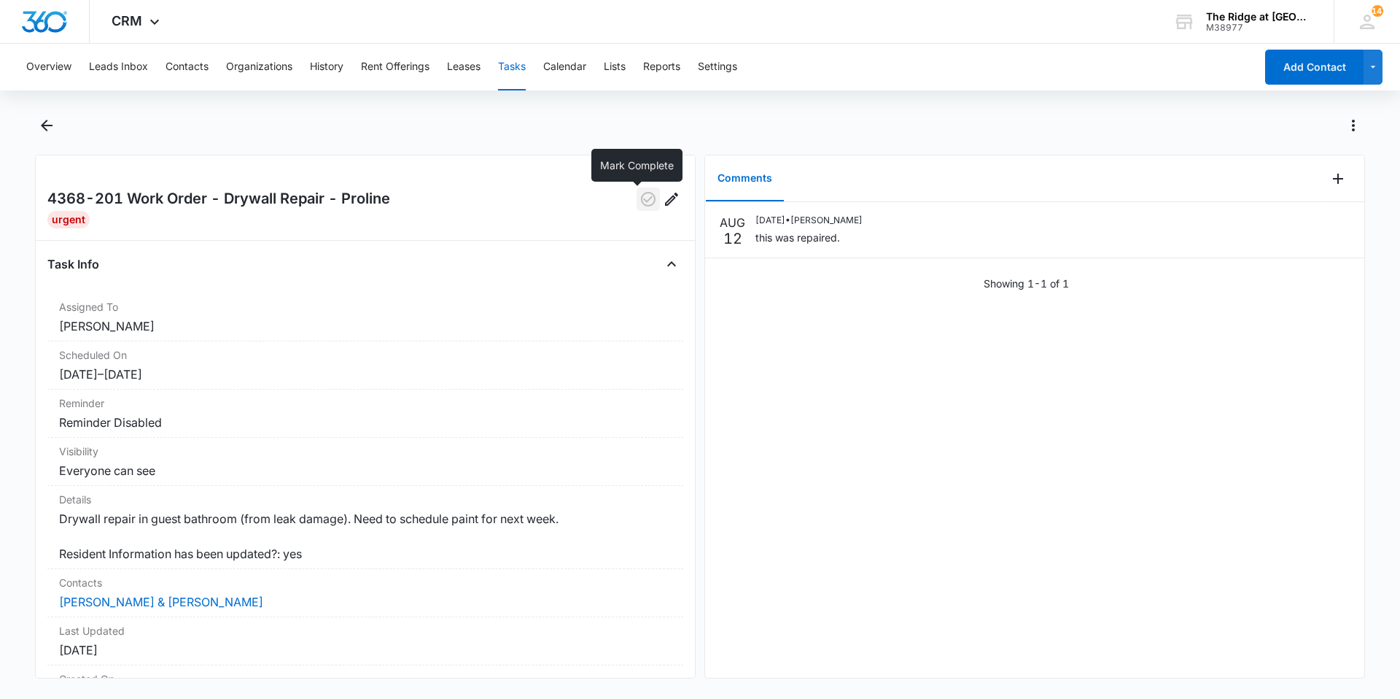
click at [639, 195] on icon "button" at bounding box center [647, 198] width 17 height 17
click at [55, 133] on icon "Back" at bounding box center [46, 125] width 17 height 17
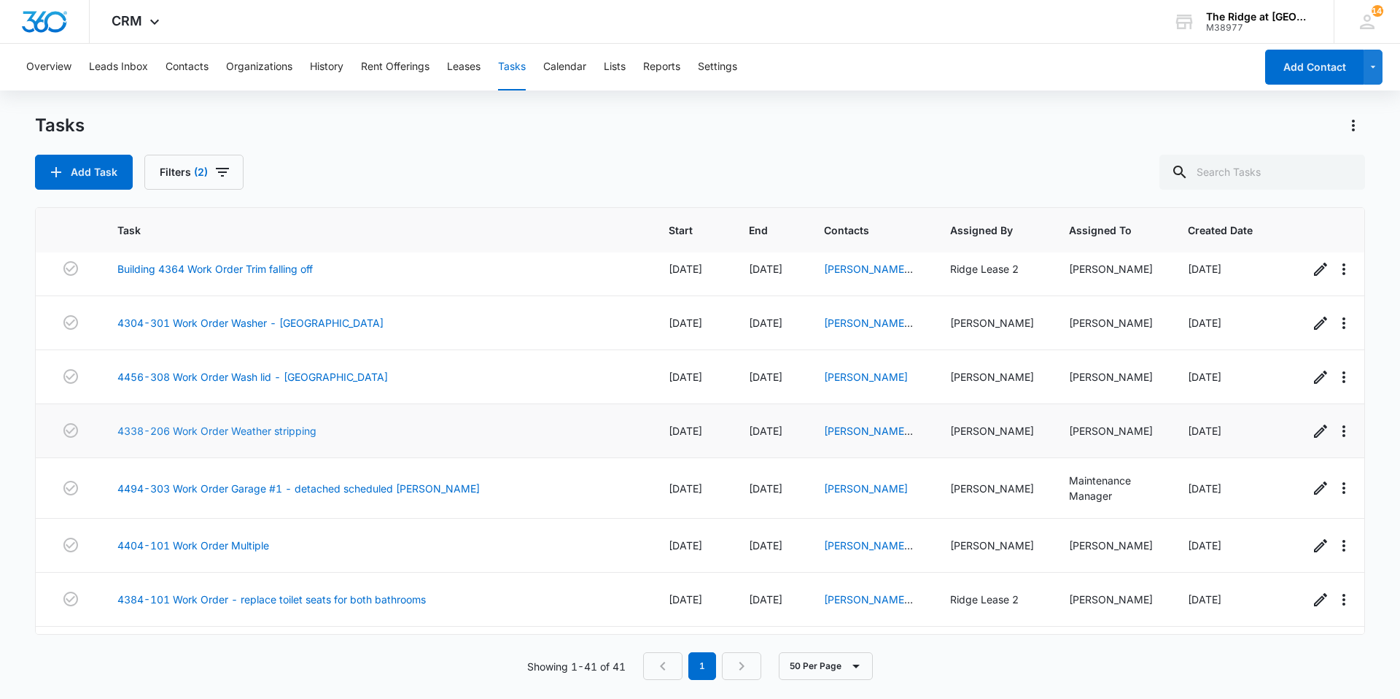
scroll to position [583, 0]
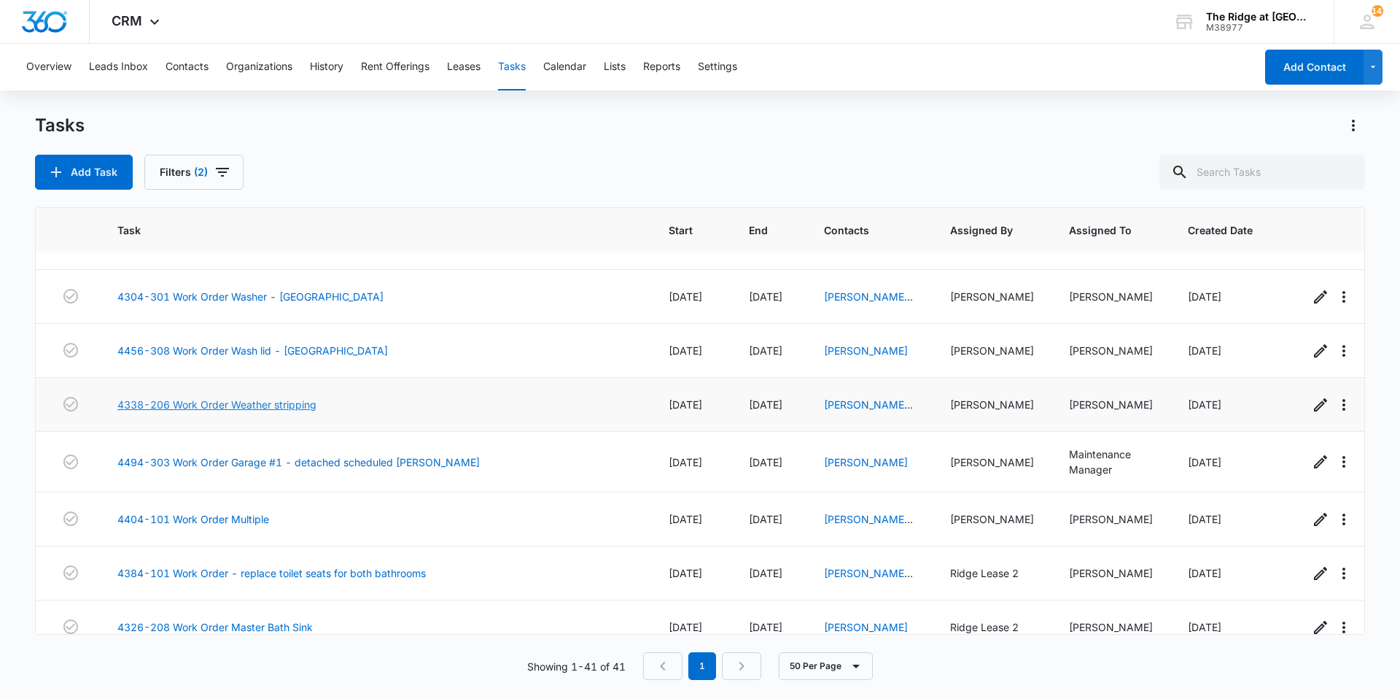
click at [300, 404] on link "4338-206 Work Order Weather stripping" at bounding box center [216, 404] width 199 height 15
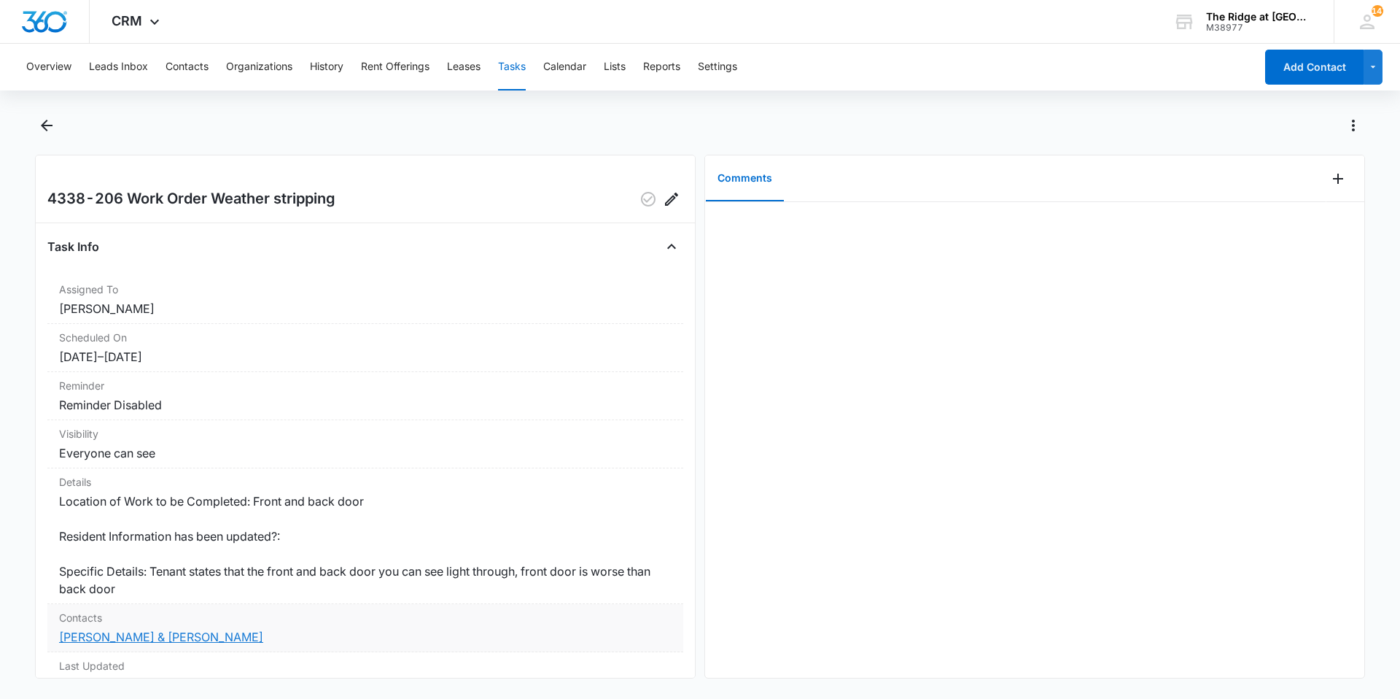
click at [173, 629] on link "[PERSON_NAME] & [PERSON_NAME]" at bounding box center [161, 636] width 204 height 15
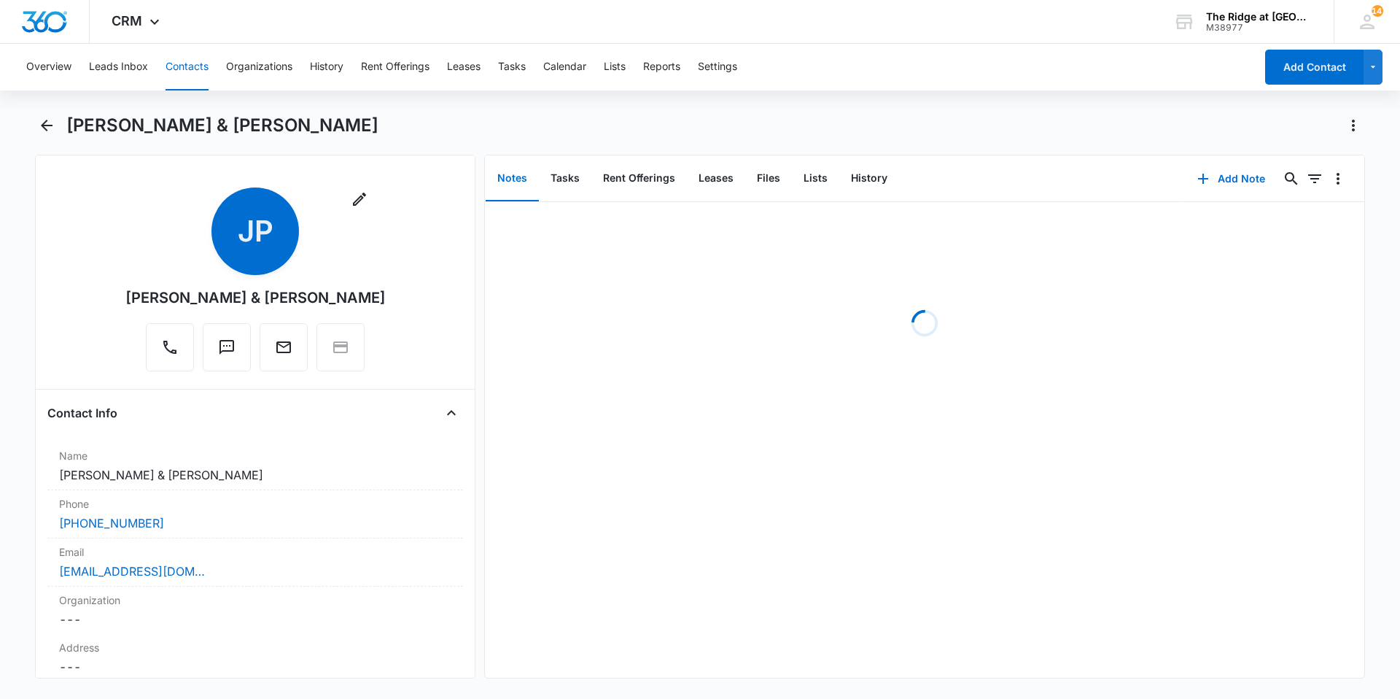
scroll to position [73, 0]
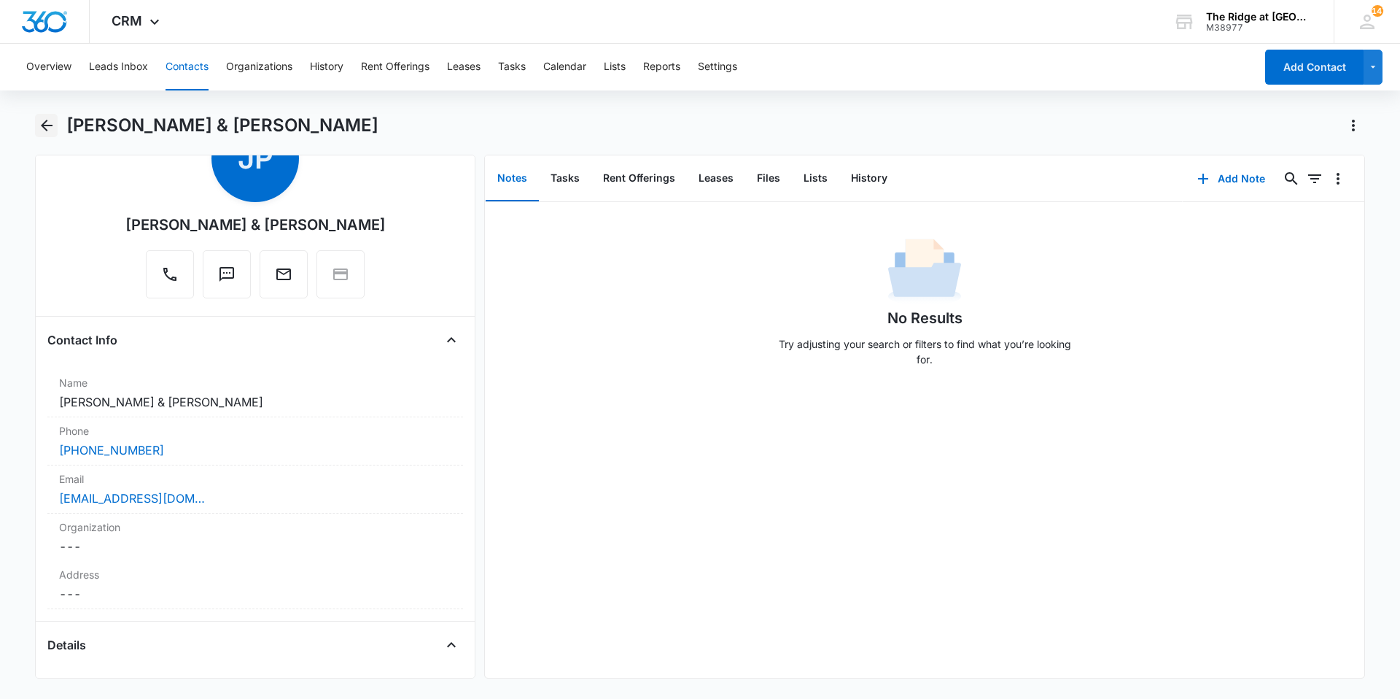
click at [57, 130] on button "Back" at bounding box center [46, 125] width 23 height 23
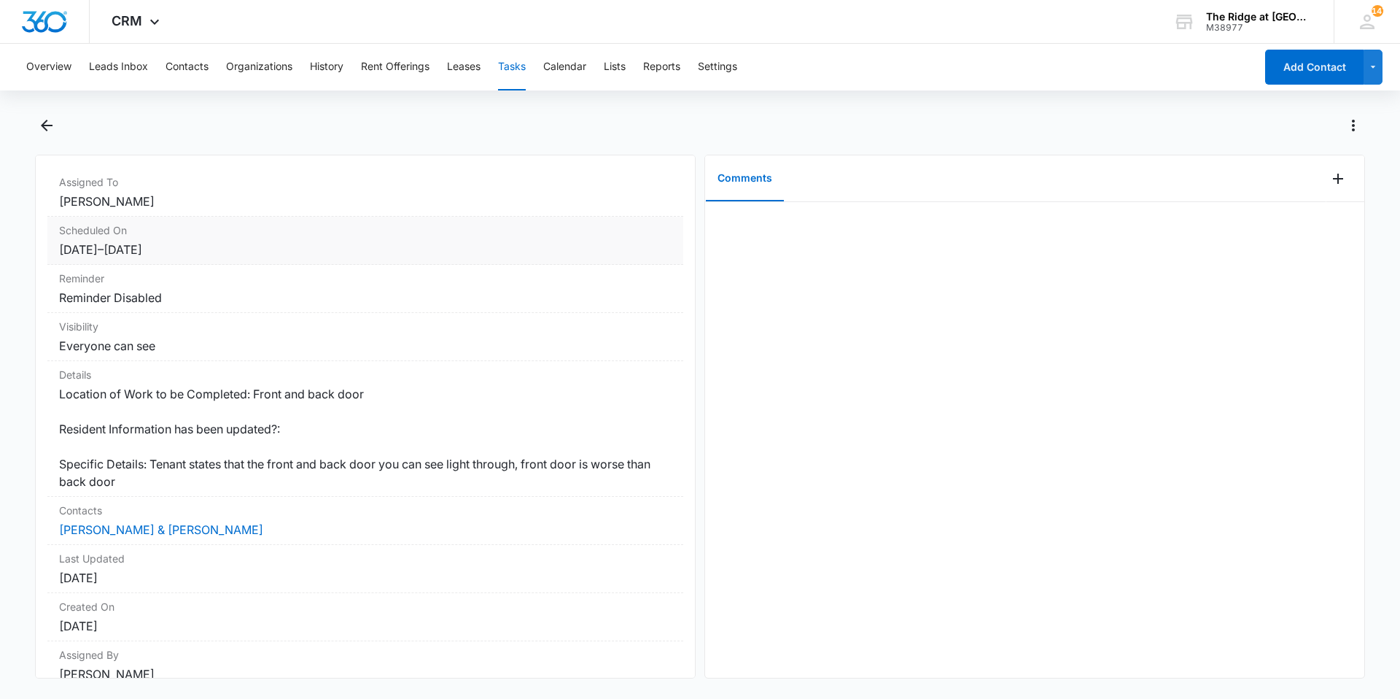
scroll to position [146, 0]
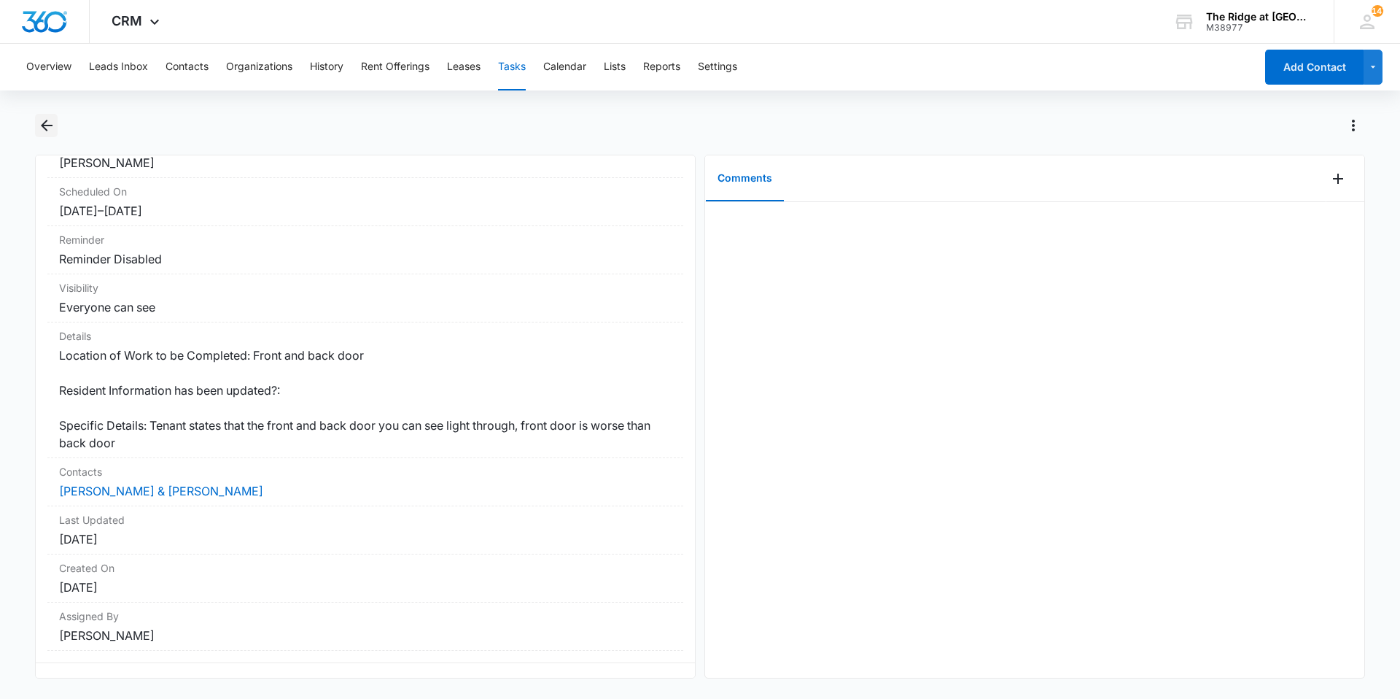
click at [38, 129] on icon "Back" at bounding box center [46, 125] width 17 height 17
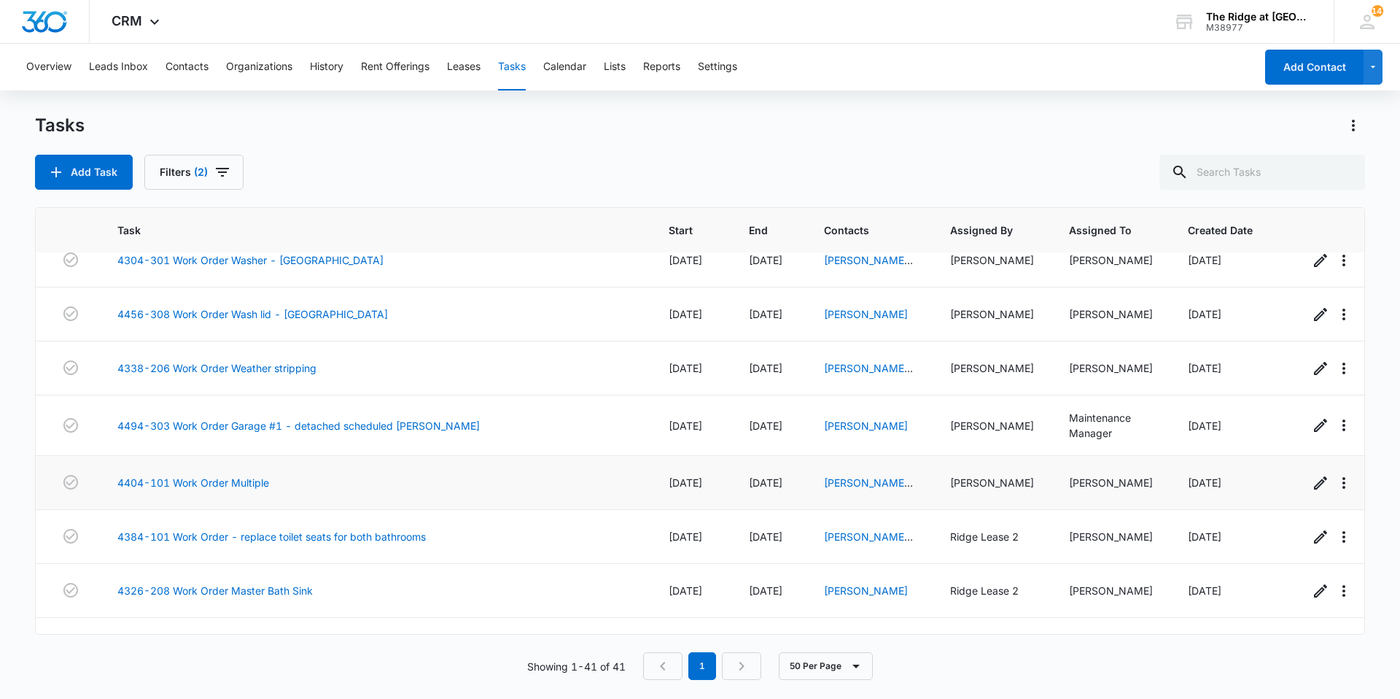
scroll to position [622, 0]
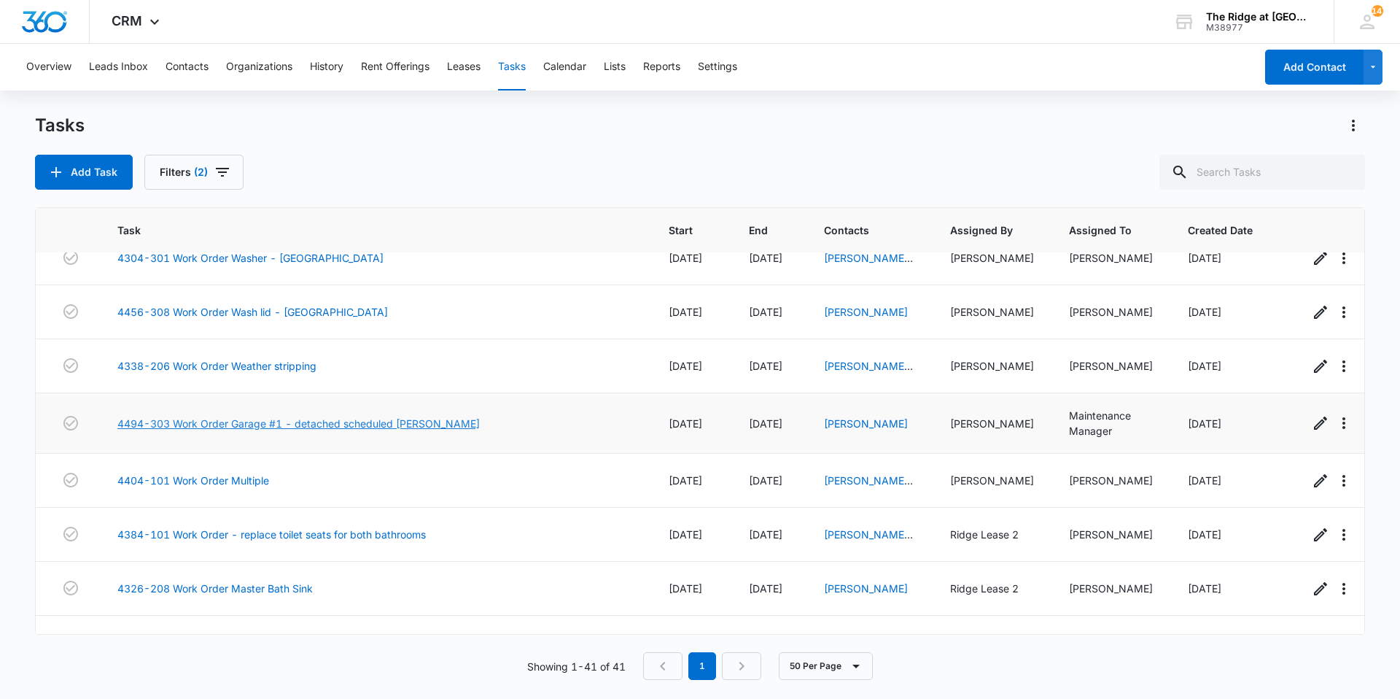
click at [379, 420] on link "4494-303 Work Order Garage #1 - detached scheduled [PERSON_NAME]" at bounding box center [298, 423] width 362 height 15
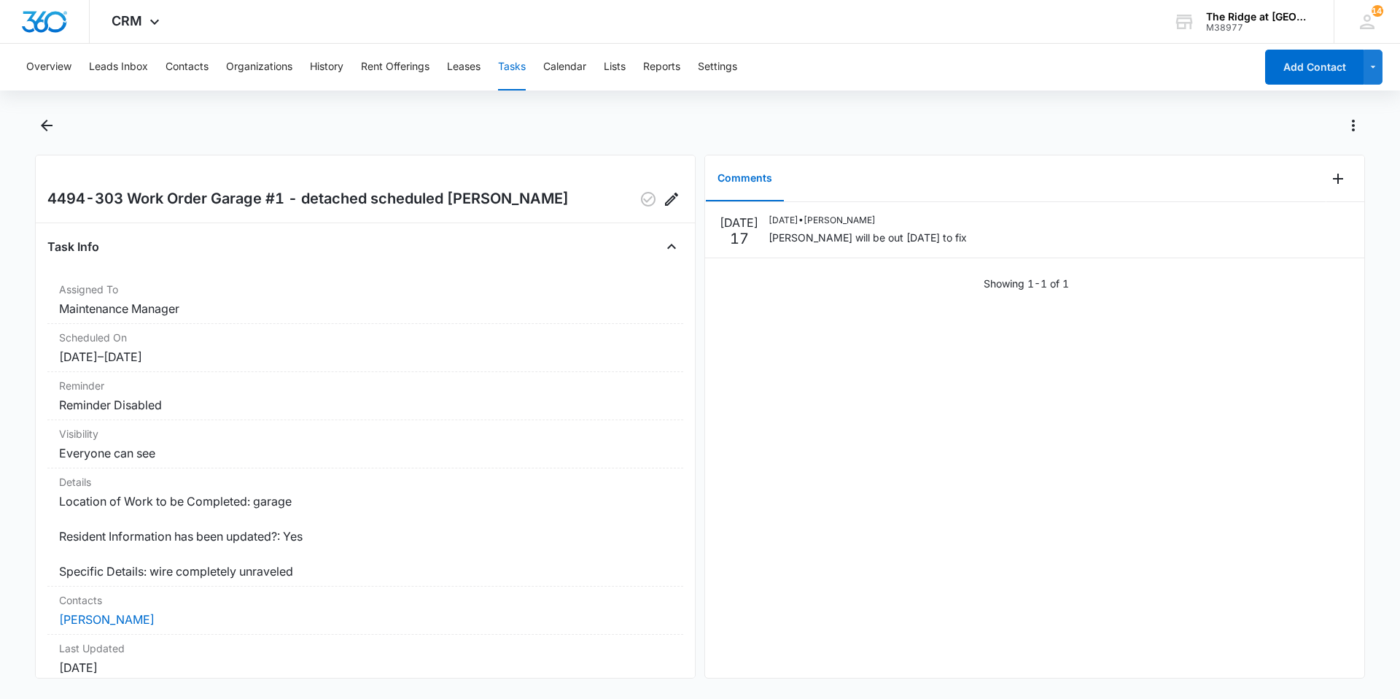
click at [44, 141] on div at bounding box center [700, 134] width 1330 height 41
click at [46, 125] on icon "Back" at bounding box center [47, 126] width 12 height 12
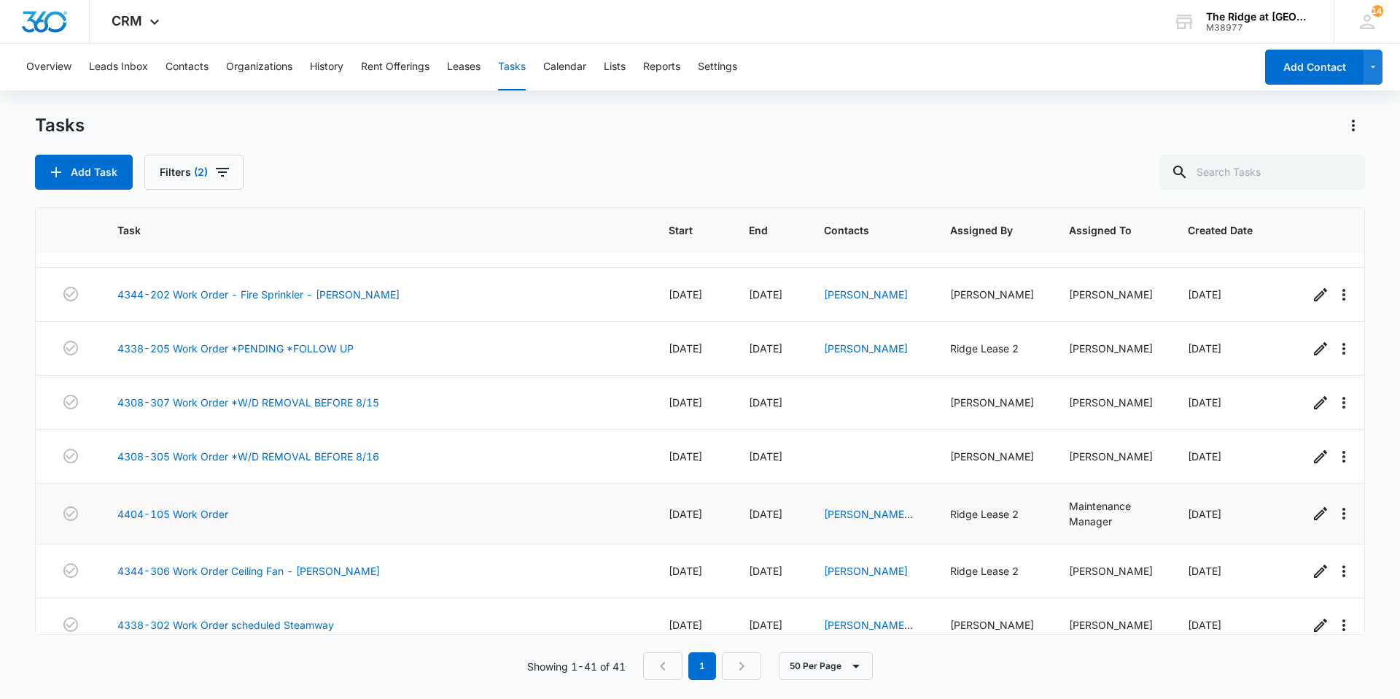
scroll to position [39, 0]
click at [246, 565] on link "4344-306 Work Order Ceiling Fan - [PERSON_NAME]" at bounding box center [248, 571] width 262 height 15
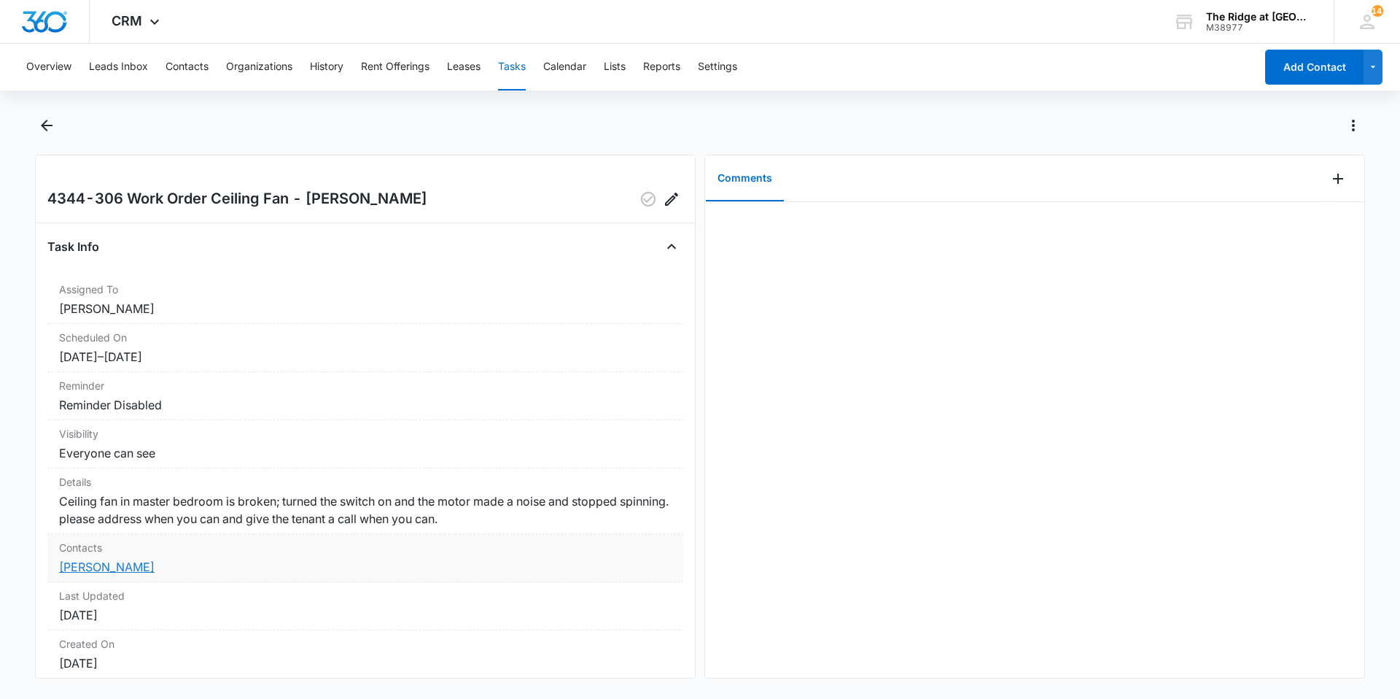
click at [121, 564] on link "[PERSON_NAME]" at bounding box center [107, 566] width 96 height 15
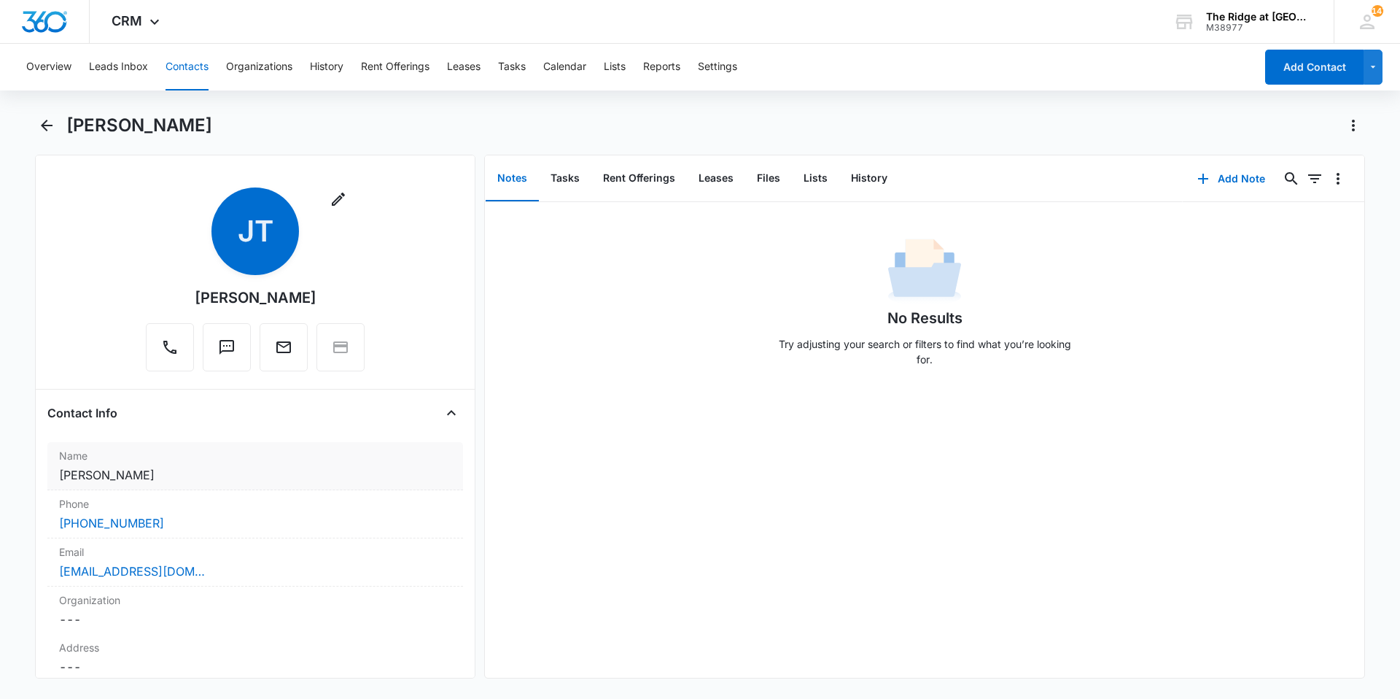
drag, startPoint x: 219, startPoint y: 395, endPoint x: 258, endPoint y: 473, distance: 87.4
drag, startPoint x: 258, startPoint y: 473, endPoint x: 309, endPoint y: 485, distance: 52.4
click at [309, 485] on div "Name Cancel Save Changes [PERSON_NAME]" at bounding box center [255, 466] width 416 height 48
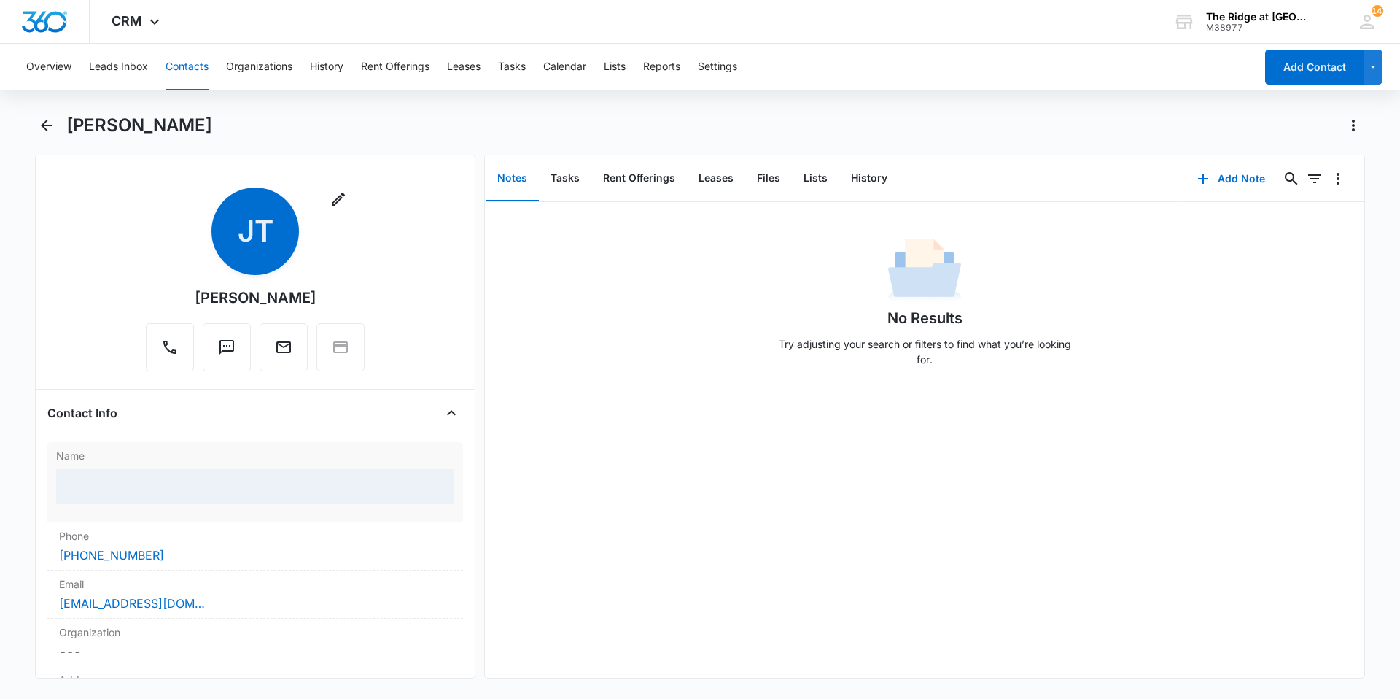
click at [265, 497] on div "Name" at bounding box center [255, 482] width 416 height 80
